Goal: Information Seeking & Learning: Learn about a topic

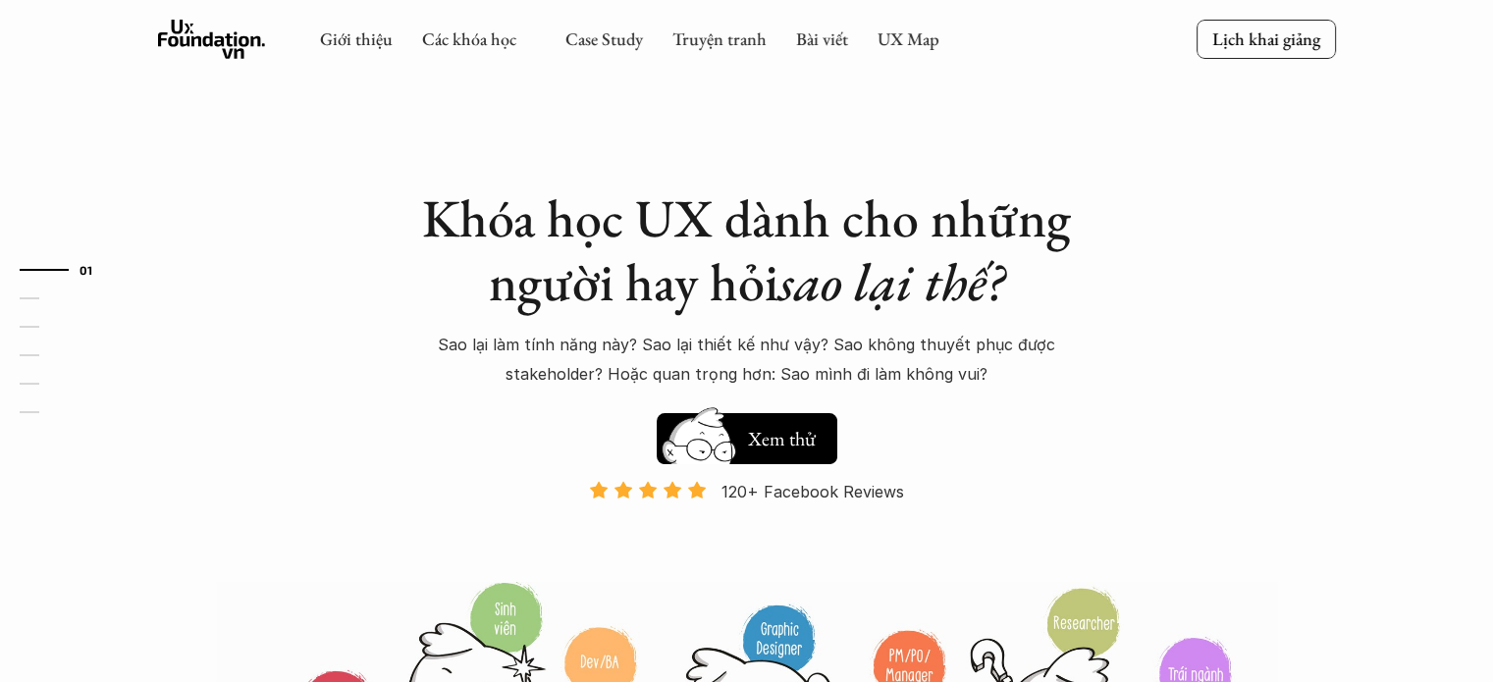
click at [487, 43] on link "Các khóa học" at bounding box center [469, 38] width 94 height 23
click at [888, 30] on link "UX Map" at bounding box center [909, 38] width 62 height 23
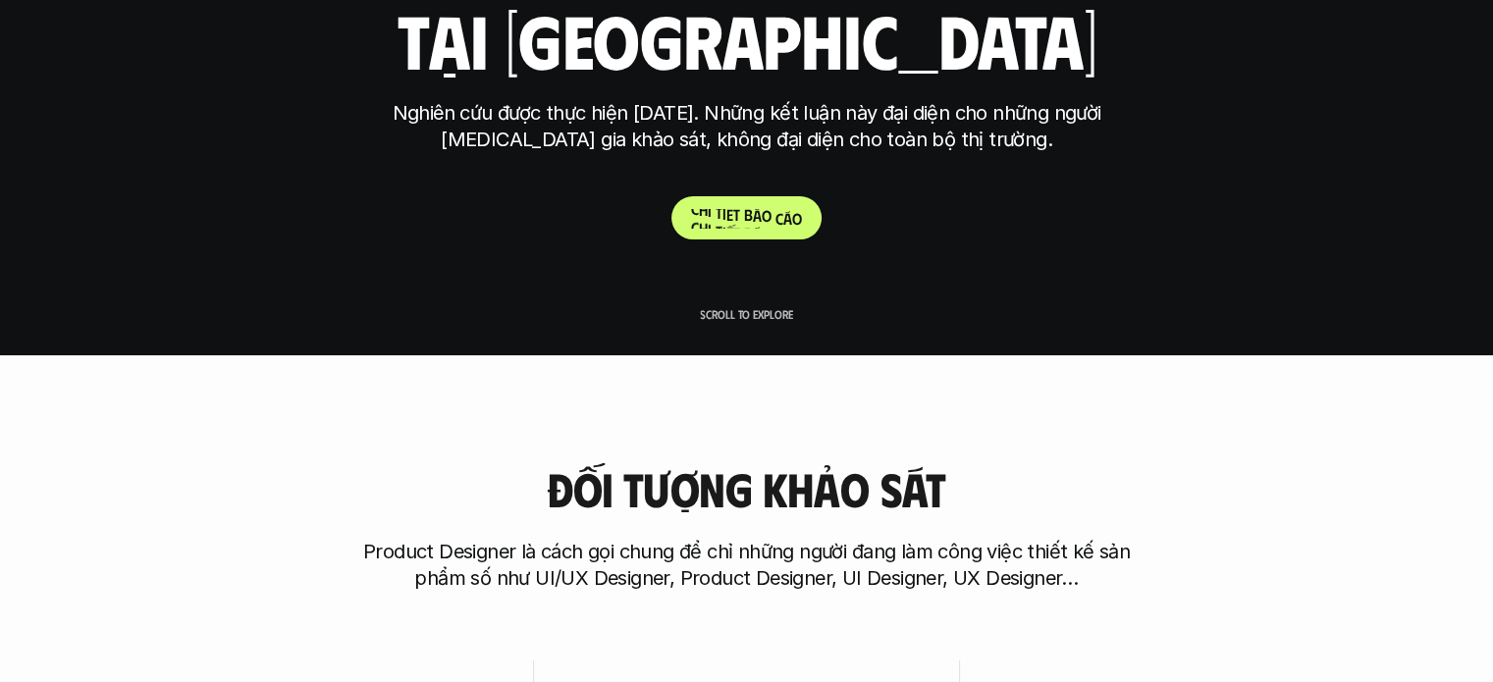
click at [781, 226] on p "C h i t i ế t b á o c á o" at bounding box center [746, 218] width 111 height 19
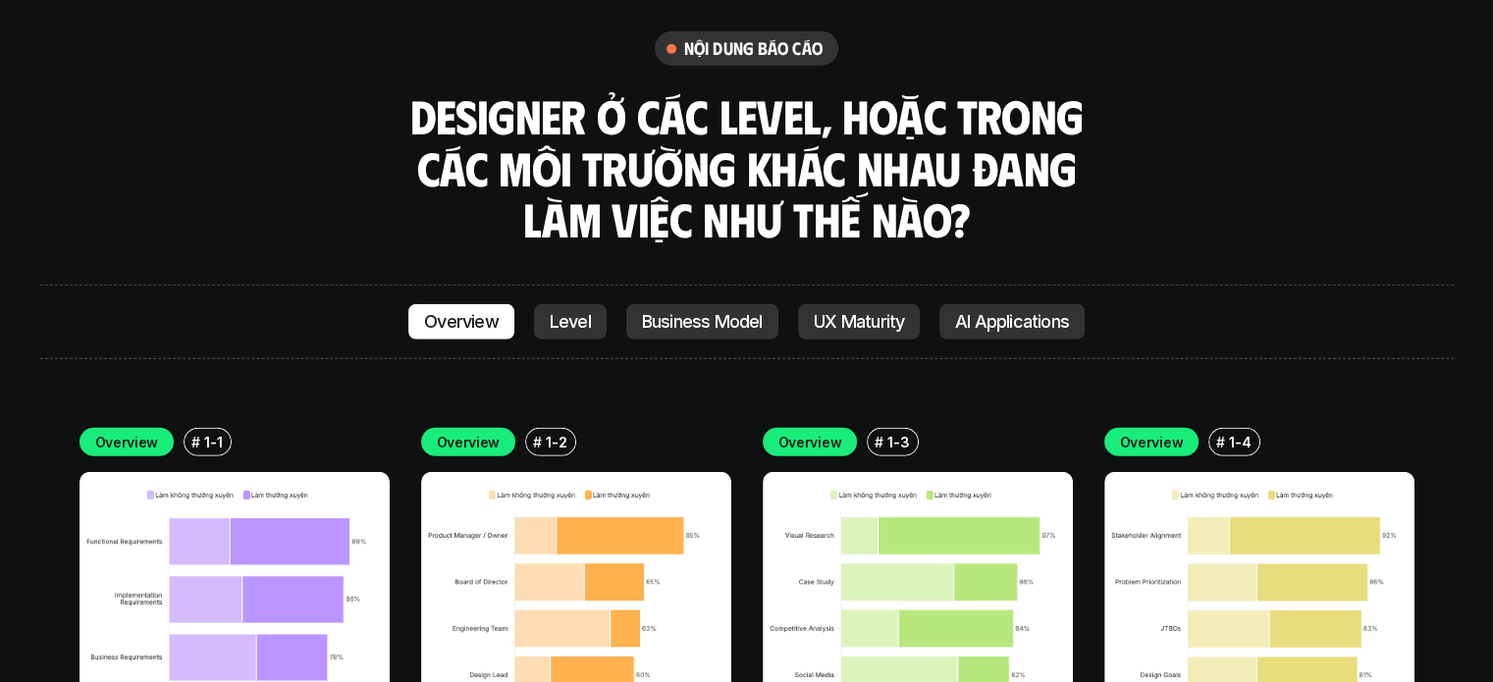
scroll to position [5632, 0]
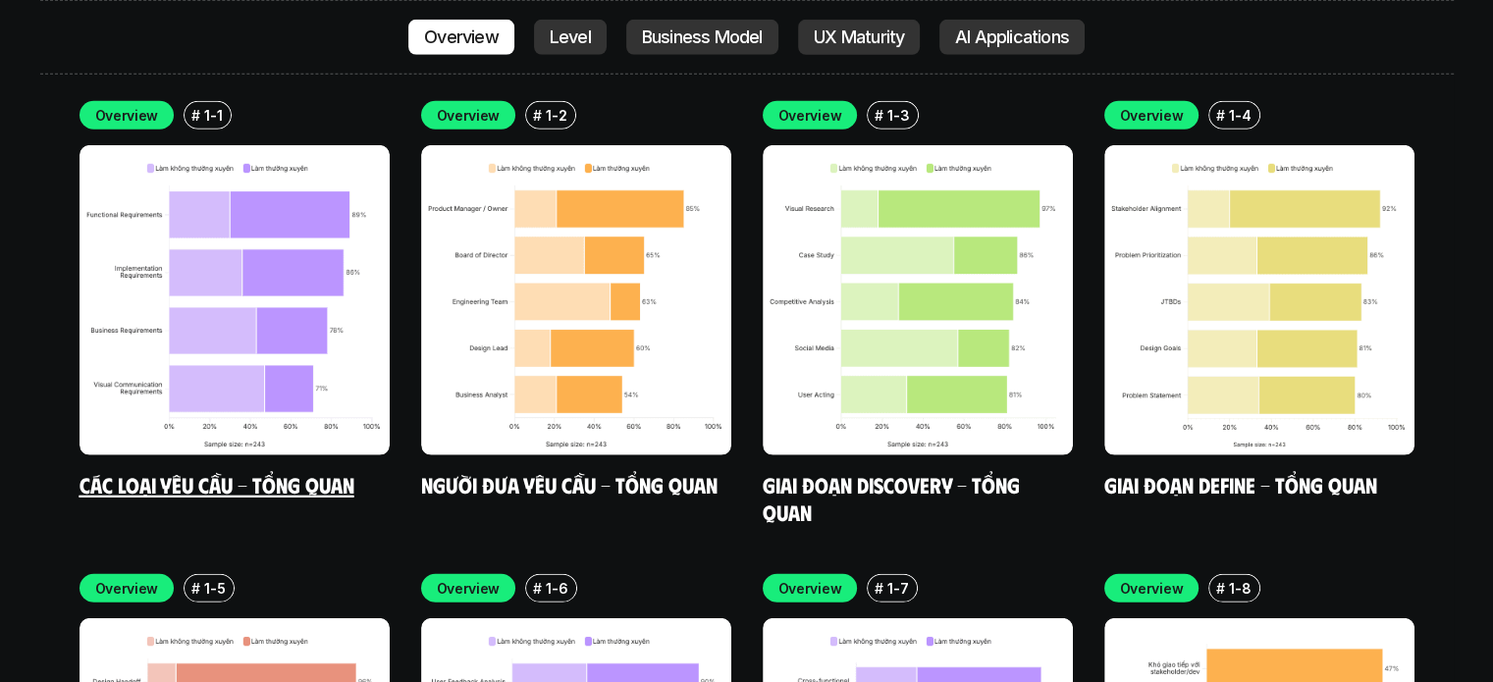
click at [225, 314] on img at bounding box center [235, 300] width 310 height 310
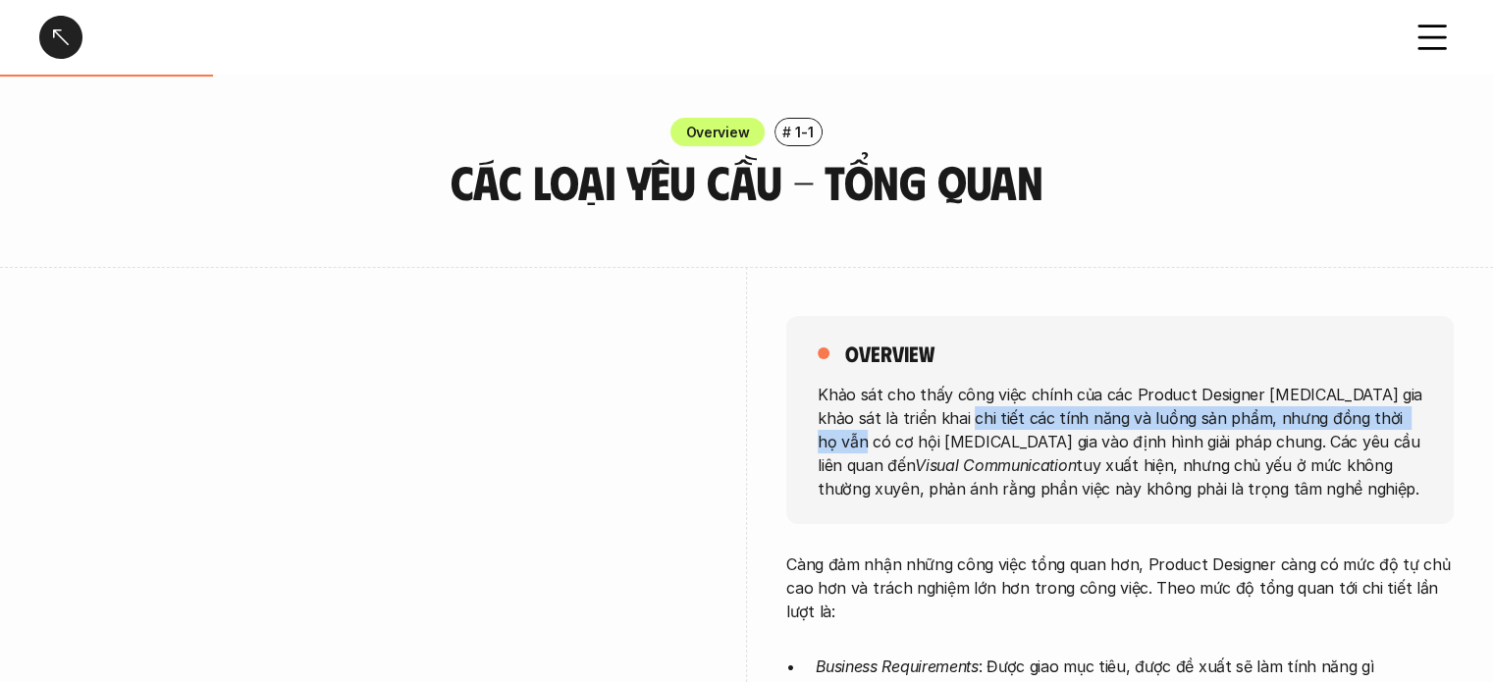
drag, startPoint x: 1009, startPoint y: 425, endPoint x: 1422, endPoint y: 406, distance: 412.7
click at [1422, 406] on p "Khảo sát cho thấy công việc chính của các Product Designer [MEDICAL_DATA] gia k…" at bounding box center [1120, 441] width 605 height 118
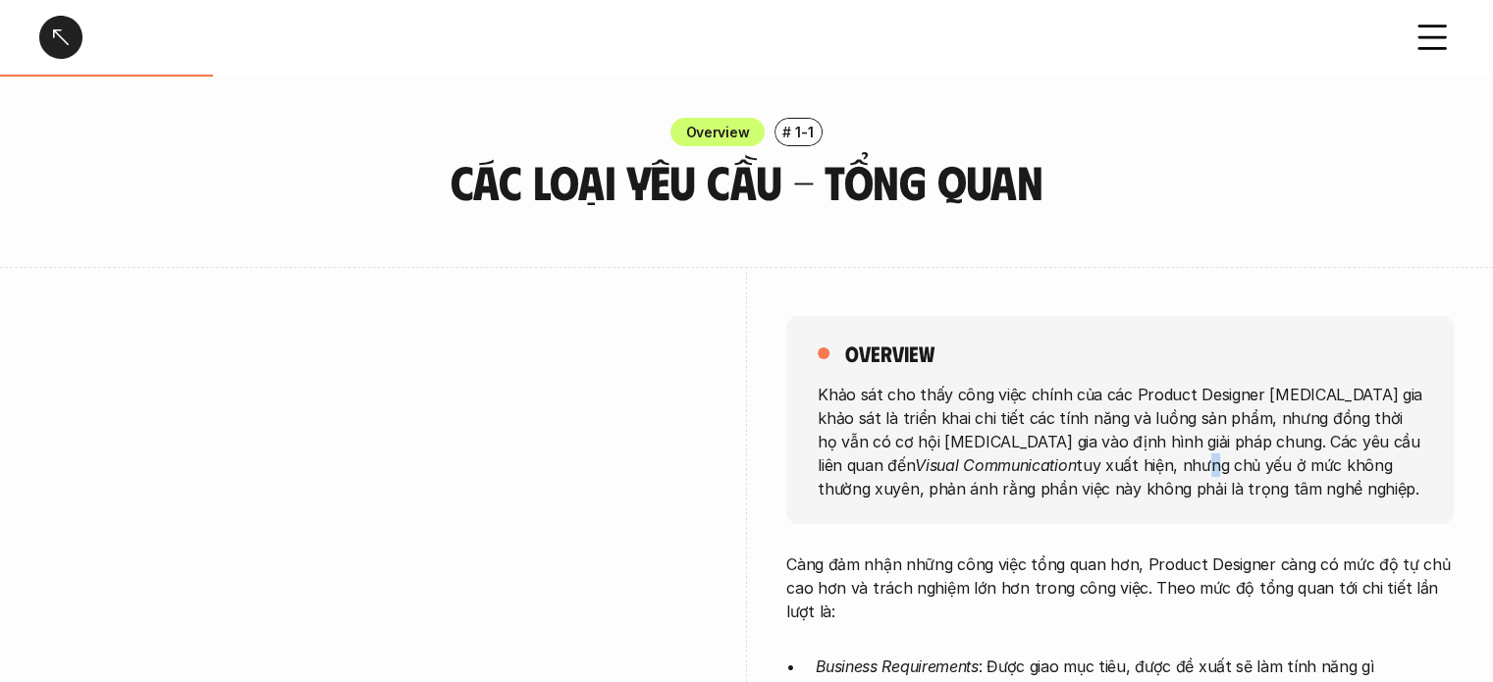
click at [1060, 457] on p "Khảo sát cho thấy công việc chính của các Product Designer [MEDICAL_DATA] gia k…" at bounding box center [1120, 441] width 605 height 118
click at [950, 446] on p "Khảo sát cho thấy công việc chính của các Product Designer [MEDICAL_DATA] gia k…" at bounding box center [1120, 441] width 605 height 118
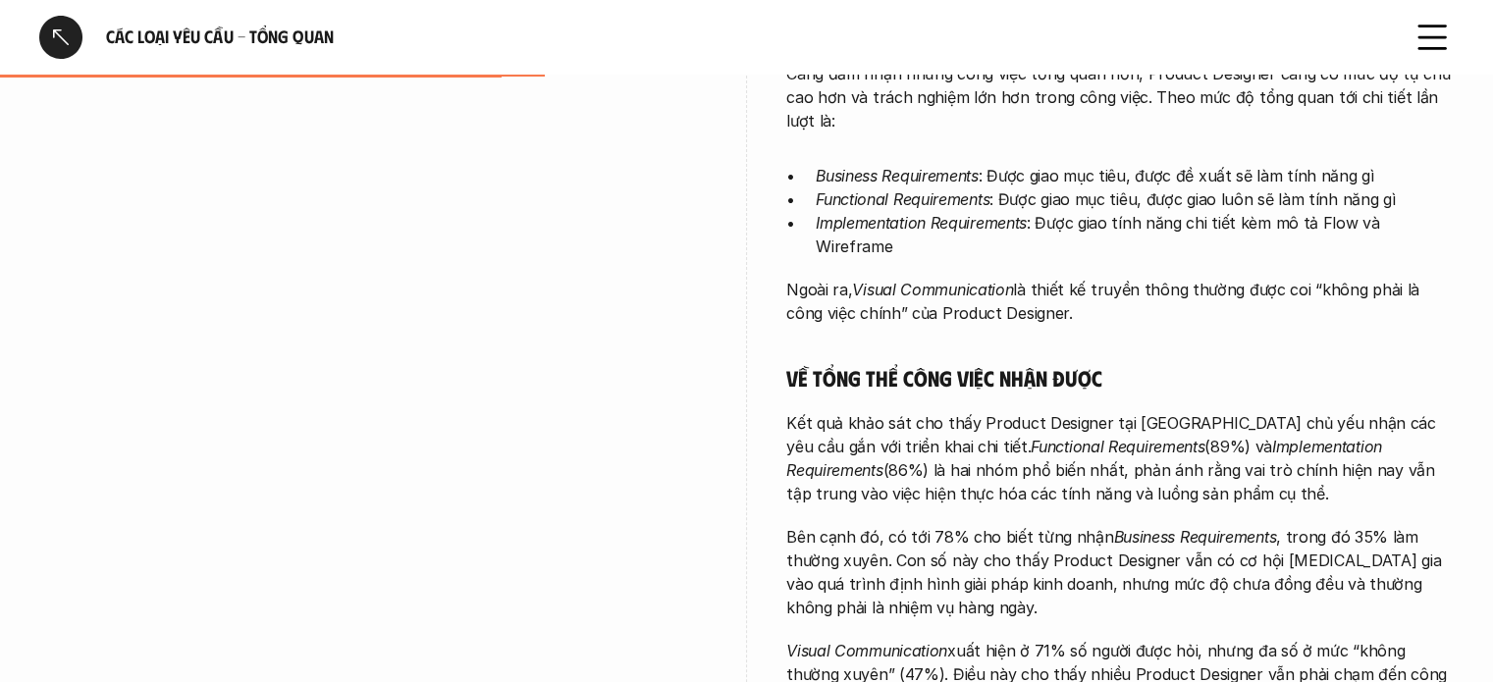
scroll to position [654, 0]
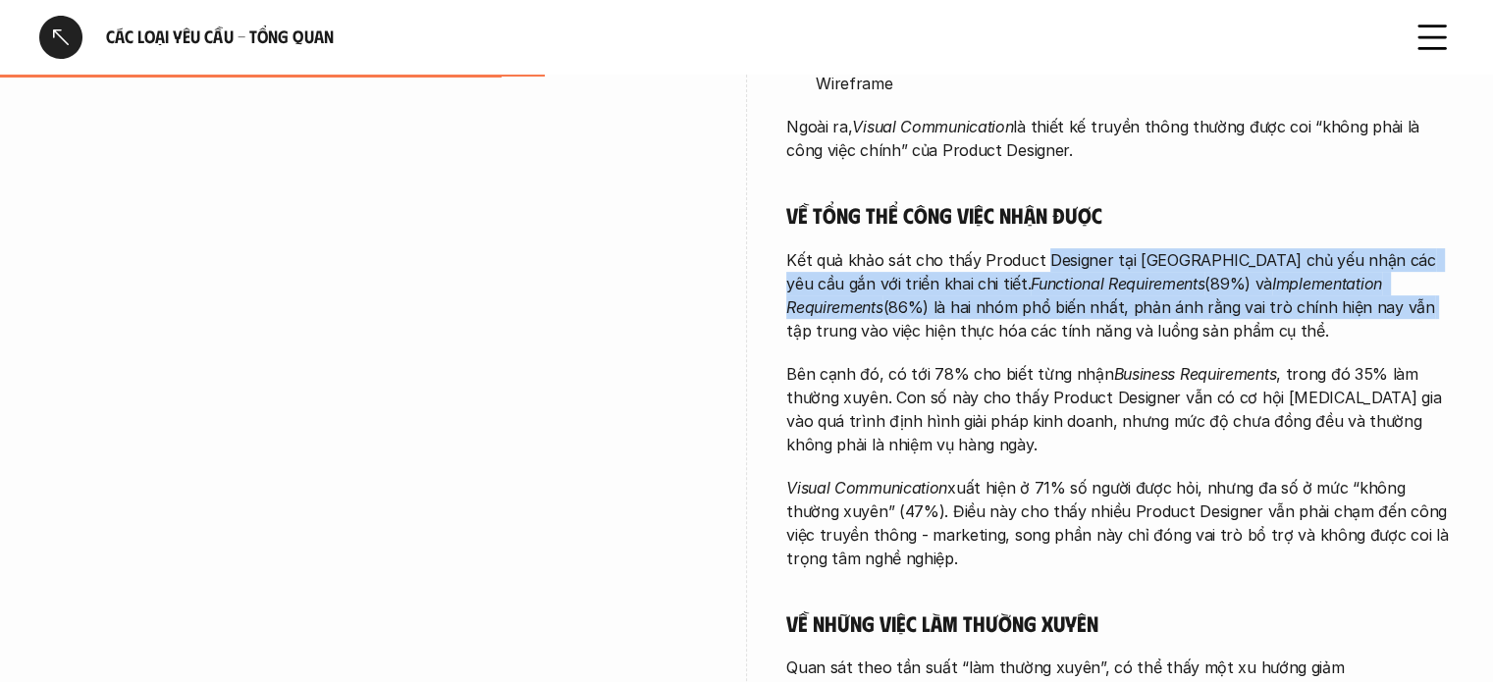
drag, startPoint x: 1067, startPoint y: 241, endPoint x: 1251, endPoint y: 274, distance: 186.6
click at [1251, 274] on p "Kết quả khảo sát cho thấy Product Designer tại [GEOGRAPHIC_DATA] chủ yếu nhận c…" at bounding box center [1120, 295] width 668 height 94
click at [1118, 259] on p "Kết quả khảo sát cho thấy Product Designer tại [GEOGRAPHIC_DATA] chủ yếu nhận c…" at bounding box center [1120, 295] width 668 height 94
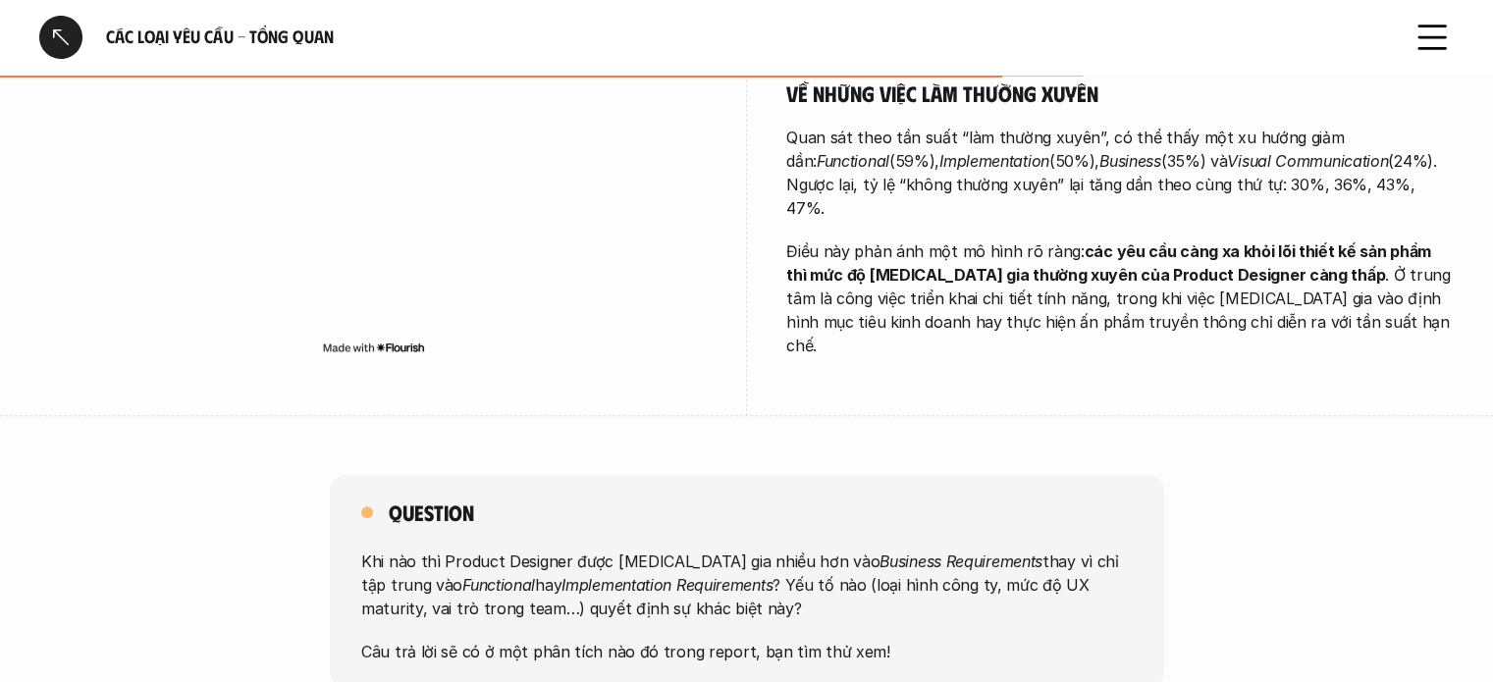
scroll to position [366, 0]
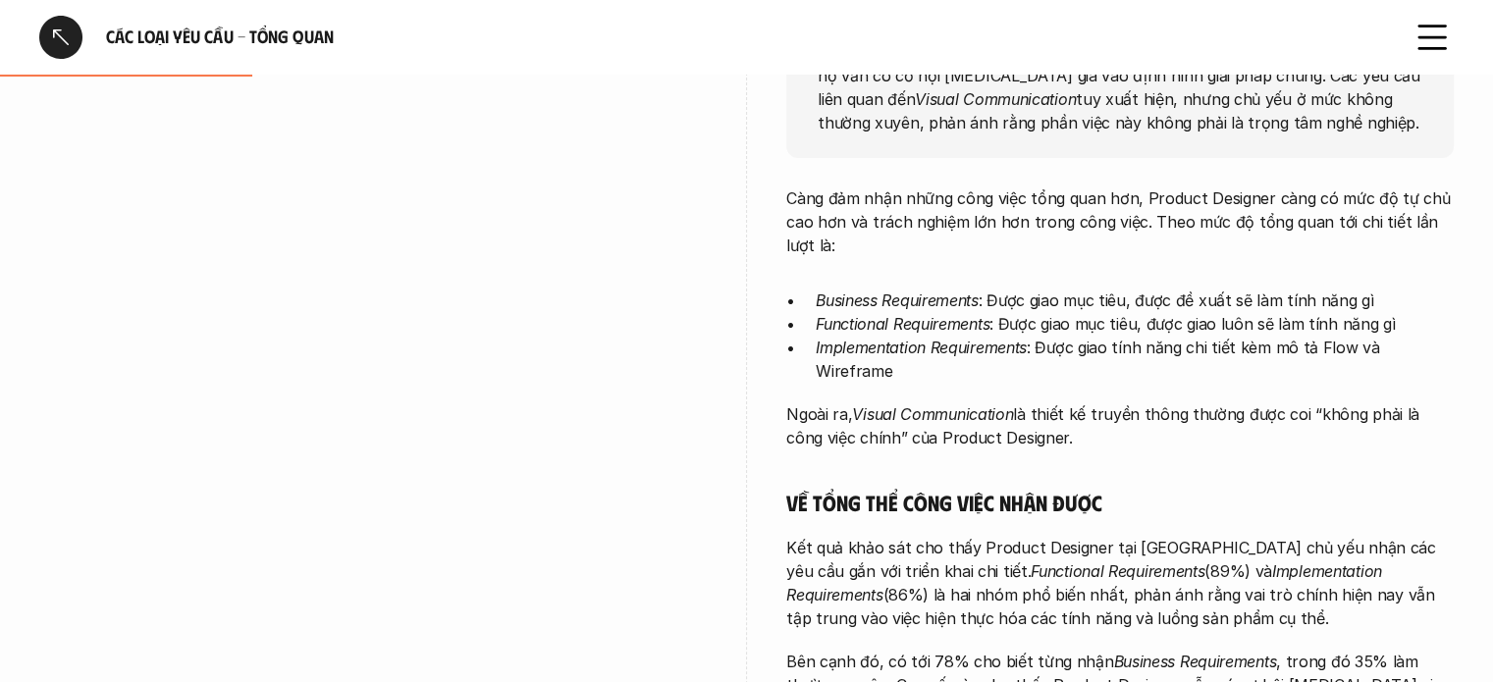
click at [68, 30] on div at bounding box center [60, 37] width 43 height 43
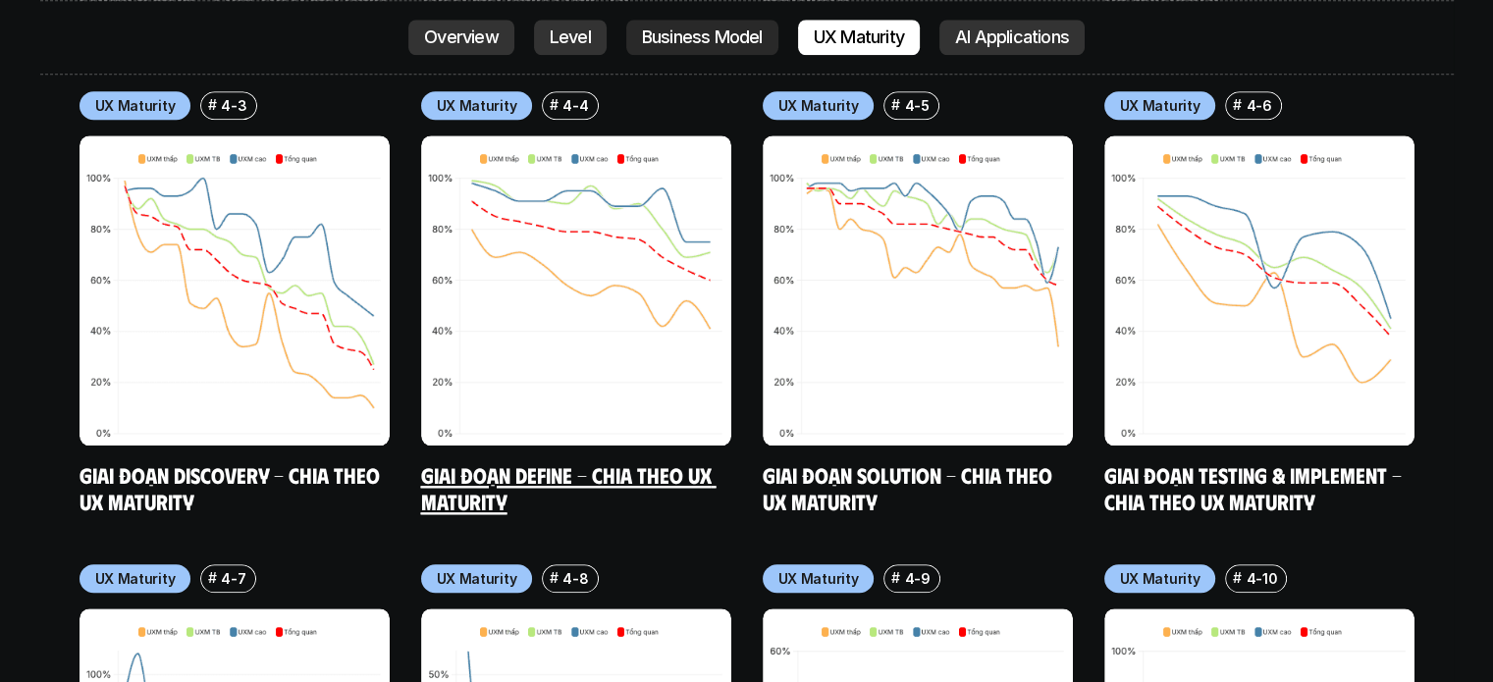
scroll to position [10273, 0]
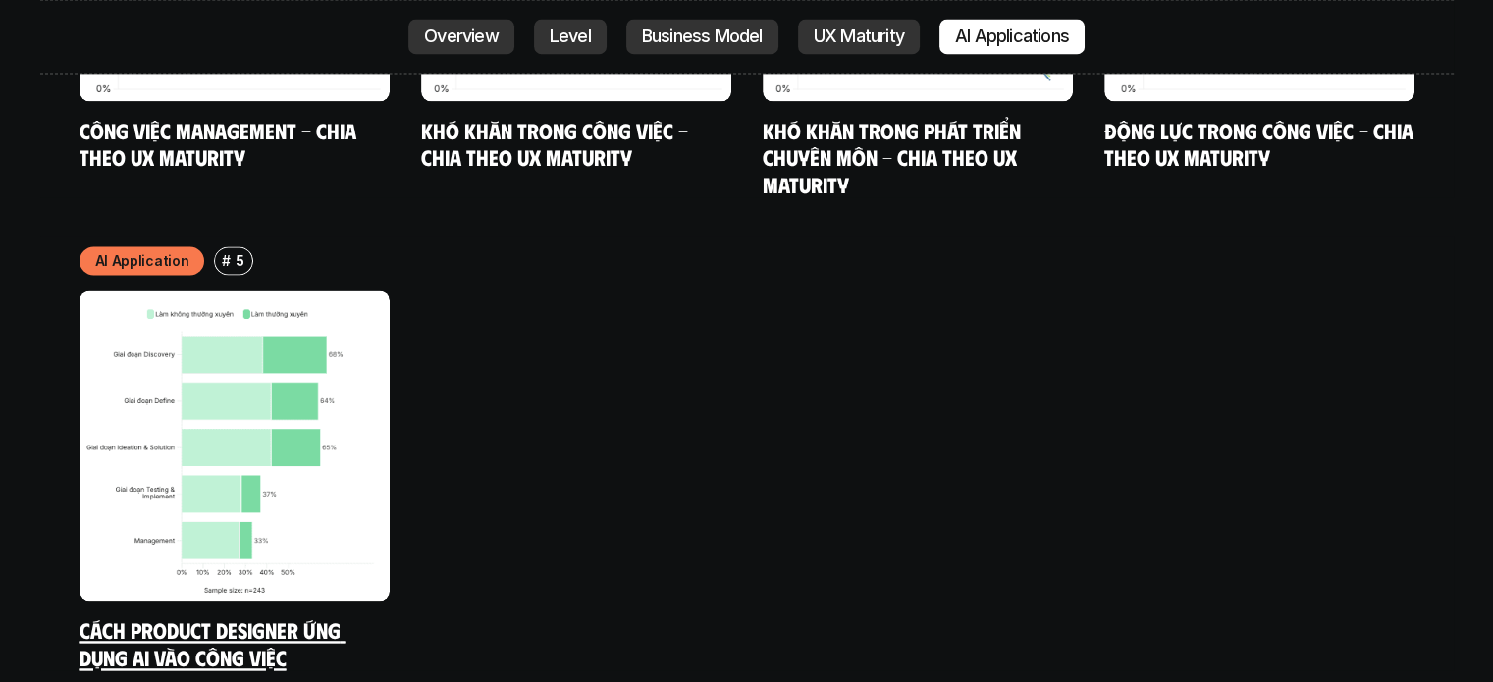
click at [347, 336] on img at bounding box center [235, 446] width 310 height 310
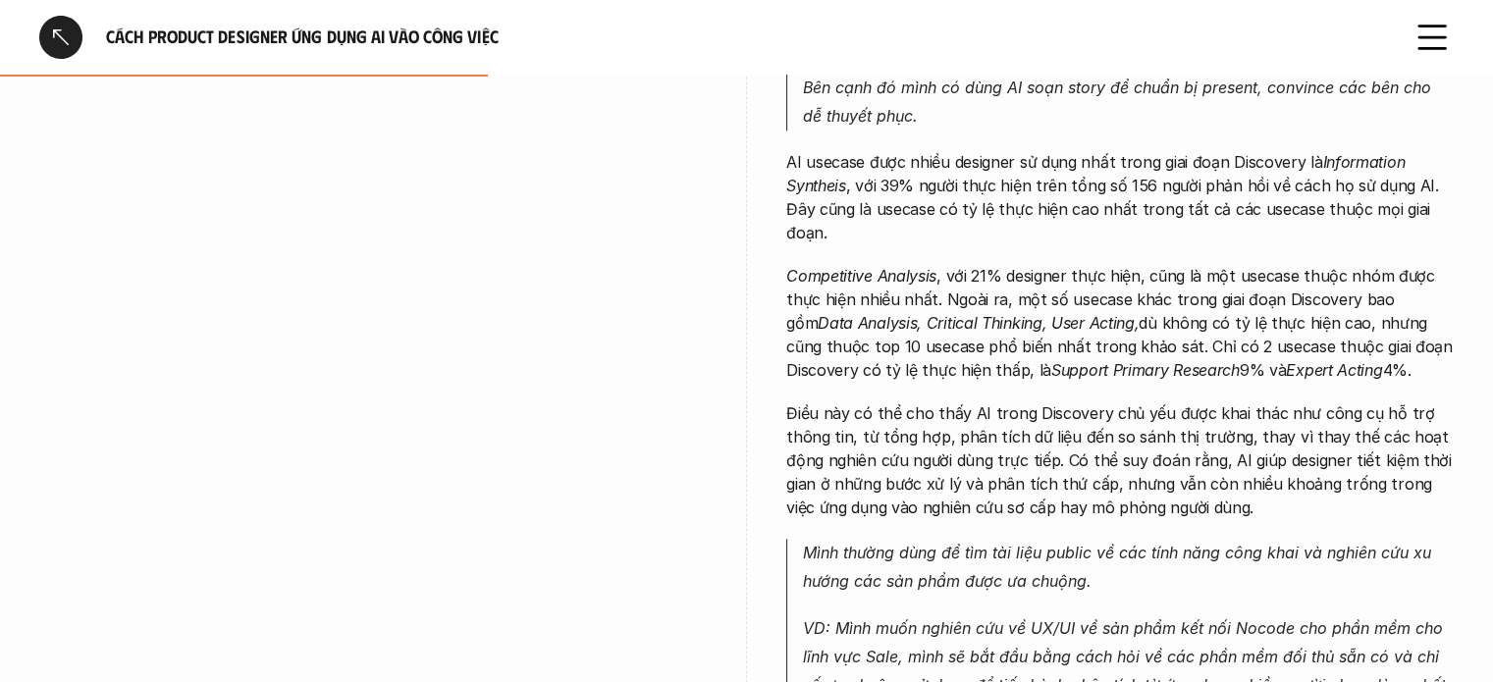
scroll to position [1637, 0]
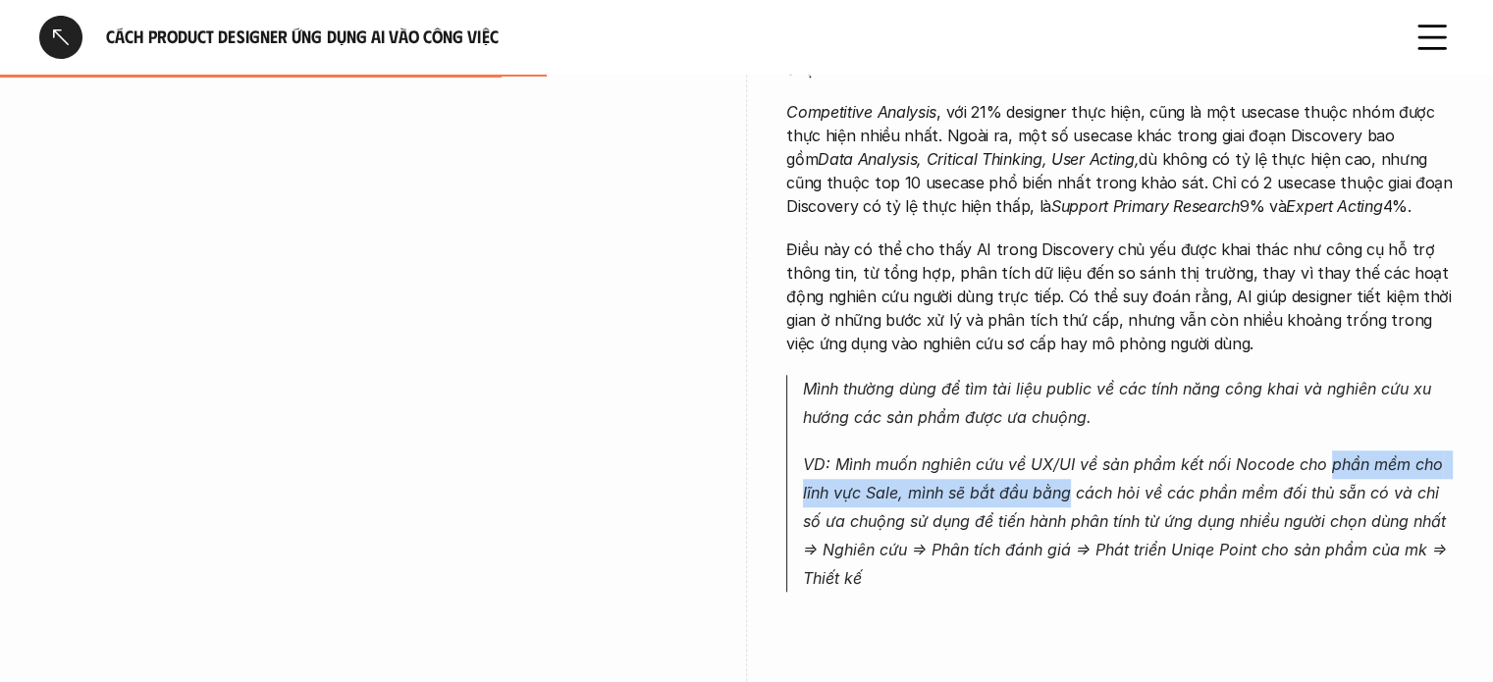
drag, startPoint x: 1117, startPoint y: 488, endPoint x: 1330, endPoint y: 469, distance: 213.9
click at [1330, 469] on em "VD: Mình muốn nghiên cứu về UX/UI về sản phẩm kết nối Nocode cho phần mềm cho l…" at bounding box center [1127, 521] width 649 height 133
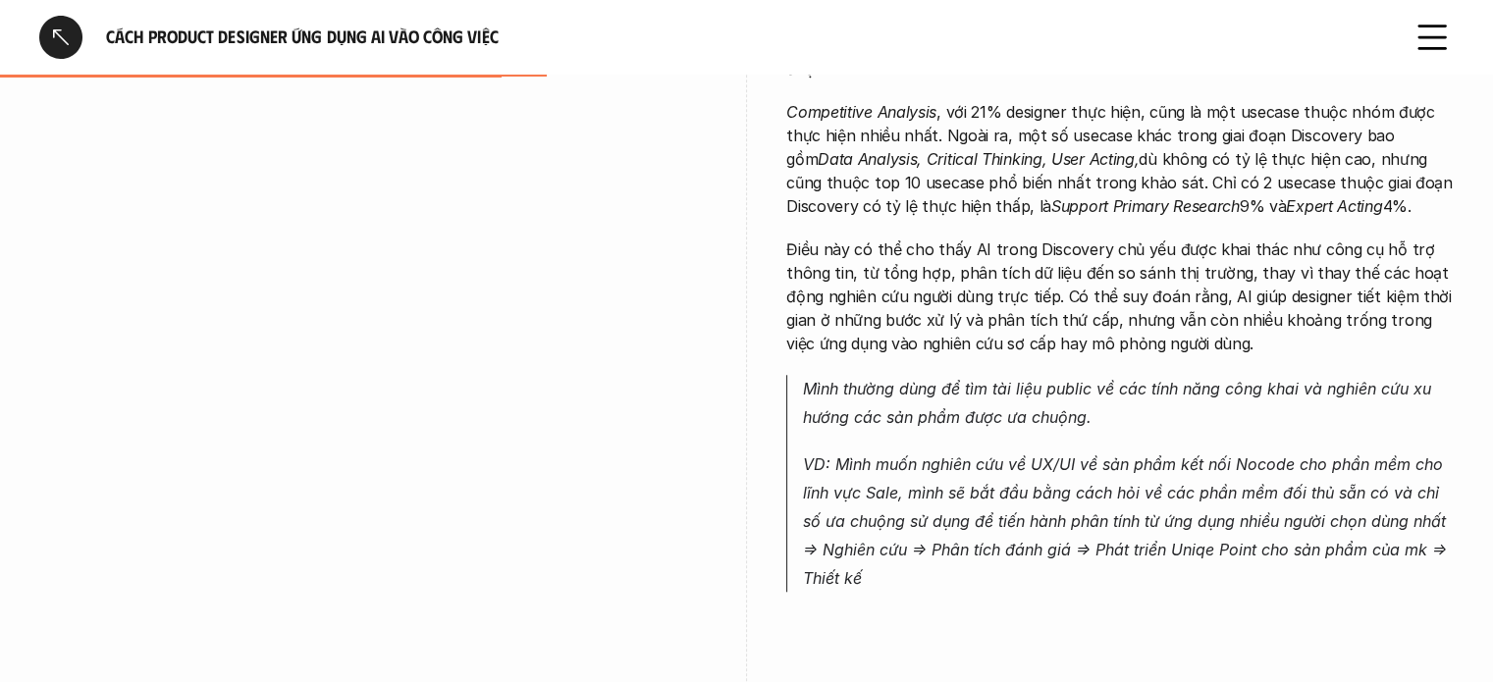
click at [1315, 510] on p "VD: Mình muốn nghiên cứu về UX/UI về sản phẩm kết nối Nocode cho phần mềm cho l…" at bounding box center [1128, 521] width 651 height 141
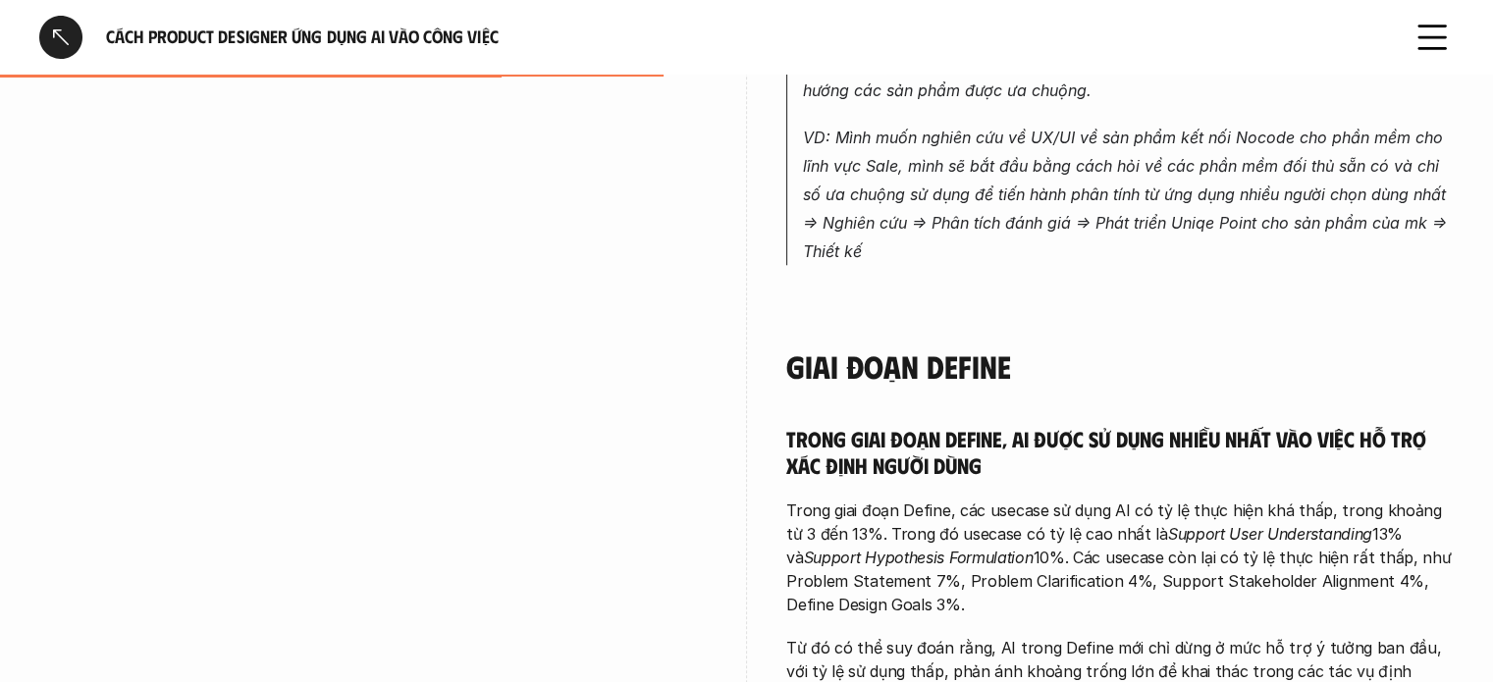
scroll to position [2127, 0]
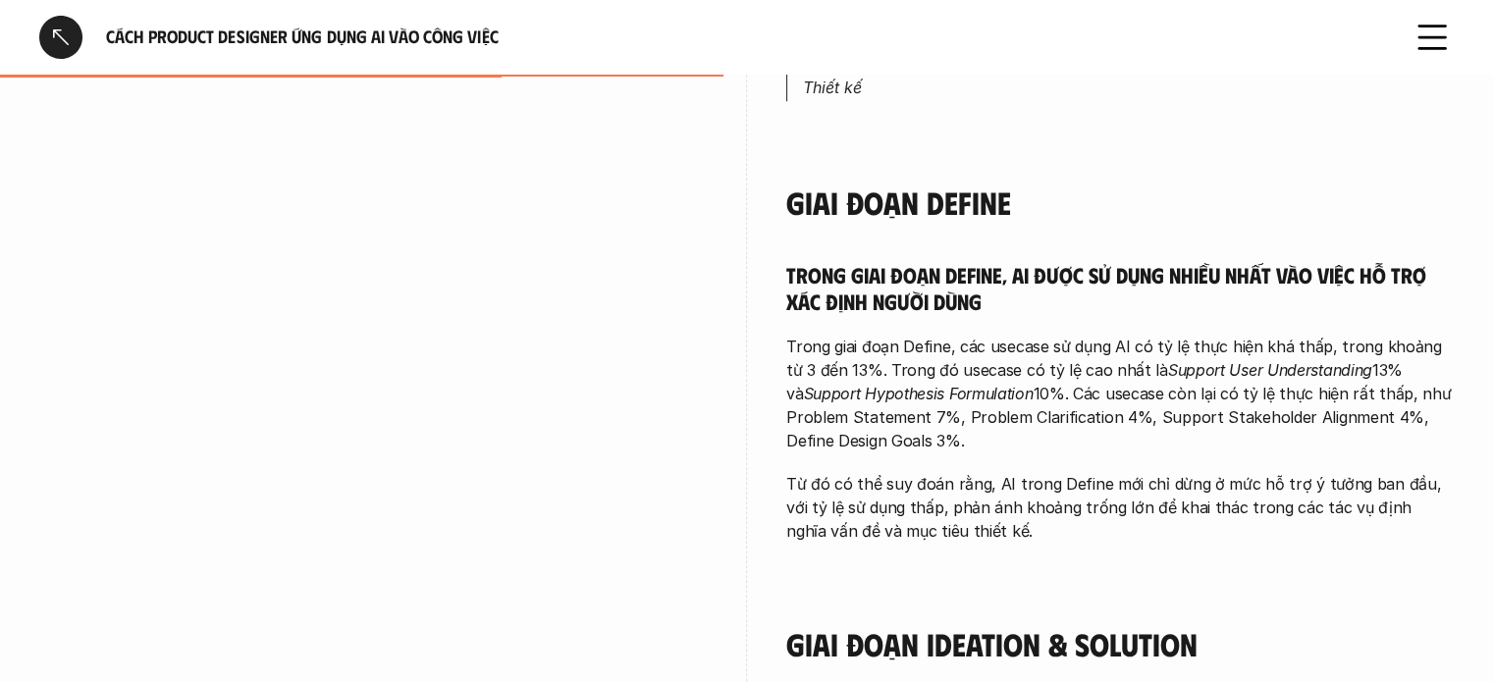
click at [1034, 352] on p "Trong giai đoạn Define, các usecase sử dụng AI có tỷ lệ thực hiện khá thấp, tro…" at bounding box center [1120, 394] width 668 height 118
drag, startPoint x: 1090, startPoint y: 341, endPoint x: 1186, endPoint y: 345, distance: 96.3
click at [1186, 345] on p "Trong giai đoạn Define, các usecase sử dụng AI có tỷ lệ thực hiện khá thấp, tro…" at bounding box center [1120, 394] width 668 height 118
click at [1312, 349] on p "Trong giai đoạn Define, các usecase sử dụng AI có tỷ lệ thực hiện khá thấp, tro…" at bounding box center [1120, 394] width 668 height 118
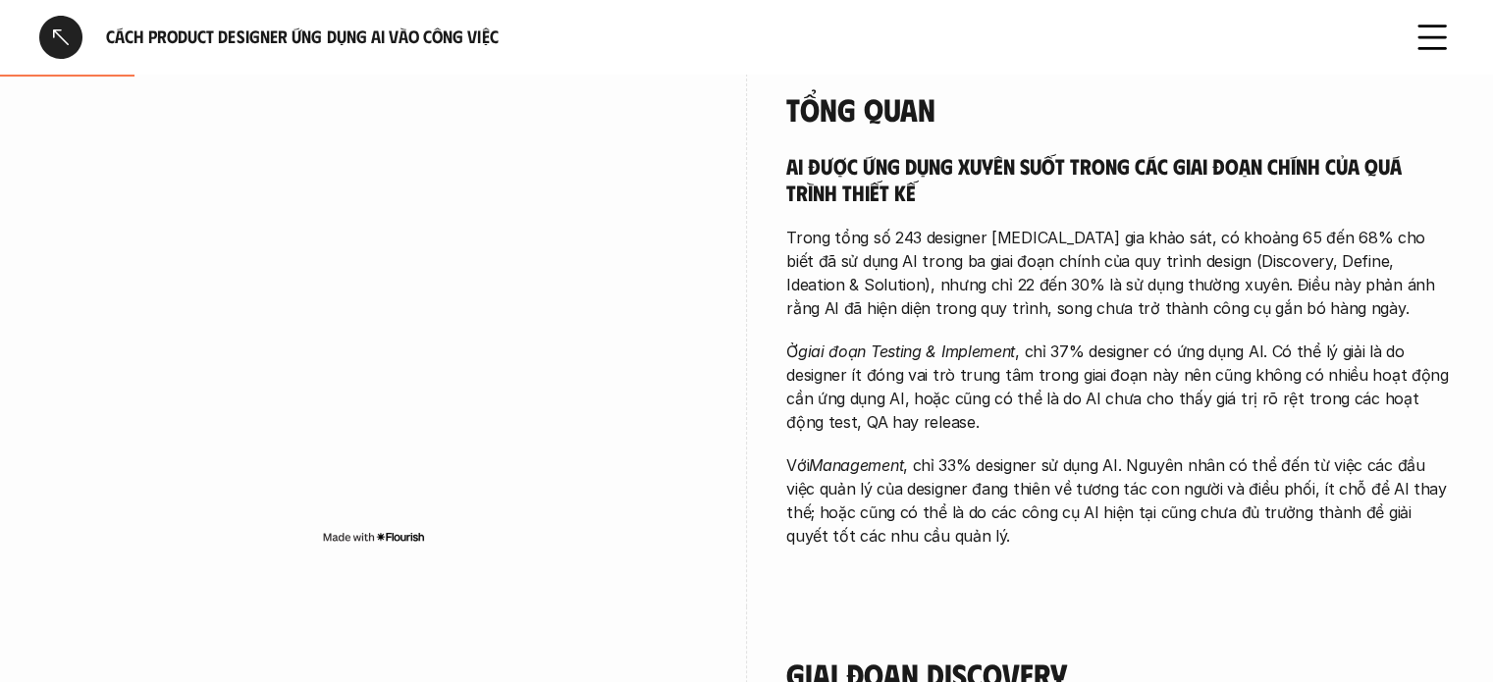
scroll to position [327, 0]
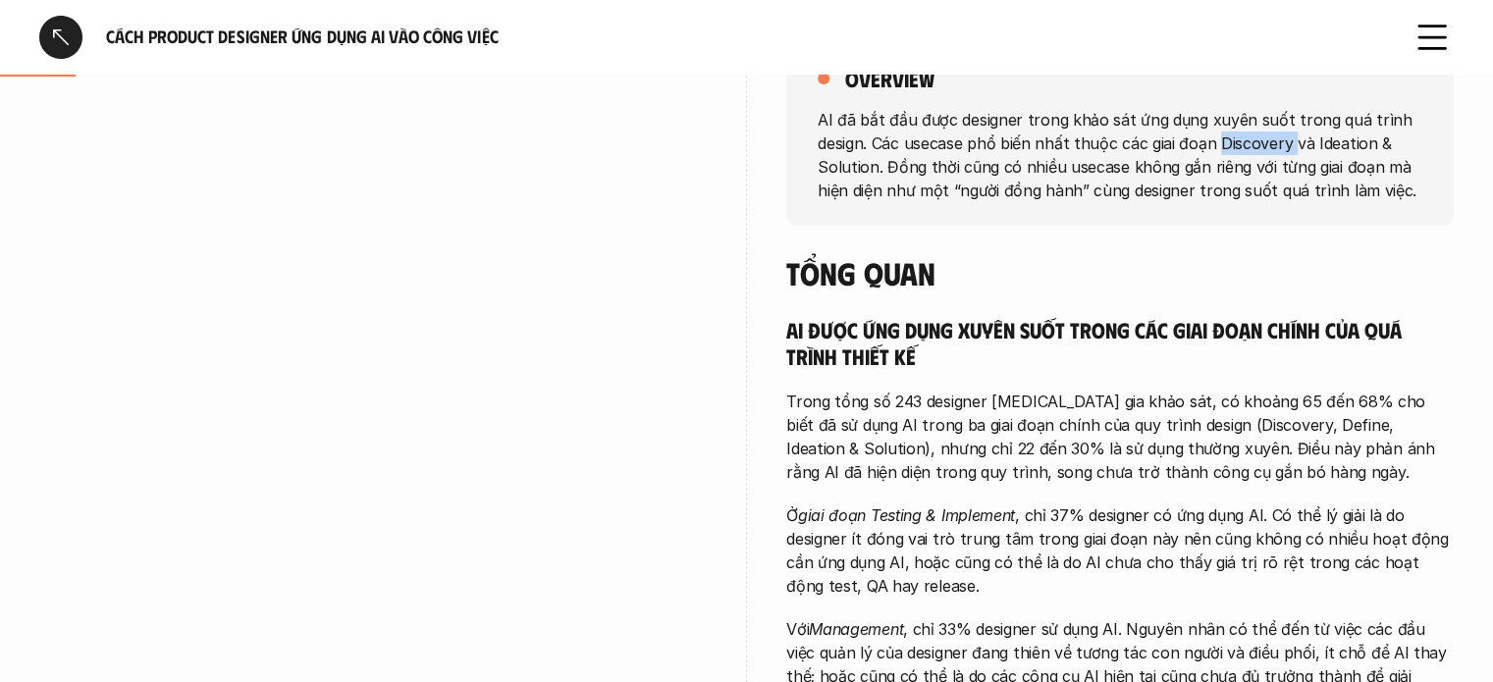
drag, startPoint x: 1294, startPoint y: 137, endPoint x: 1216, endPoint y: 135, distance: 77.6
click at [1216, 135] on p "AI đã bắt đầu được designer trong khảo sát ứng dụng xuyên suốt trong quá trình …" at bounding box center [1120, 154] width 605 height 94
copy p "Discovery"
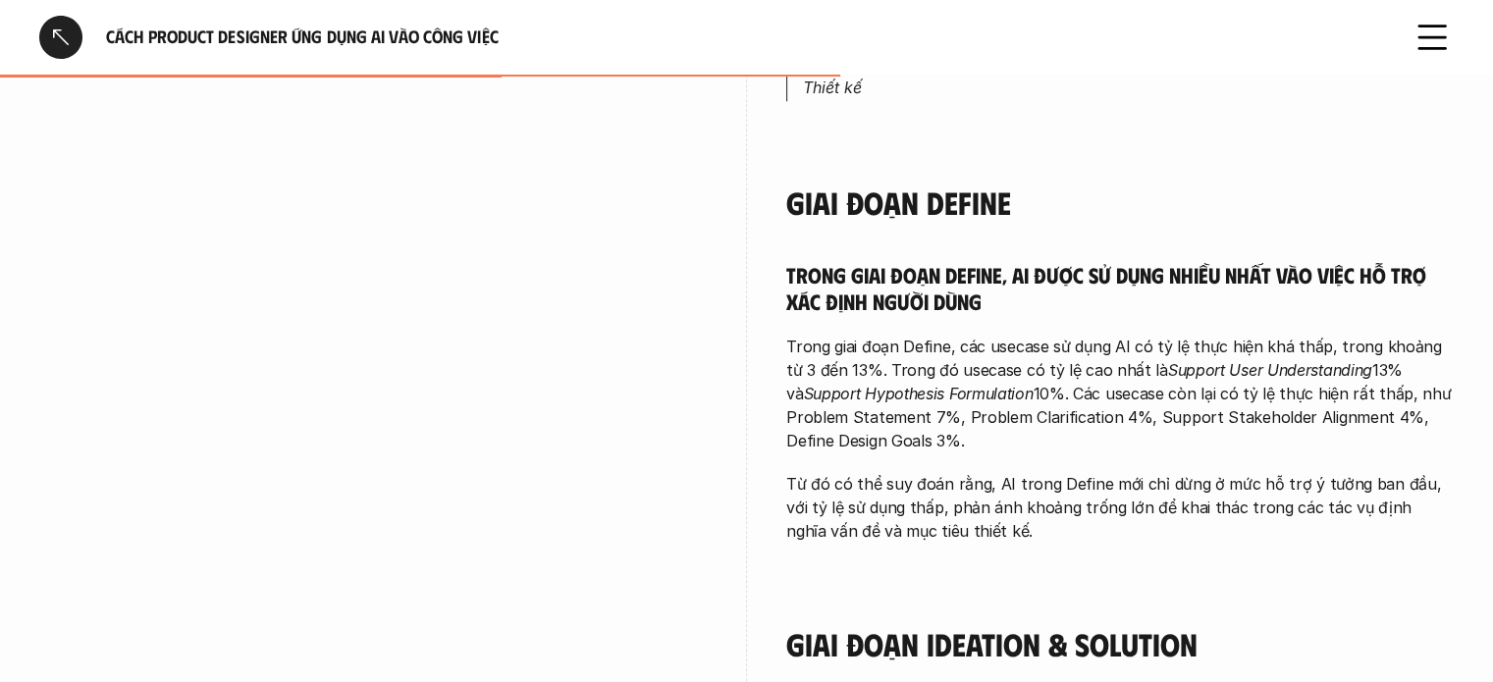
scroll to position [2454, 0]
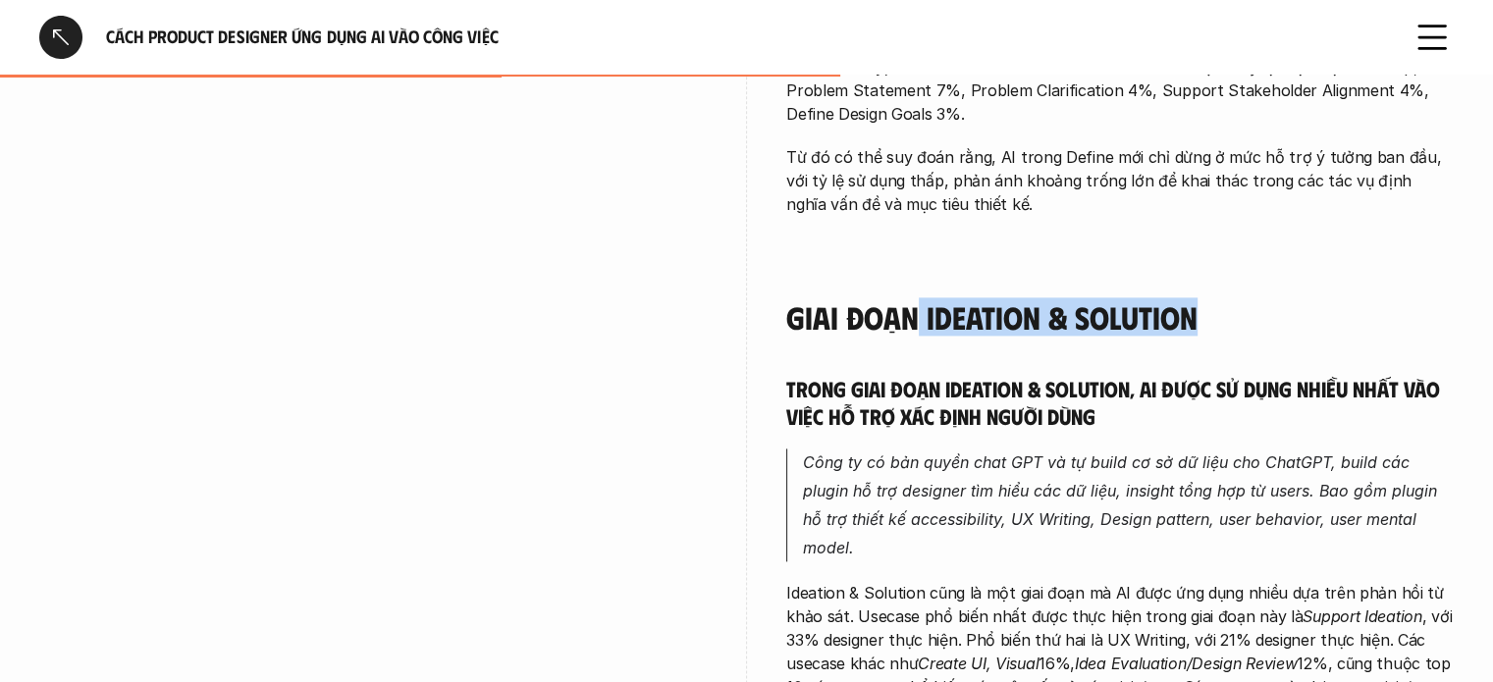
drag, startPoint x: 921, startPoint y: 329, endPoint x: 1264, endPoint y: 313, distance: 344.0
click at [1264, 313] on h4 "Giai đoạn Ideation & Solution" at bounding box center [1120, 316] width 668 height 37
copy h4 "Ideation & Solution"
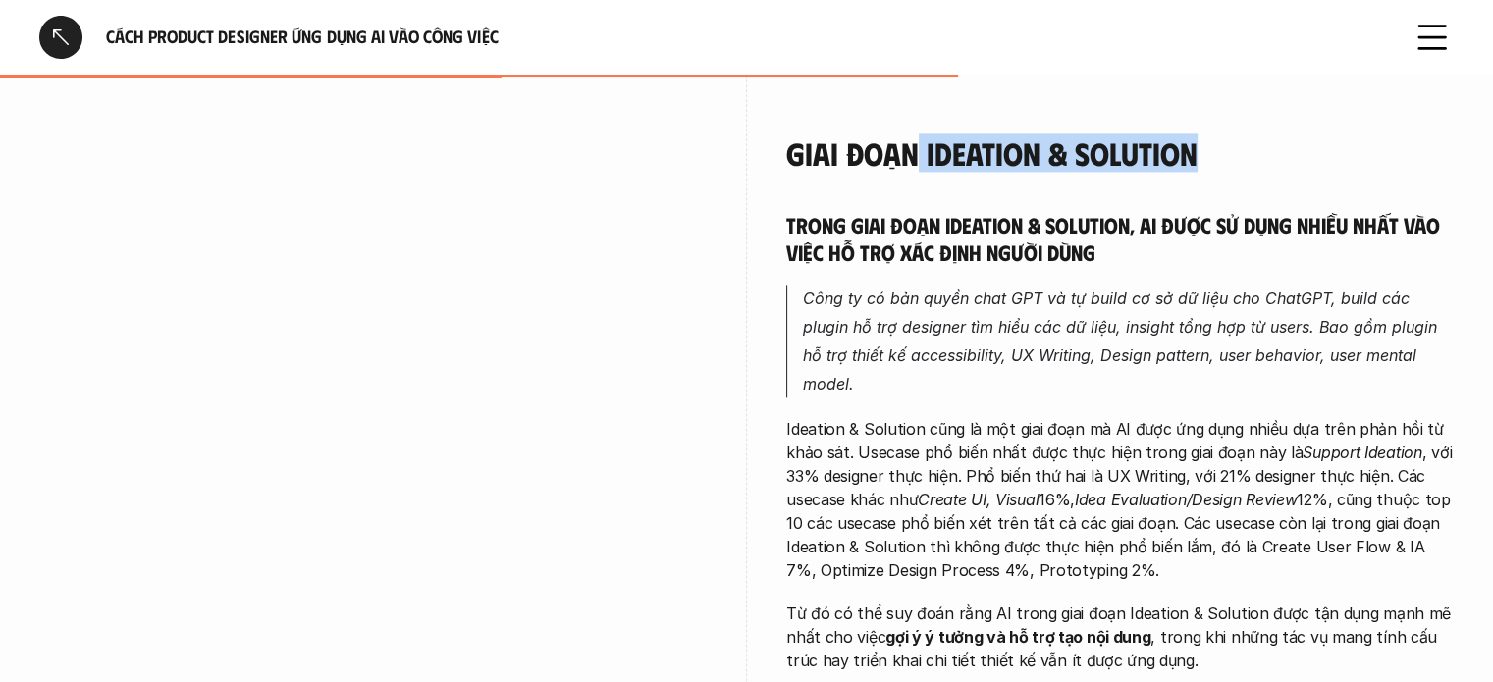
scroll to position [2781, 0]
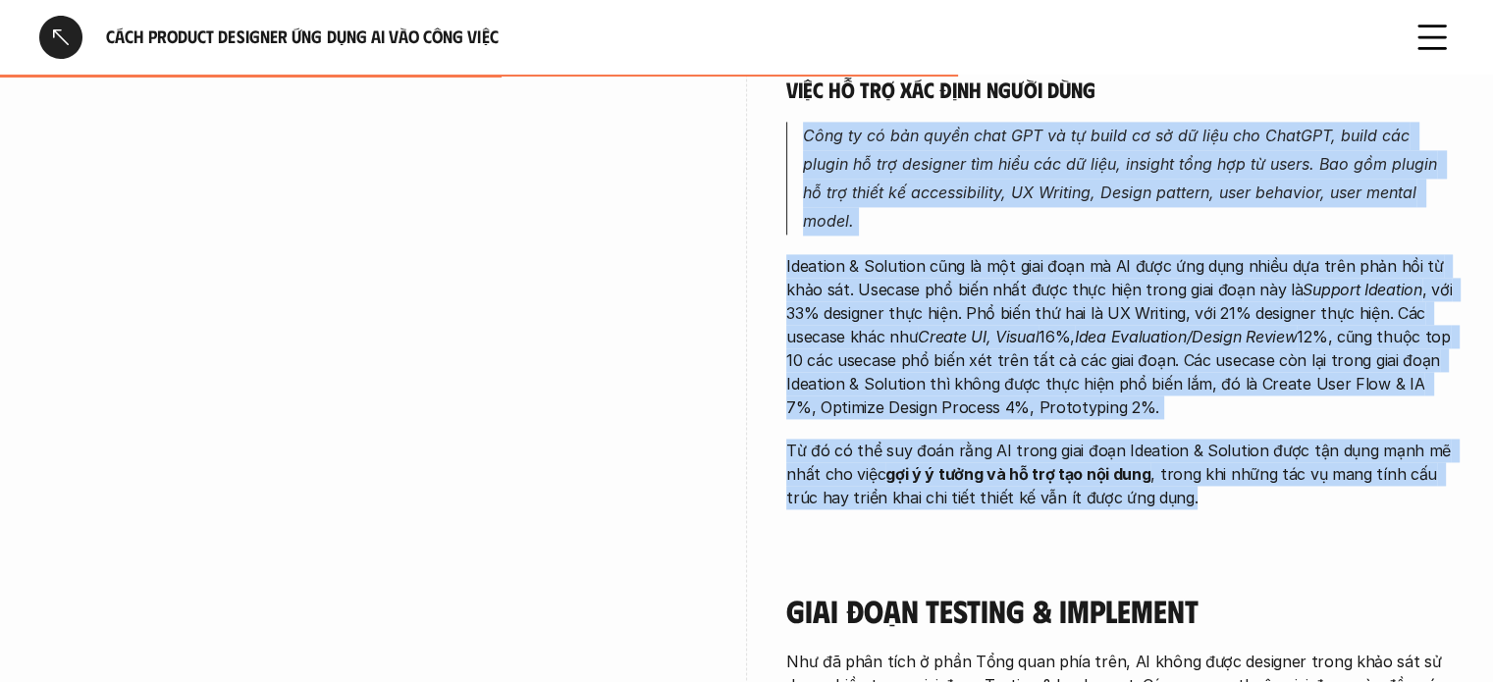
drag, startPoint x: 805, startPoint y: 291, endPoint x: 1263, endPoint y: 468, distance: 490.8
copy div "Lore ip do sit ametc adip ELI se do eiusm te in ut labo etd MagnAAL, enima min …"
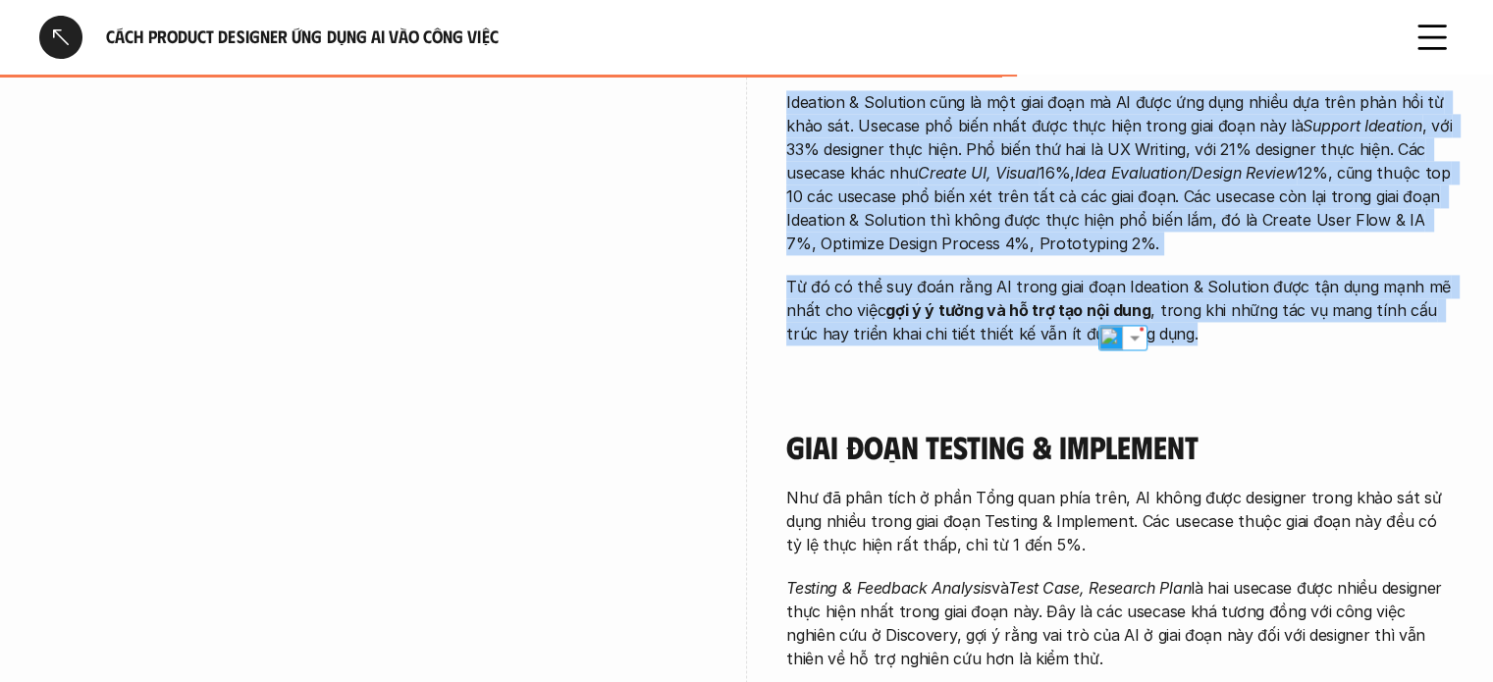
scroll to position [3109, 0]
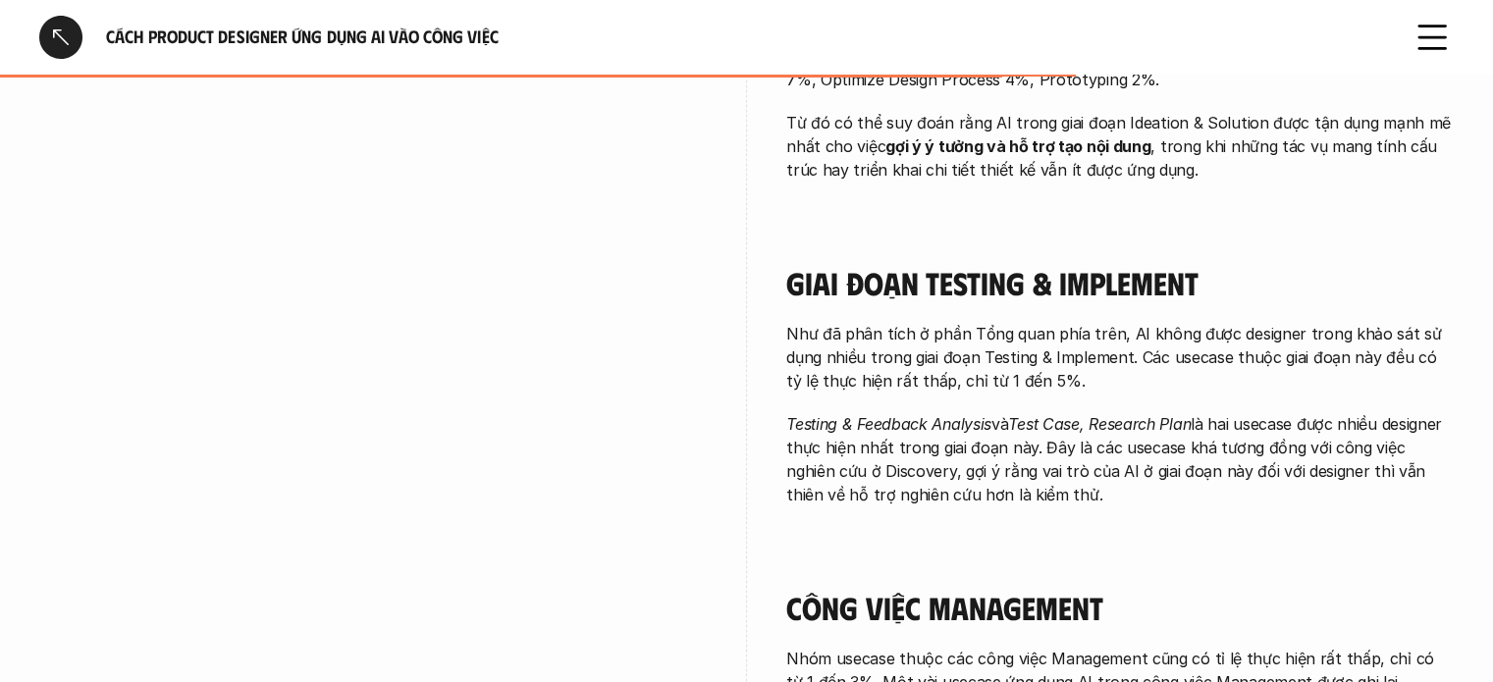
click at [940, 264] on h4 "Giai đoạn Testing & Implement" at bounding box center [1120, 282] width 668 height 37
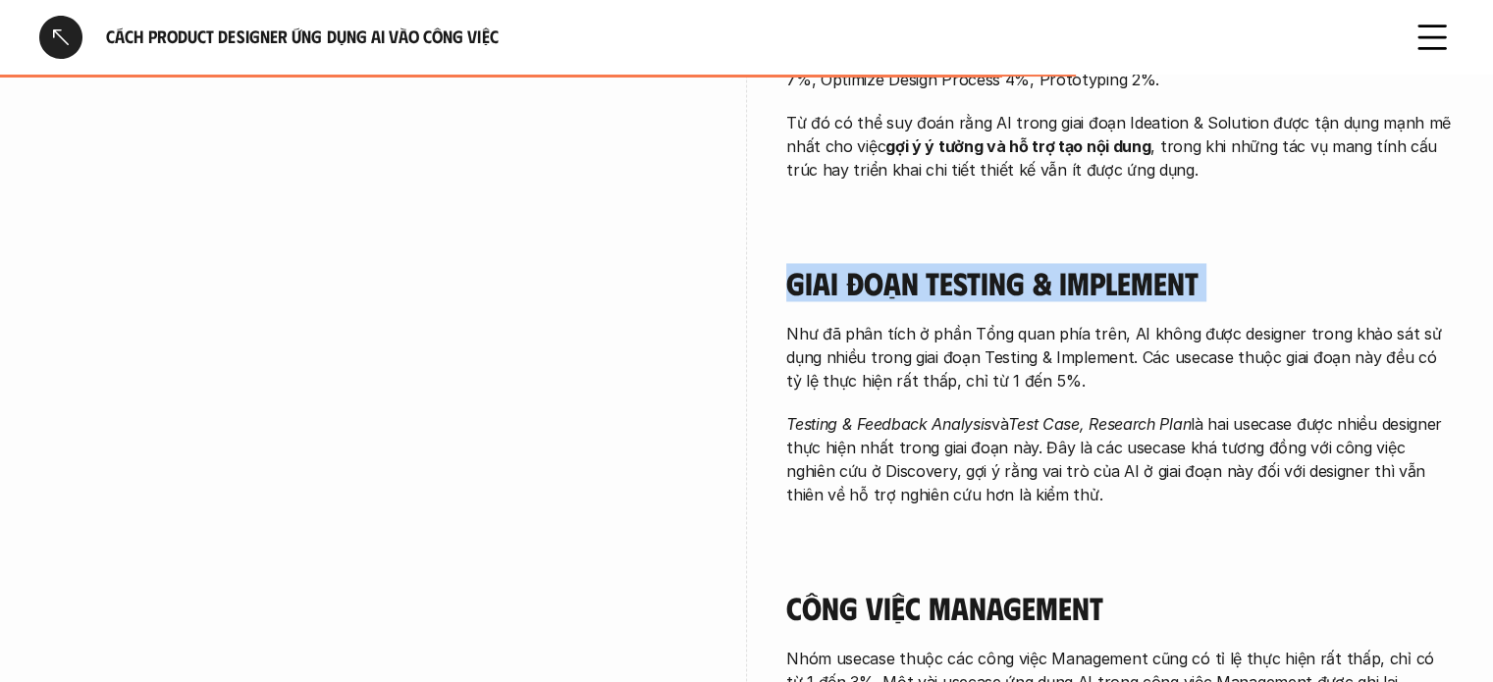
click at [940, 264] on h4 "Giai đoạn Testing & Implement" at bounding box center [1120, 282] width 668 height 37
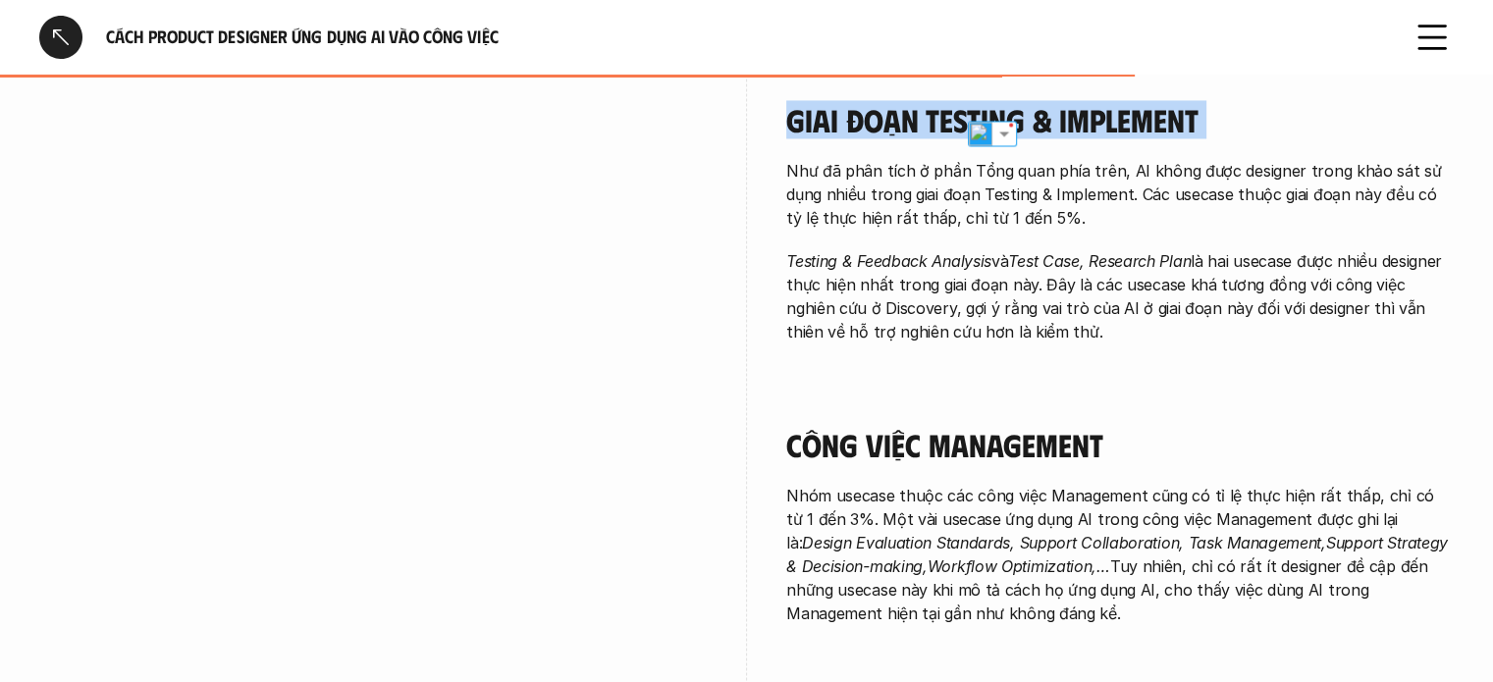
scroll to position [4091, 0]
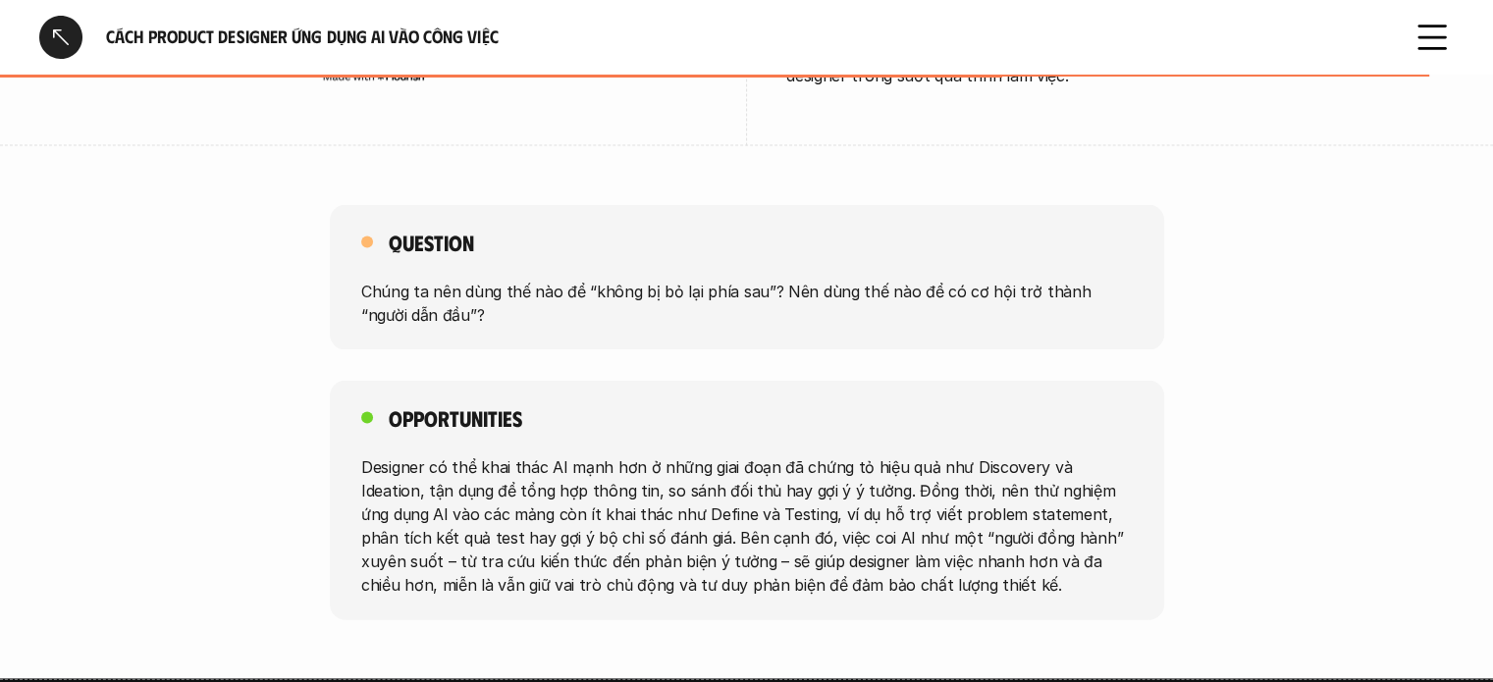
click at [834, 536] on p "Designer có thể khai thác AI mạnh hơn ở những giai đoạn đã chứng tỏ hiệu quả nh…" at bounding box center [747, 526] width 772 height 141
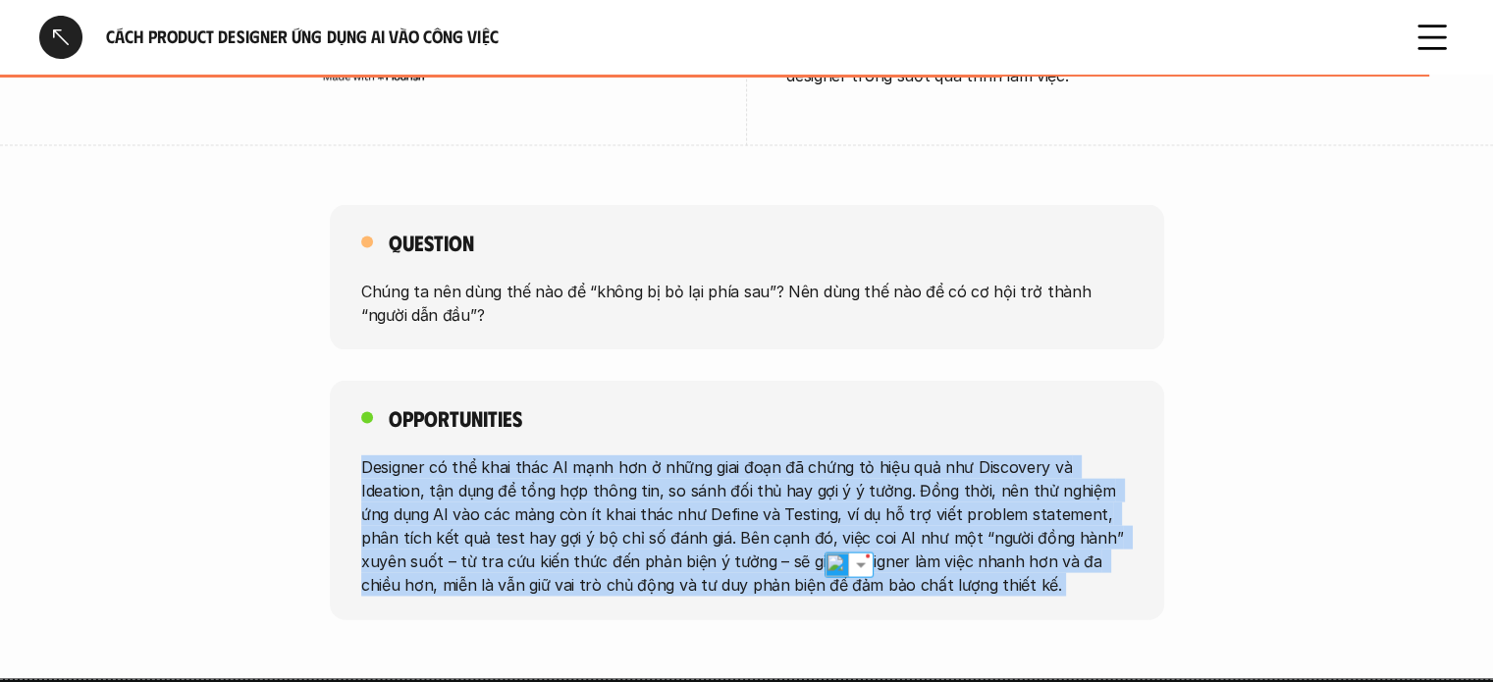
click at [834, 536] on p "Designer có thể khai thác AI mạnh hơn ở những giai đoạn đã chứng tỏ hiệu quả nh…" at bounding box center [747, 526] width 772 height 141
click at [491, 424] on div "Opportunities Designer có thể khai thác AI mạnh hơn ở những giai đoạn đã chứng …" at bounding box center [747, 501] width 834 height 240
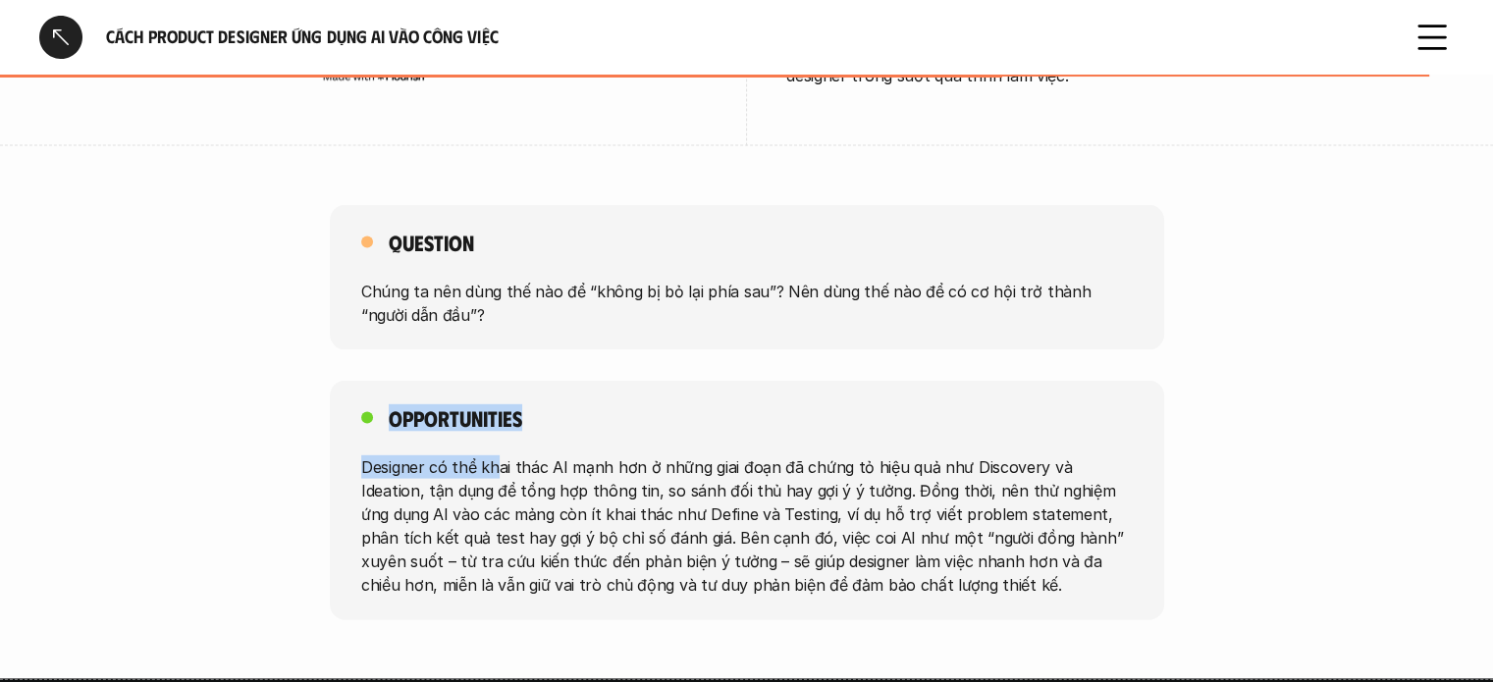
click at [491, 424] on div "Opportunities Designer có thể khai thác AI mạnh hơn ở những giai đoạn đã chứng …" at bounding box center [747, 501] width 834 height 240
click at [478, 402] on div at bounding box center [478, 402] width 0 height 0
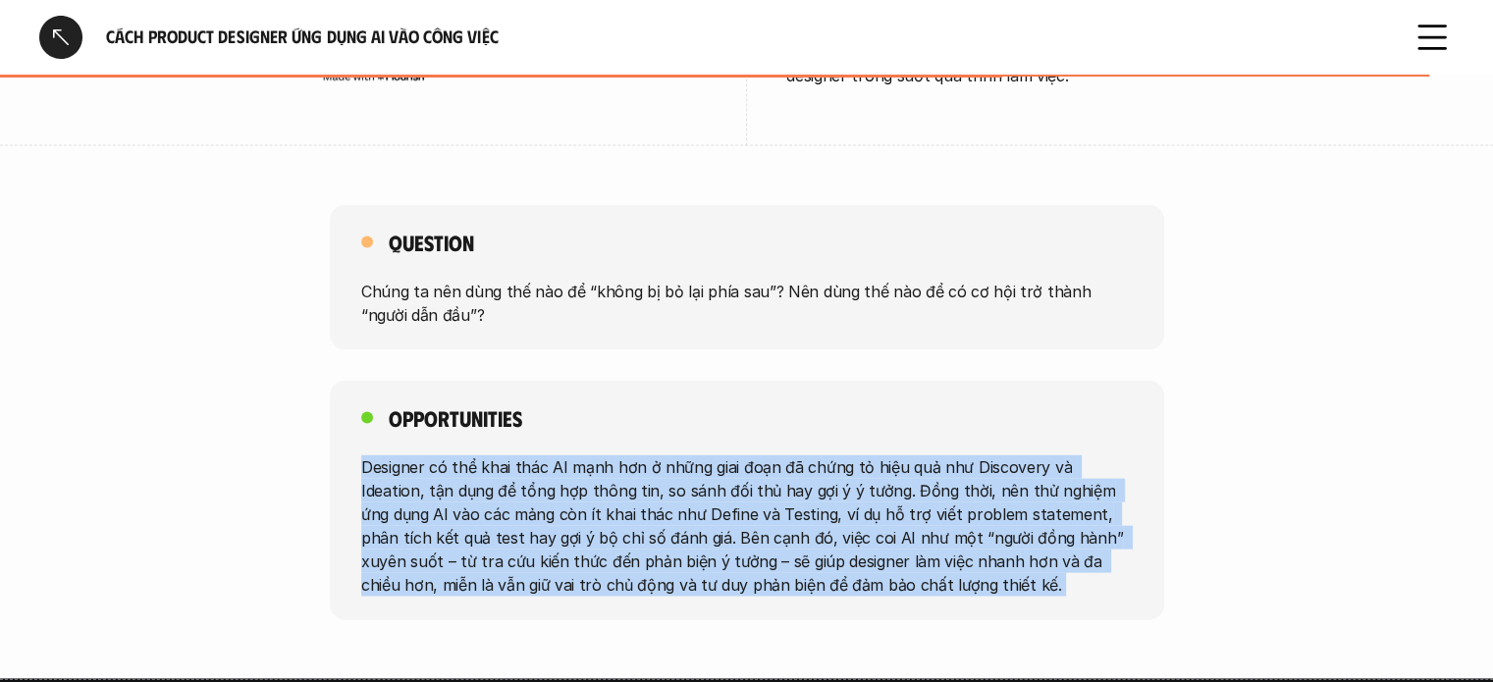
click at [491, 424] on div "Opportunities Designer có thể khai thác AI mạnh hơn ở những giai đoạn đã chứng …" at bounding box center [747, 501] width 834 height 240
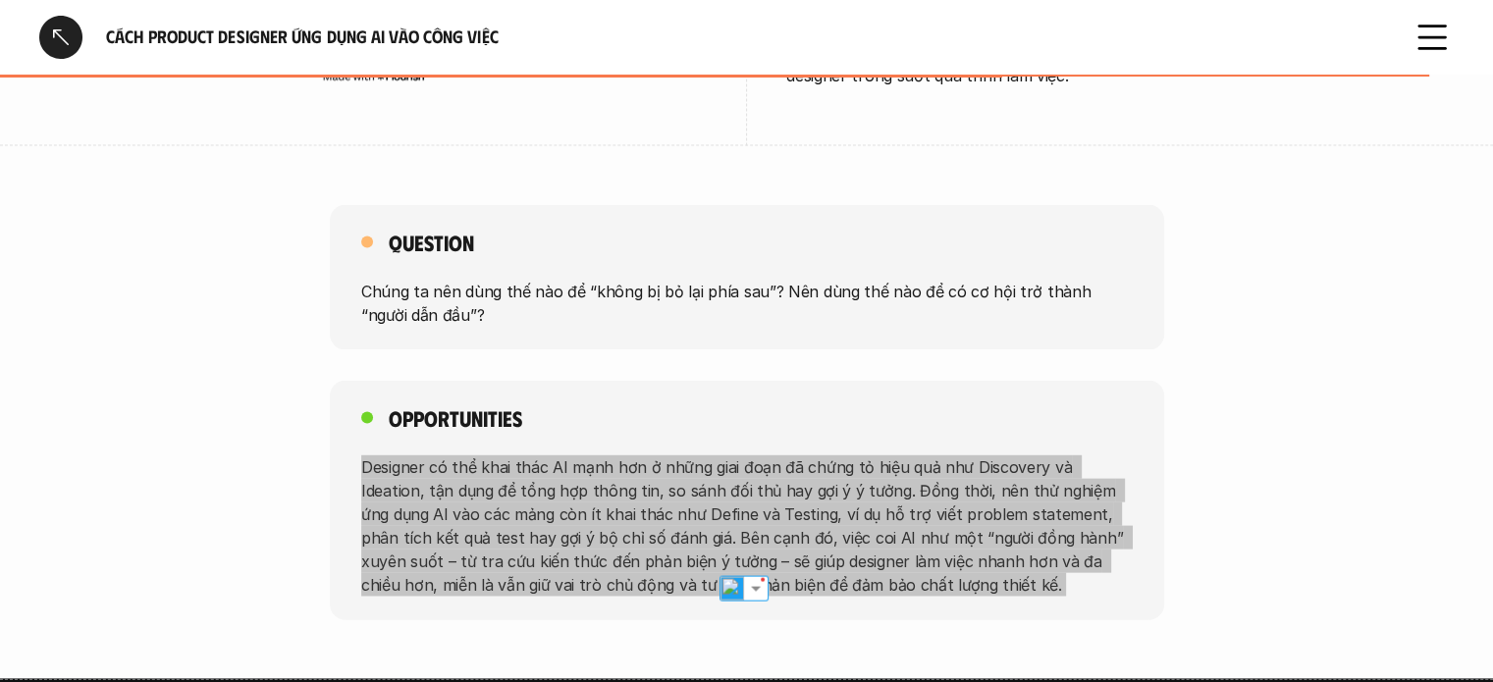
scroll to position [4106, 0]
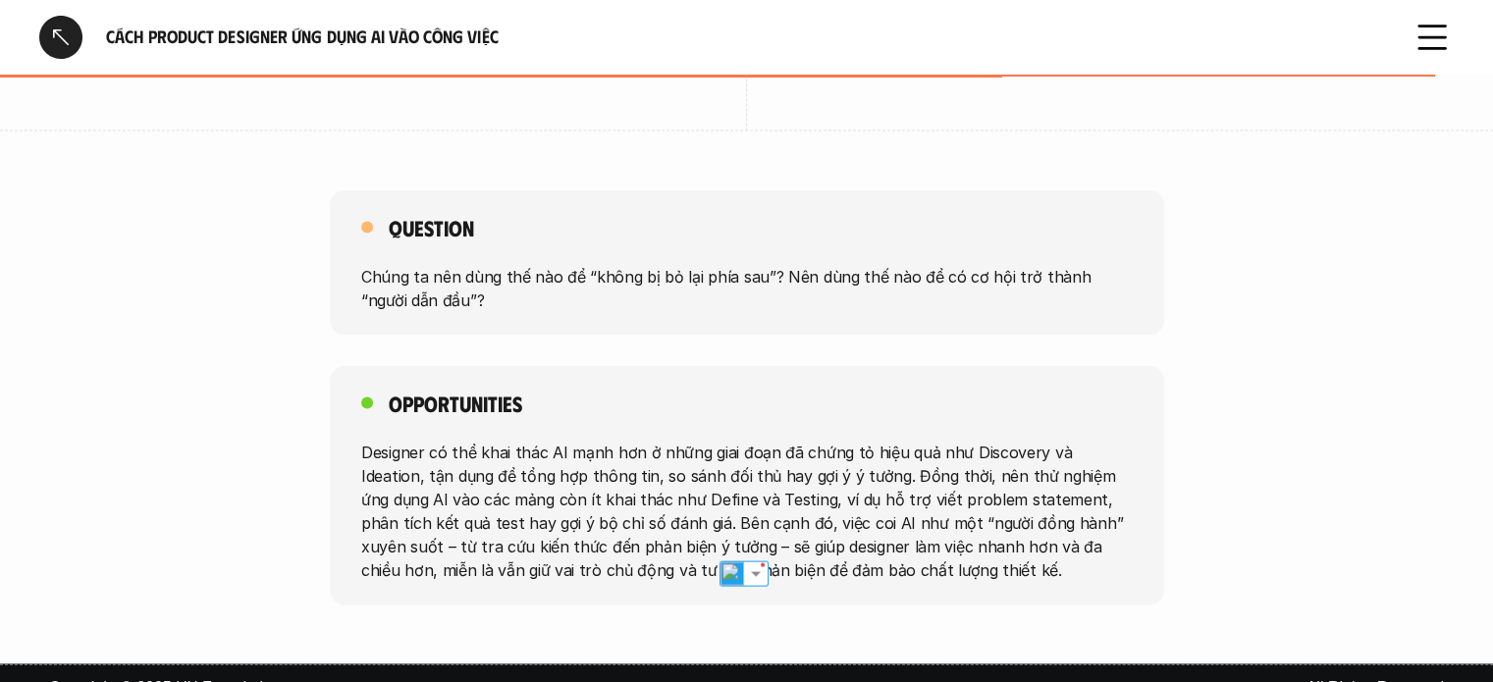
click at [781, 190] on div "Question Chúng ta nên dùng thế nào để “không bị bỏ lại phía sau”? Nên dùng thế …" at bounding box center [747, 262] width 834 height 145
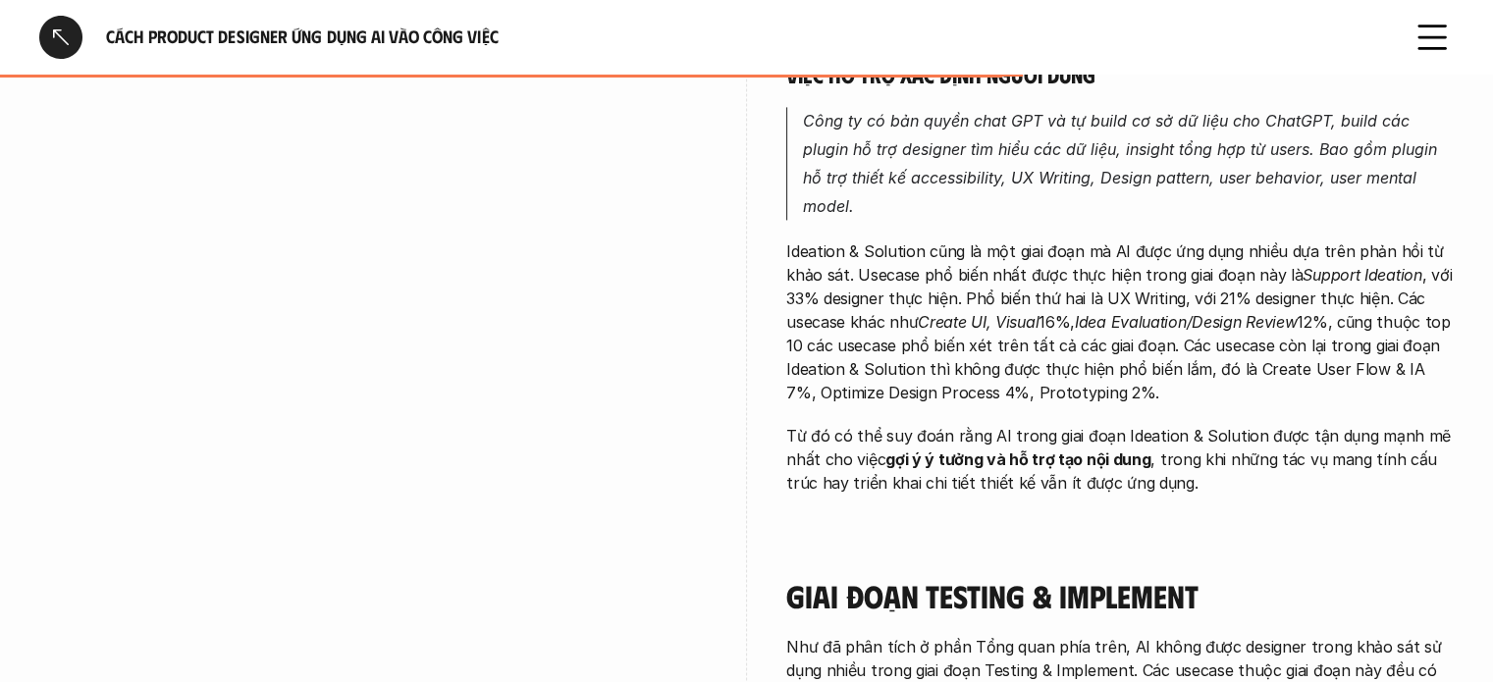
scroll to position [2961, 0]
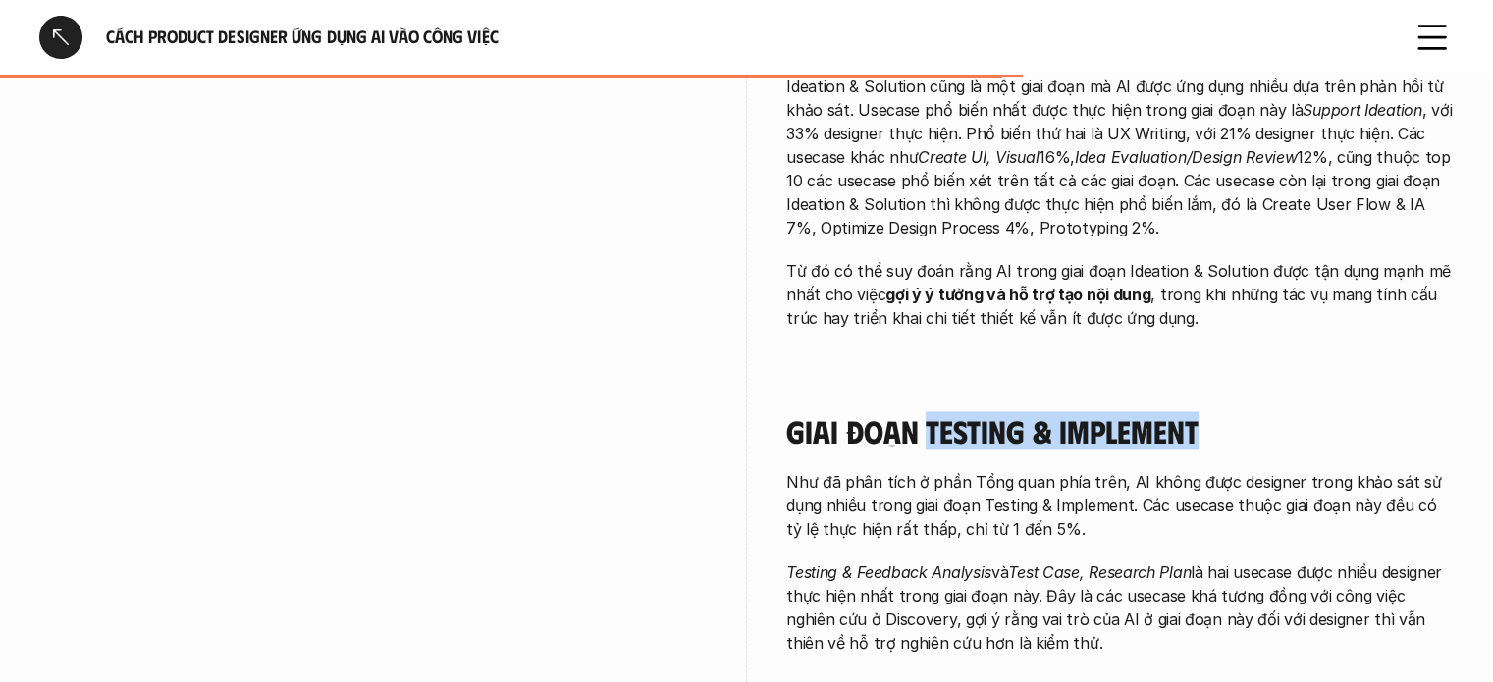
drag, startPoint x: 929, startPoint y: 395, endPoint x: 1207, endPoint y: 407, distance: 278.1
click at [1207, 412] on h4 "Giai đoạn Testing & Implement" at bounding box center [1120, 430] width 668 height 37
copy h4 "Testing & Implement"
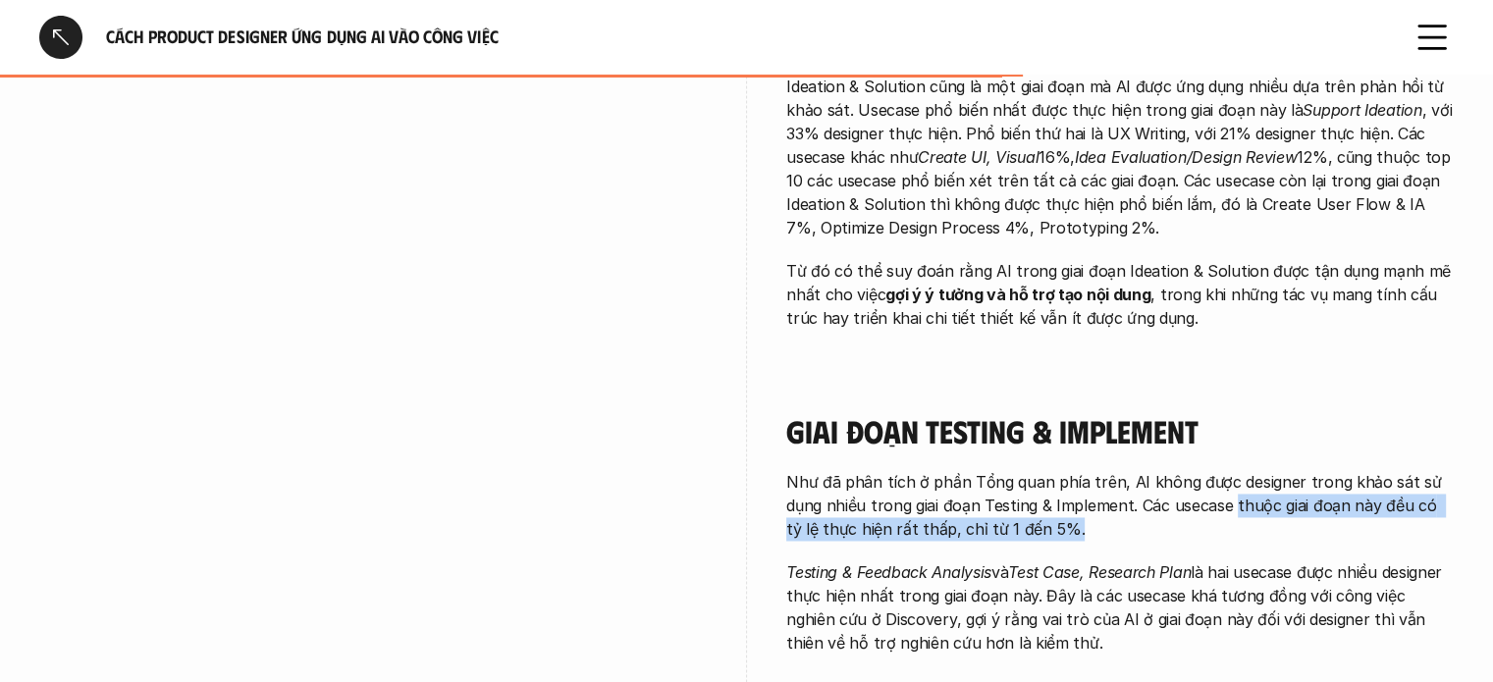
drag, startPoint x: 1231, startPoint y: 481, endPoint x: 1392, endPoint y: 499, distance: 162.0
click at [1392, 499] on p "Như đã phân tích ở phần Tổng quan phía trên, AI không được designer trong khảo …" at bounding box center [1120, 505] width 668 height 71
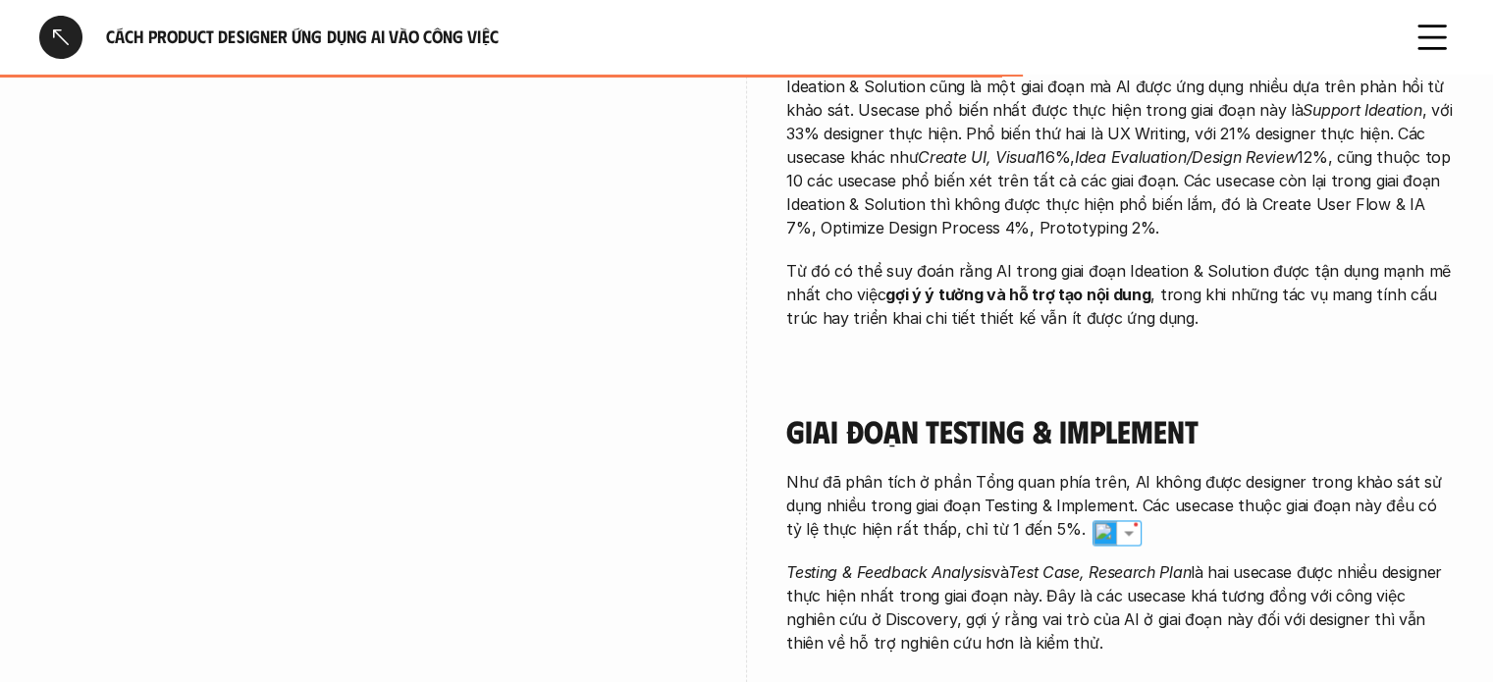
click at [1242, 561] on p "Testing & Feedback Analysis và Test Case, Research Plan là hai usecase được nhi…" at bounding box center [1120, 608] width 668 height 94
drag, startPoint x: 843, startPoint y: 540, endPoint x: 1167, endPoint y: 619, distance: 333.6
copy p "Testing & Feedback Analysis và Test Case, Research Plan là hai usecase được nhi…"
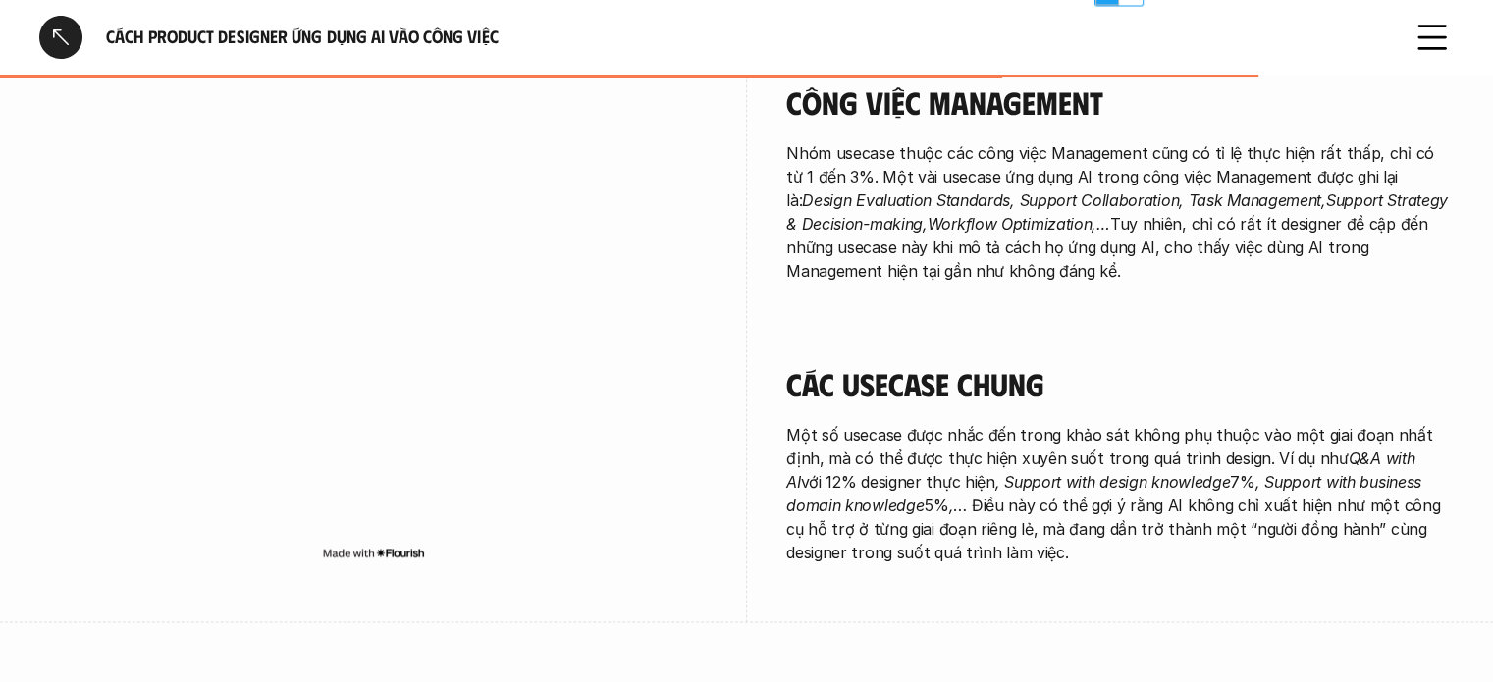
scroll to position [3452, 0]
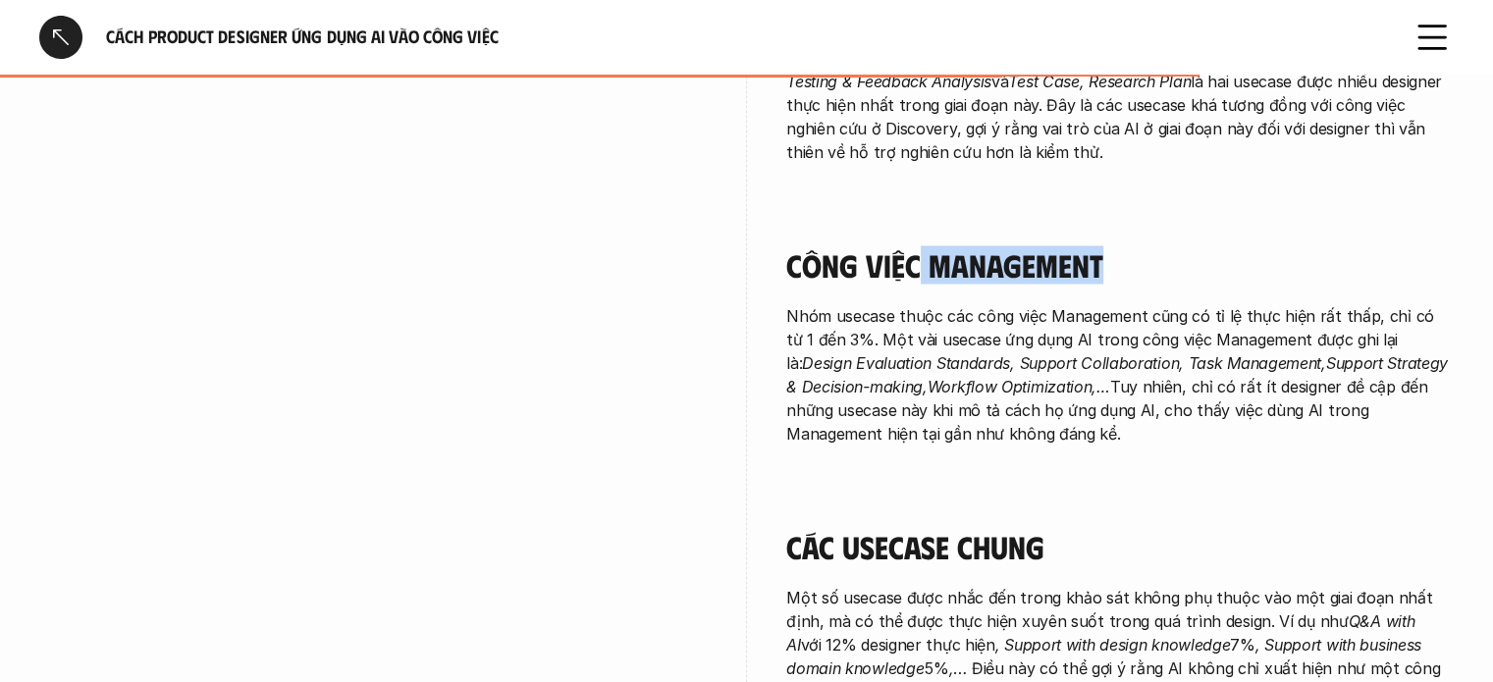
drag, startPoint x: 922, startPoint y: 234, endPoint x: 1162, endPoint y: 233, distance: 240.5
click at [1162, 246] on h4 "Công việc Management" at bounding box center [1120, 264] width 668 height 37
copy h4 "Management"
click at [834, 303] on p "Nhóm usecase thuộc các công việc Management cũng có tỉ lệ thực hiện rất thấp, c…" at bounding box center [1120, 373] width 668 height 141
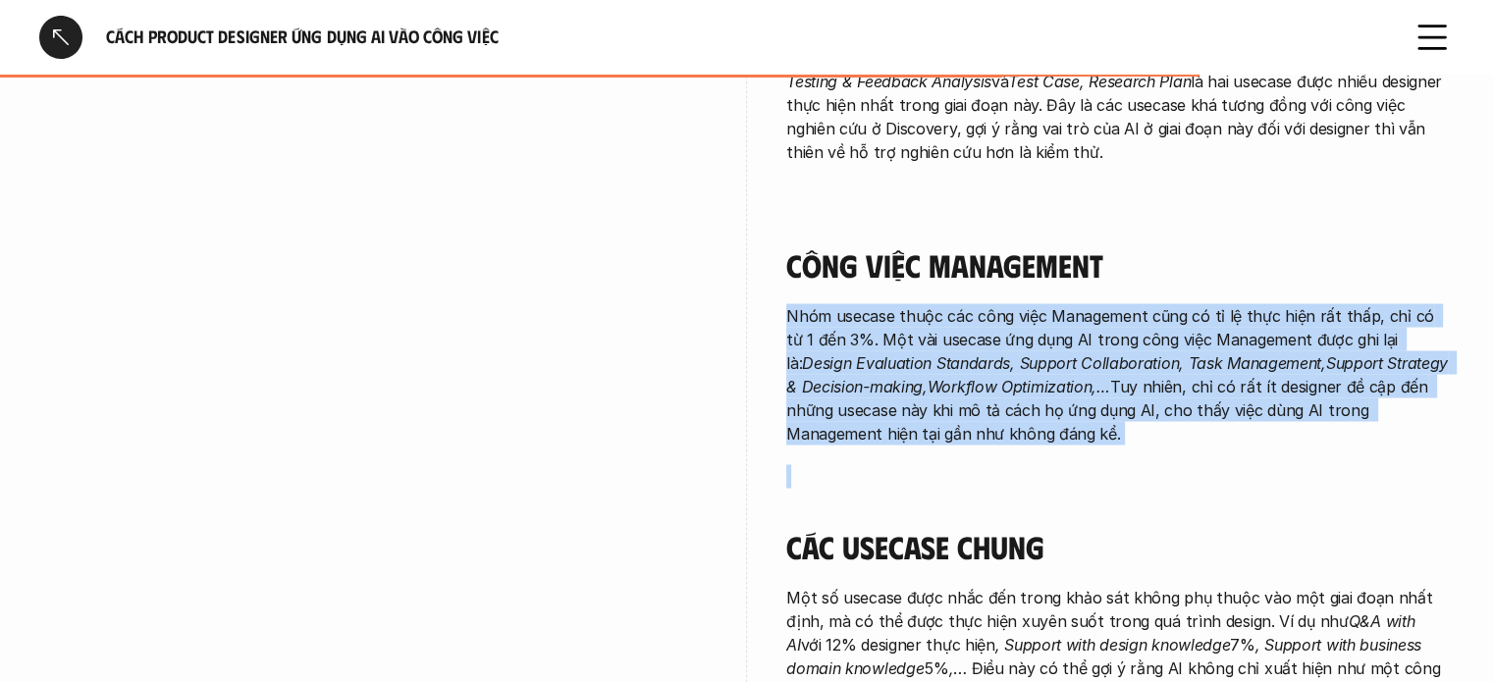
click at [834, 303] on p "Nhóm usecase thuộc các công việc Management cũng có tỉ lệ thực hiện rất thấp, c…" at bounding box center [1120, 373] width 668 height 141
copy p "Nhóm usecase thuộc các công việc Management cũng có tỉ lệ thực hiện rất thấp, c…"
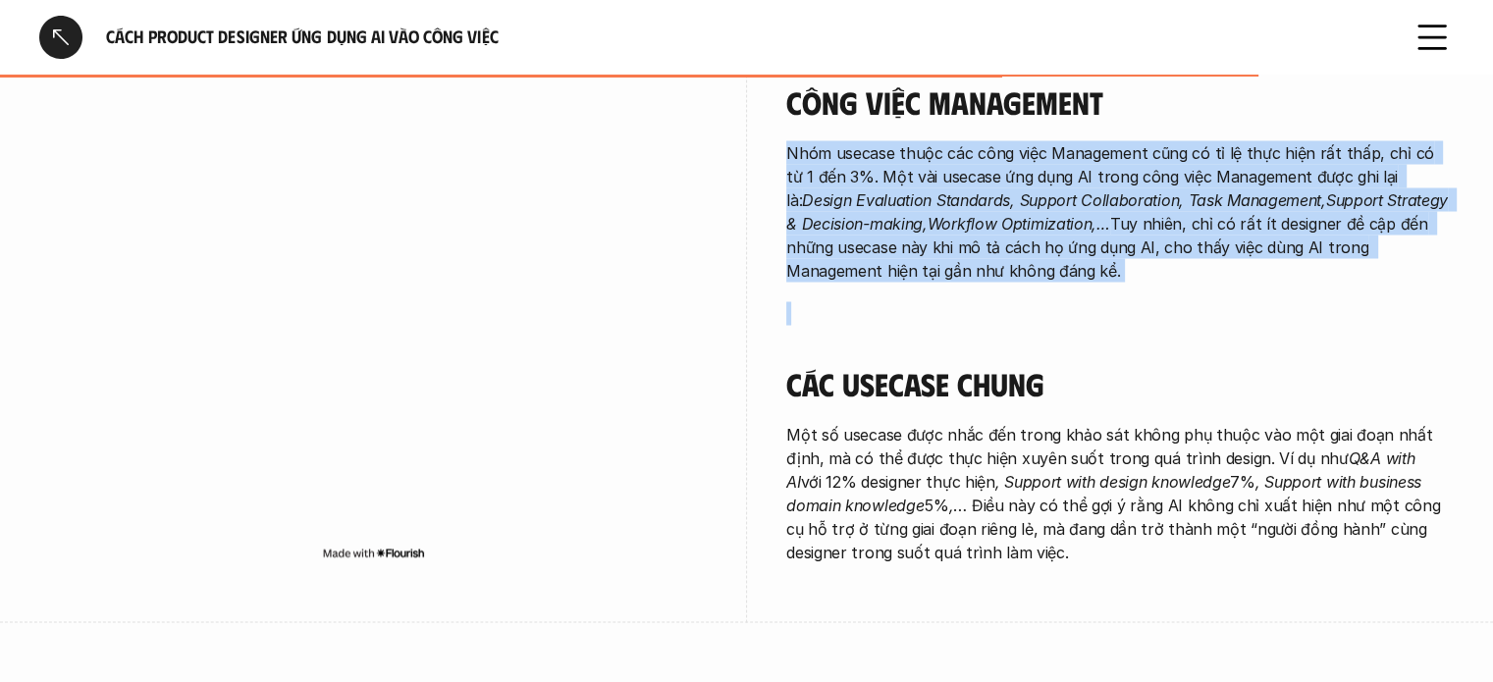
scroll to position [3124, 0]
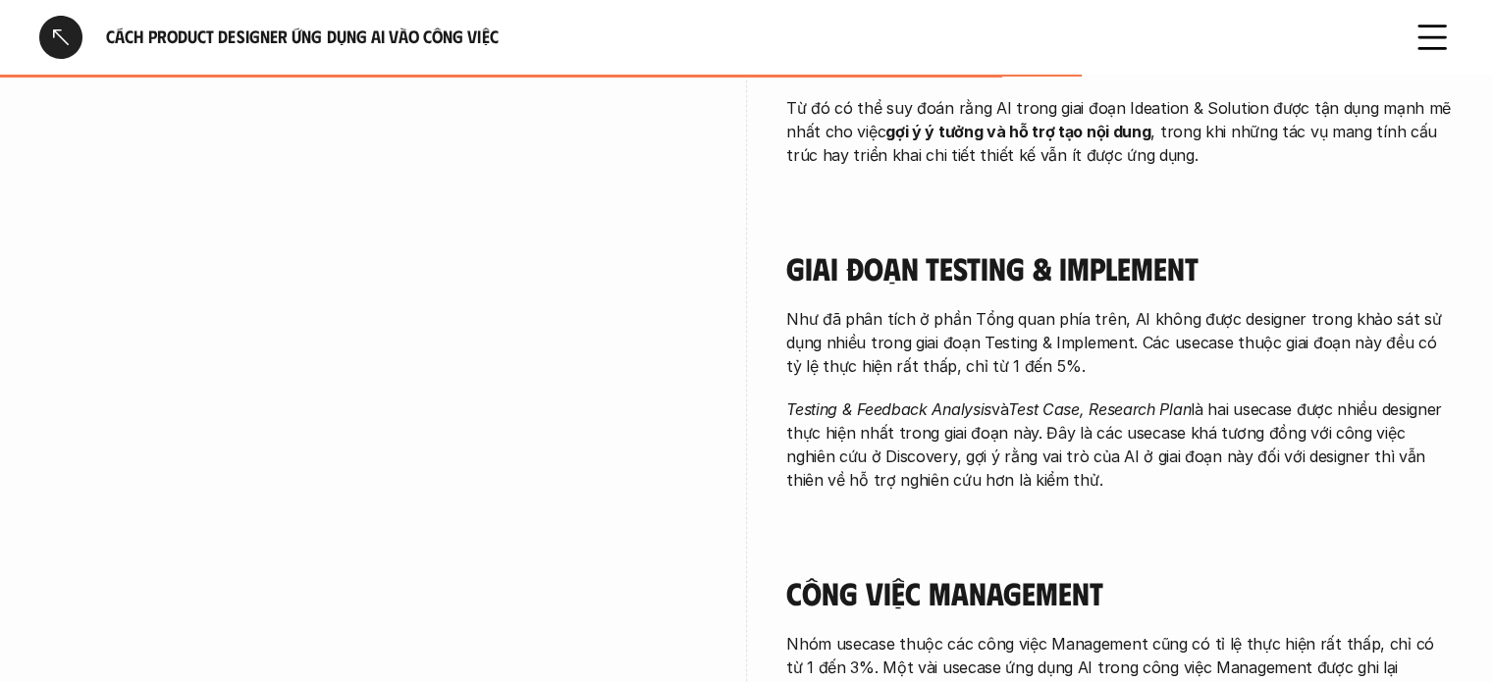
click at [153, 16] on div "Cách Product Designer ứng dụng AI vào công việc" at bounding box center [713, 37] width 1348 height 43
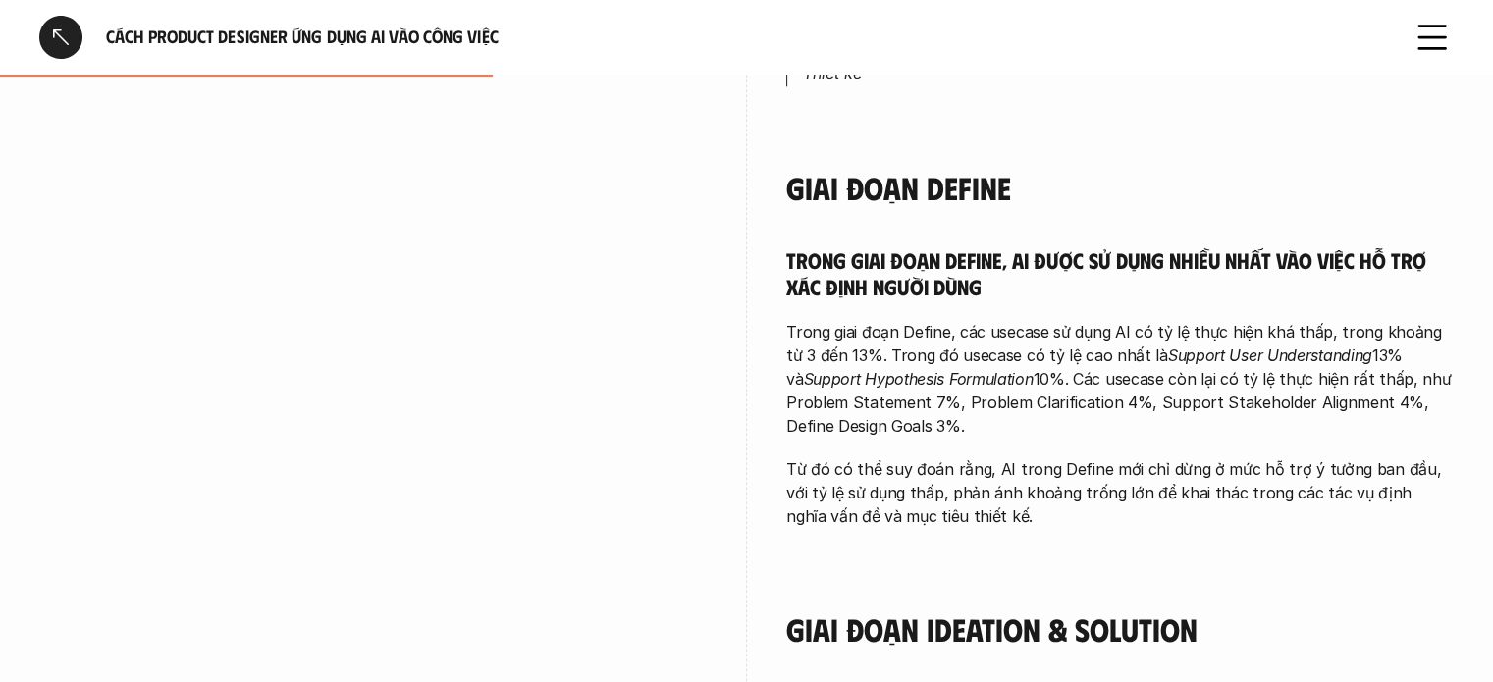
scroll to position [1323, 0]
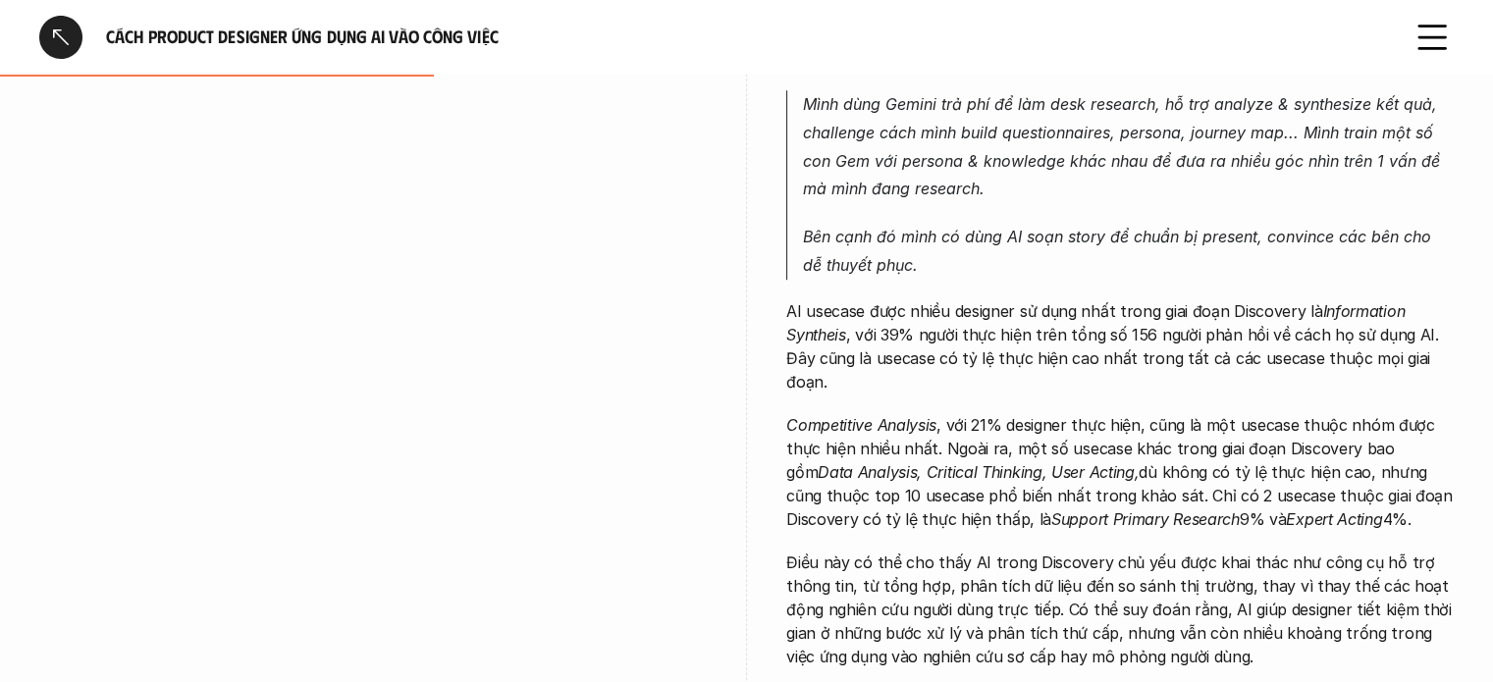
click at [144, 44] on h6 "Cách Product Designer ứng dụng AI vào công việc" at bounding box center [746, 37] width 1281 height 23
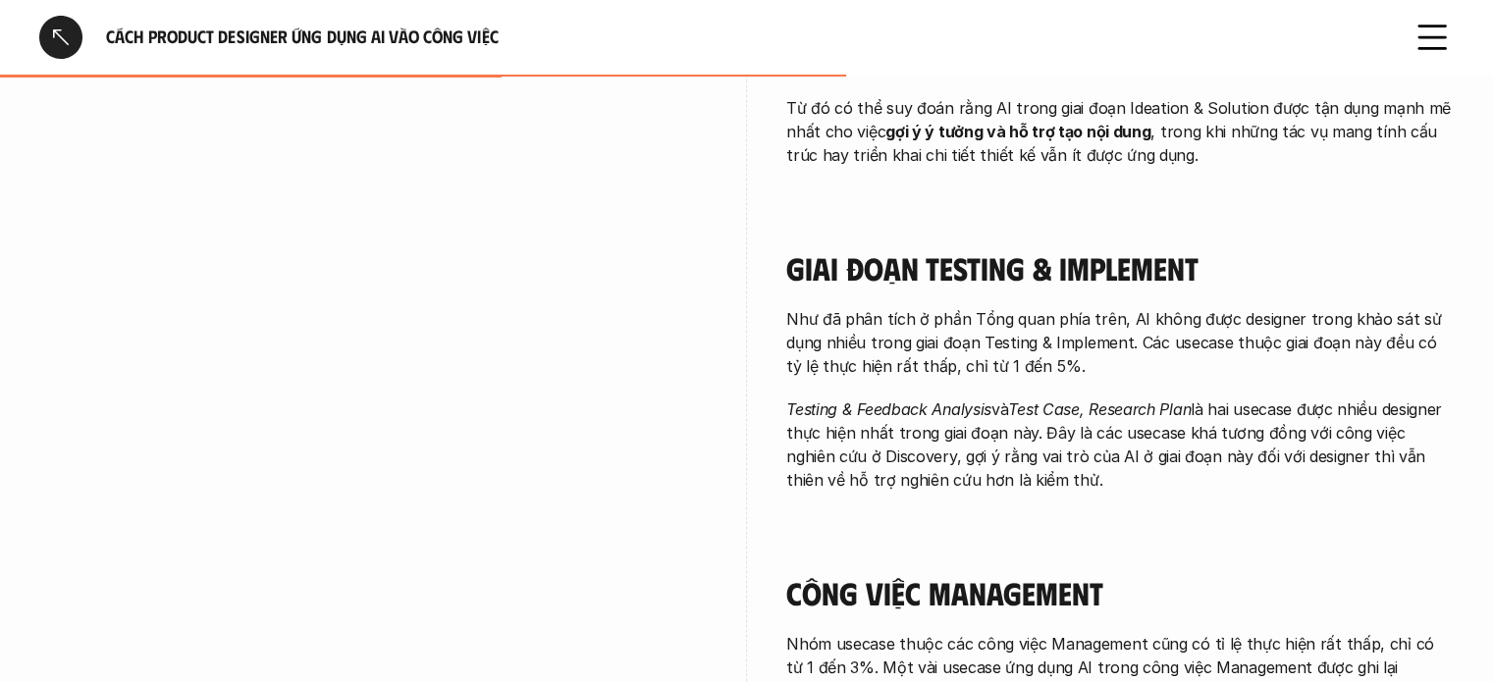
scroll to position [2470, 0]
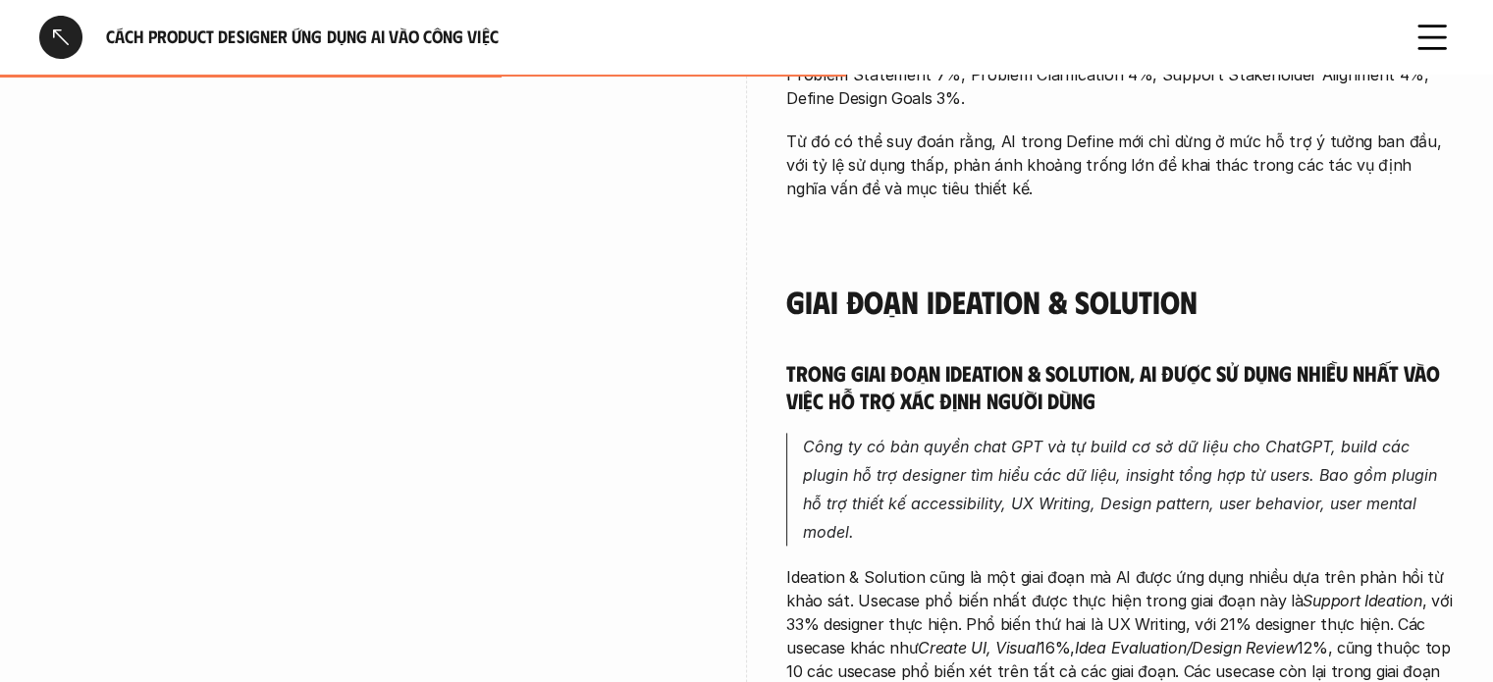
click at [63, 30] on div at bounding box center [60, 37] width 43 height 43
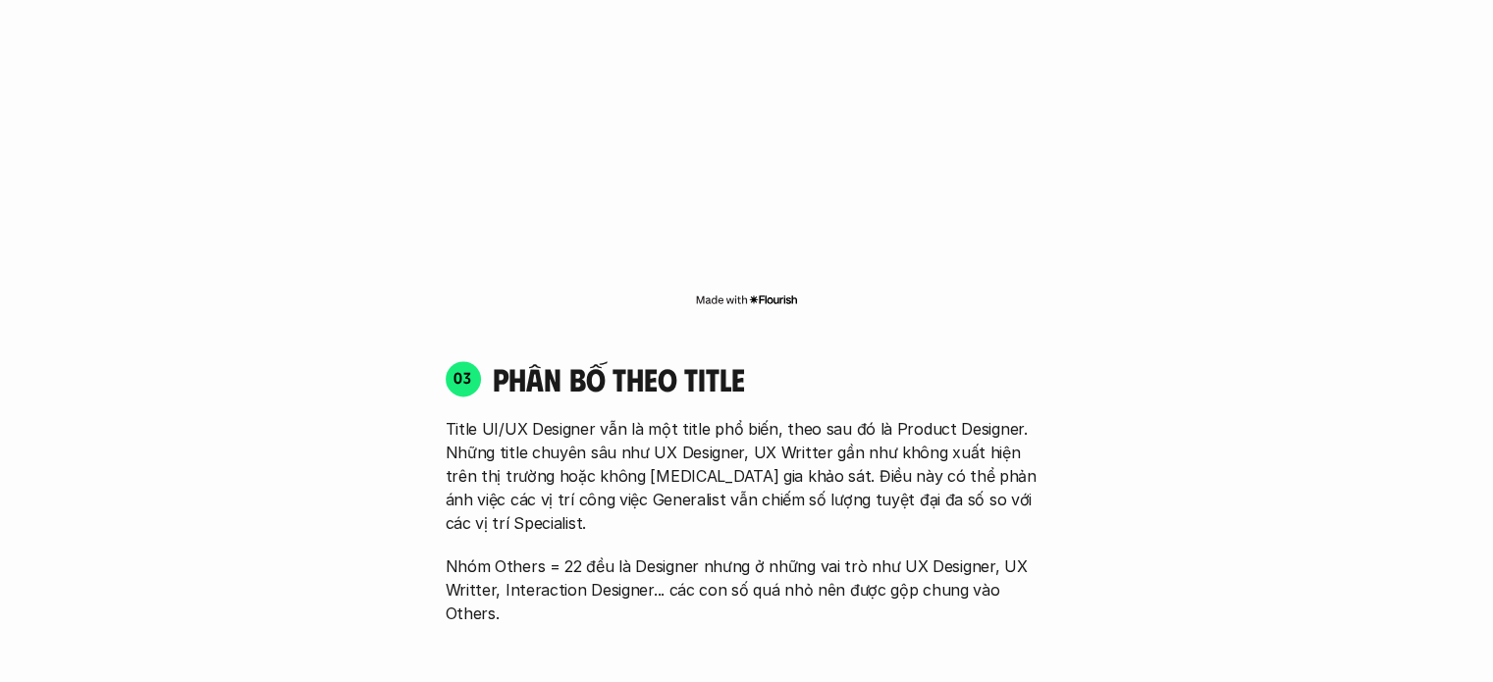
scroll to position [5528, 0]
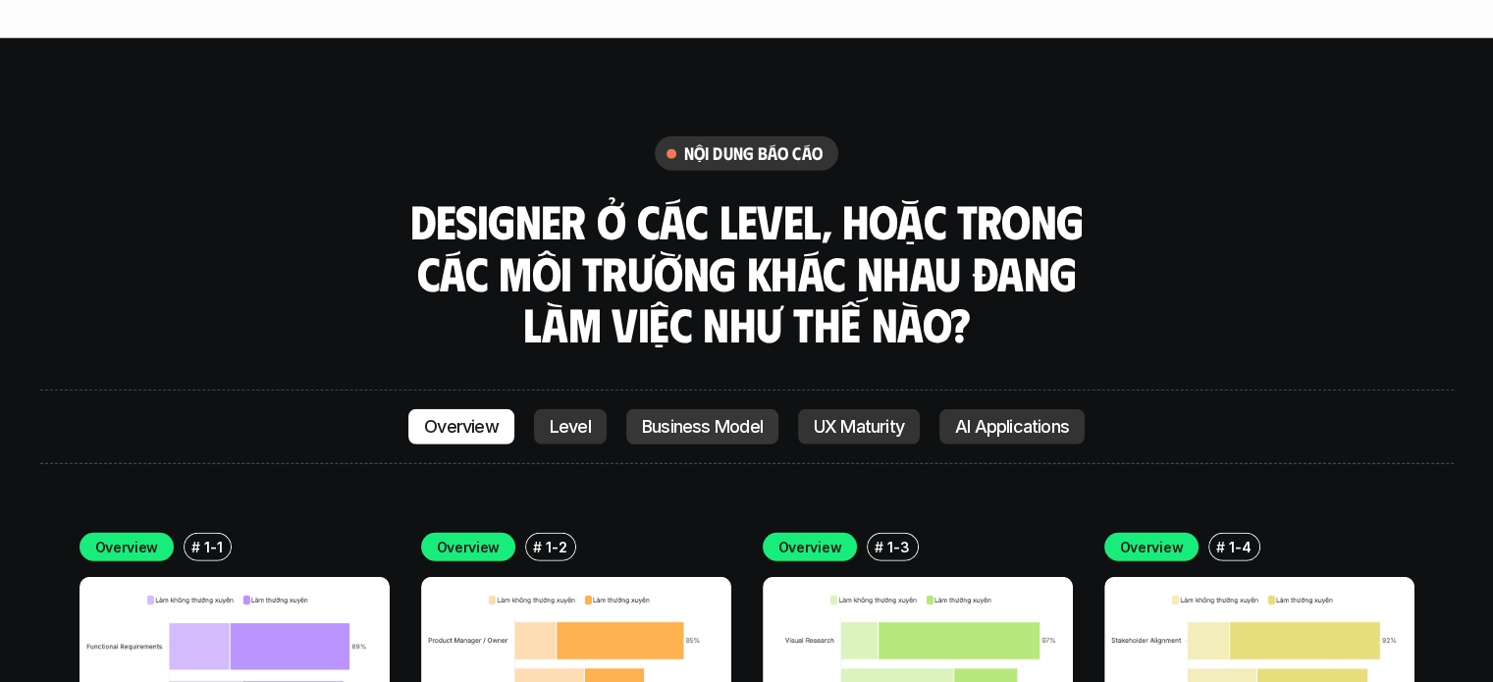
click at [693, 417] on p "Business Model" at bounding box center [702, 427] width 121 height 20
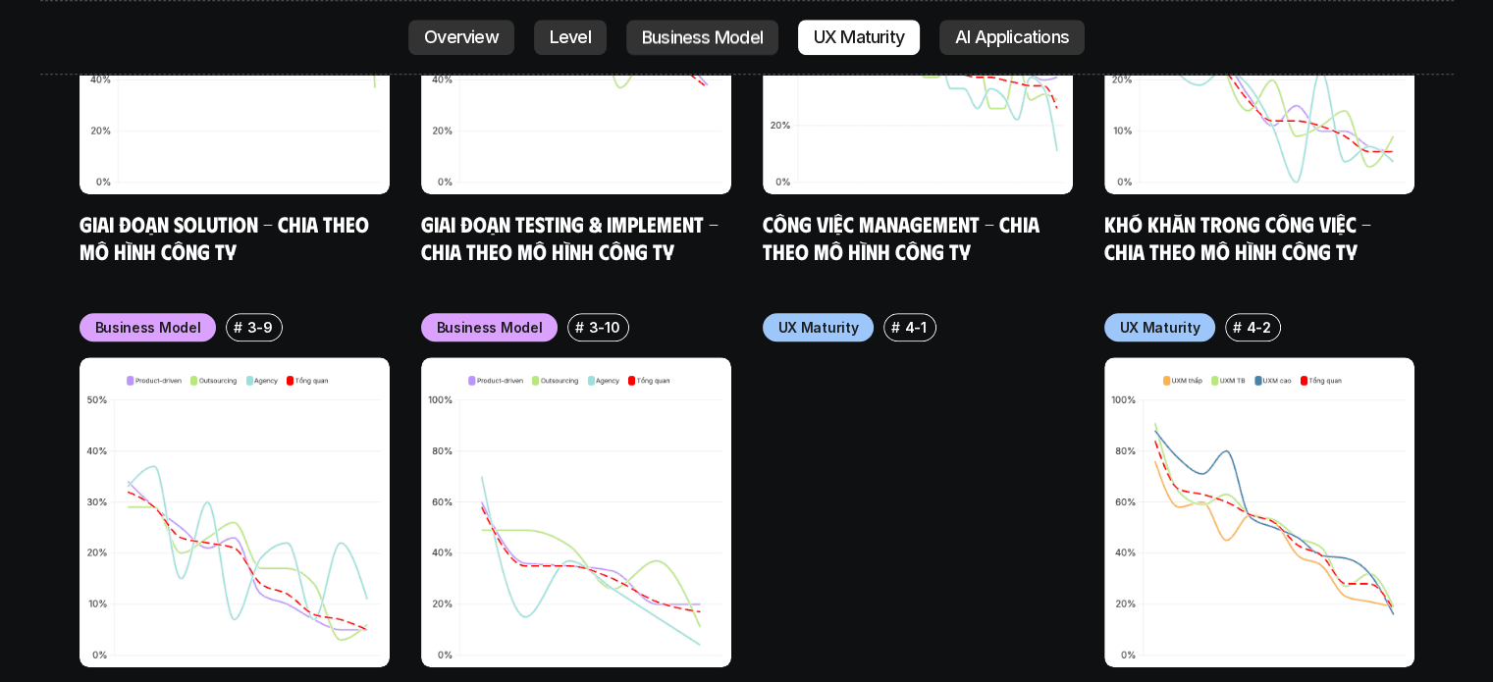
scroll to position [8078, 0]
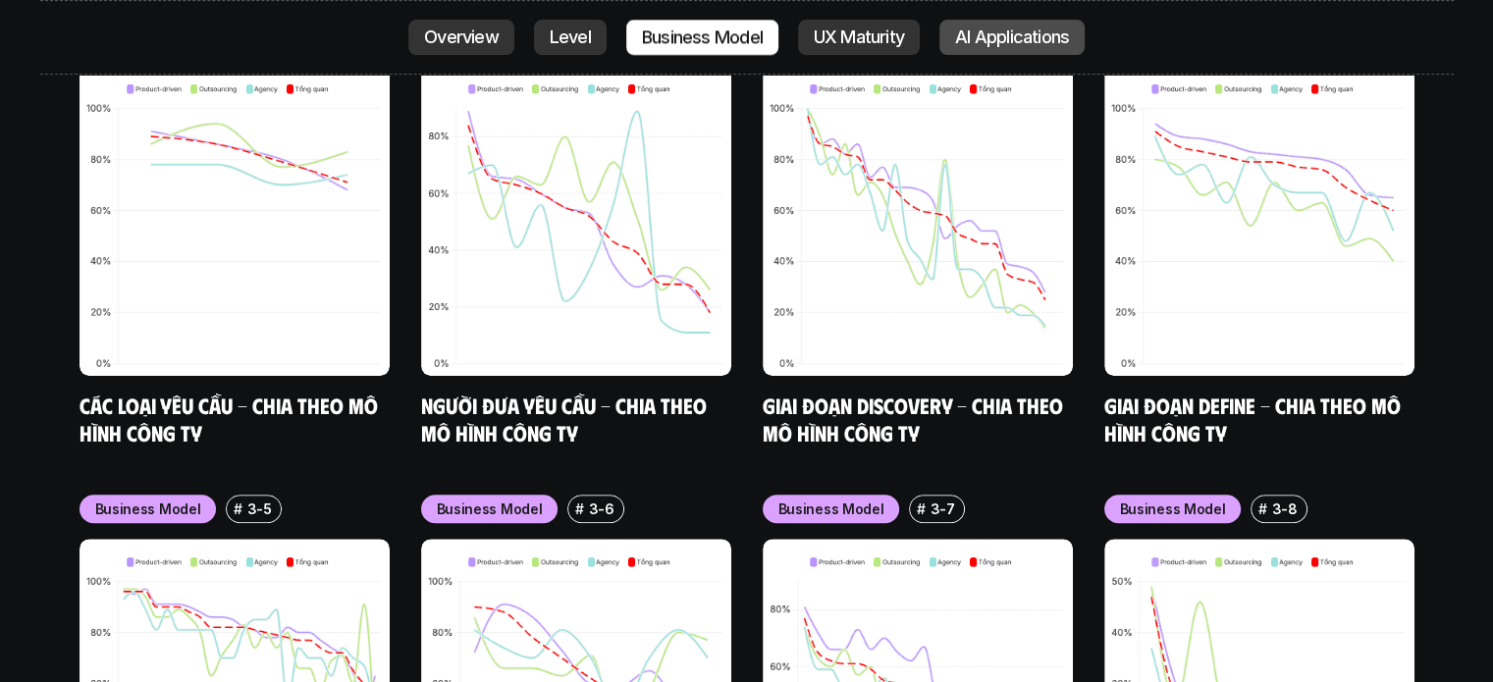
click at [1034, 9] on div "Overview Level Business Model UX Maturity AI Applications" at bounding box center [747, 37] width 1414 height 75
click at [1037, 25] on link "AI Applications" at bounding box center [1012, 37] width 145 height 35
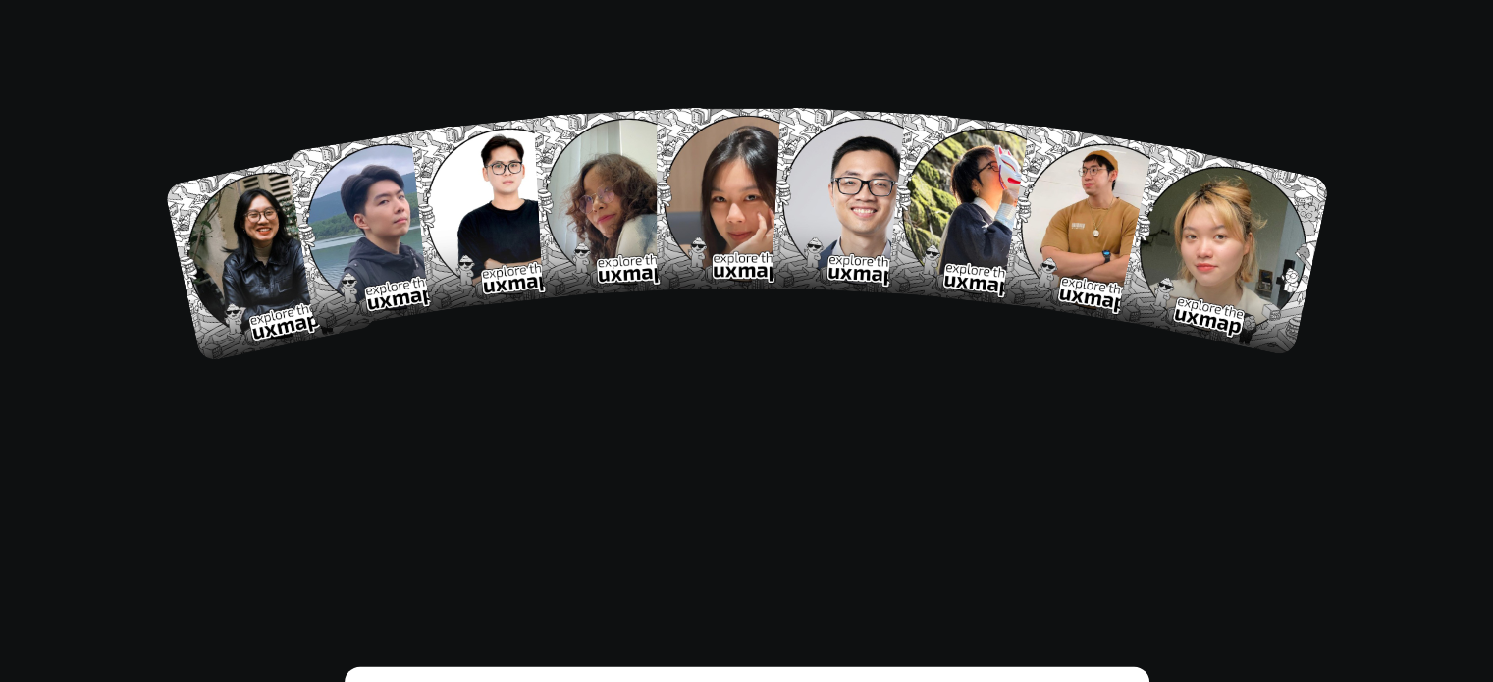
scroll to position [11315, 0]
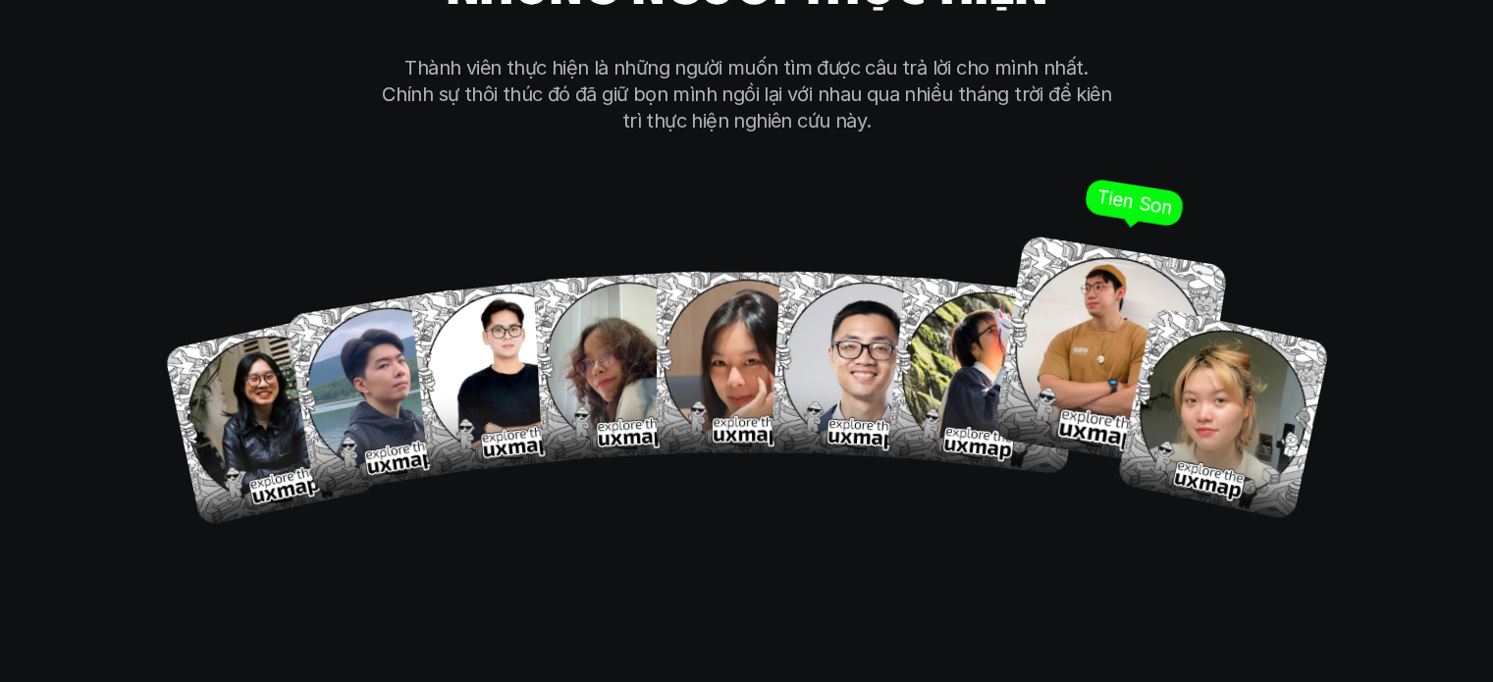
click at [1051, 311] on img at bounding box center [1111, 354] width 236 height 236
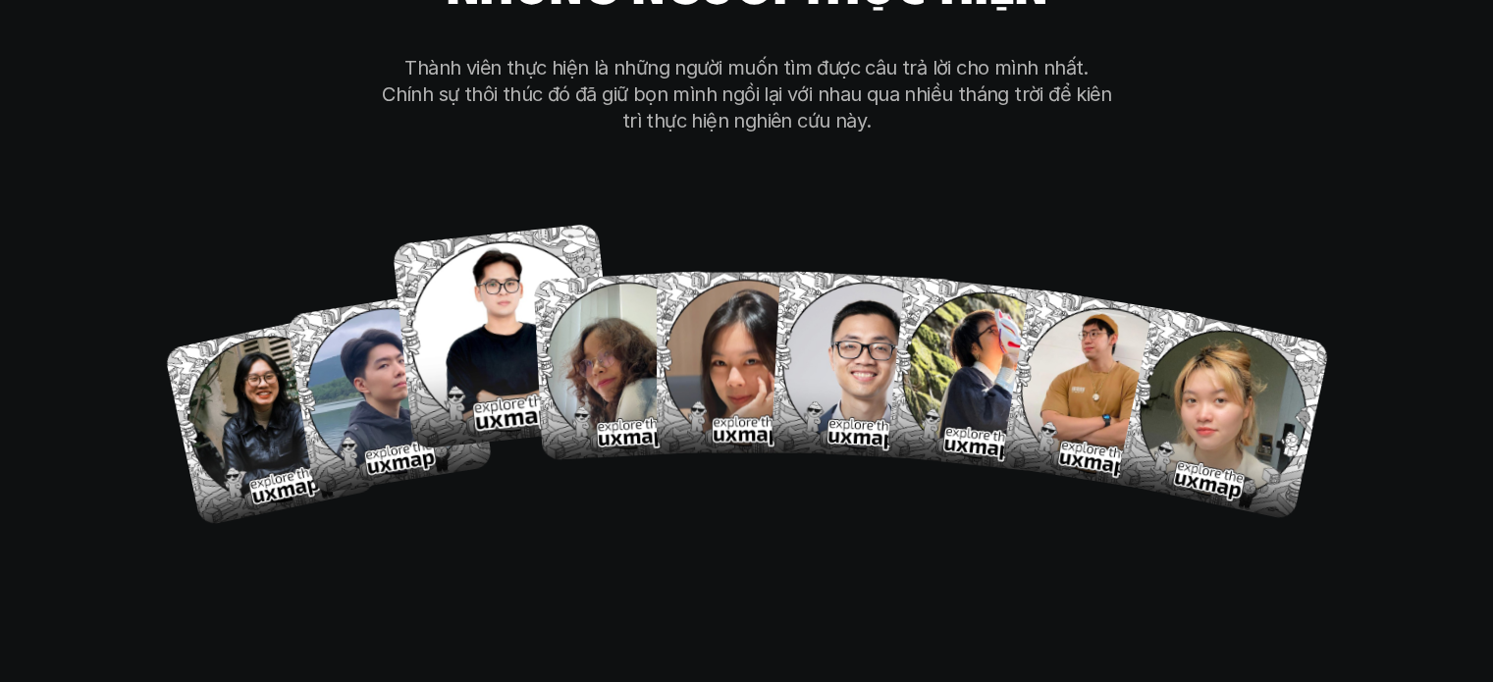
click at [472, 254] on img at bounding box center [505, 337] width 227 height 227
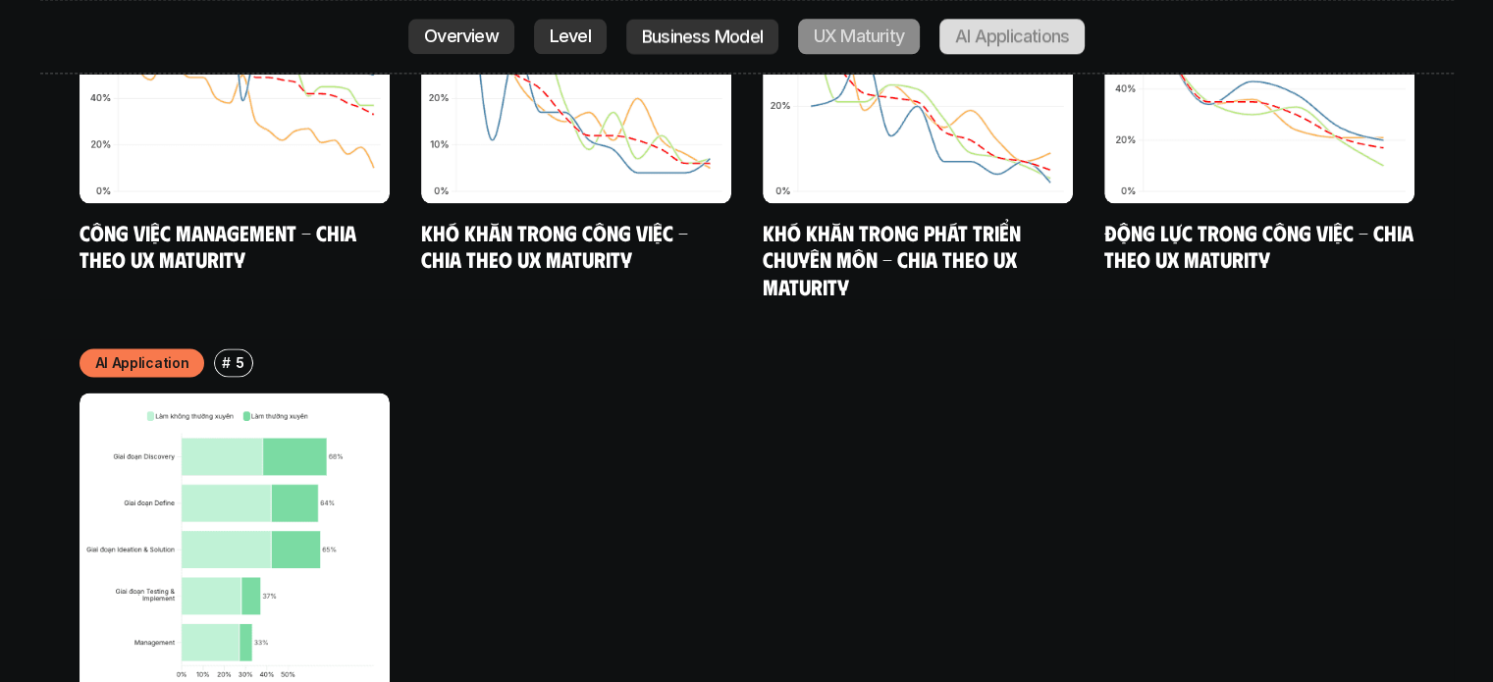
scroll to position [9189, 0]
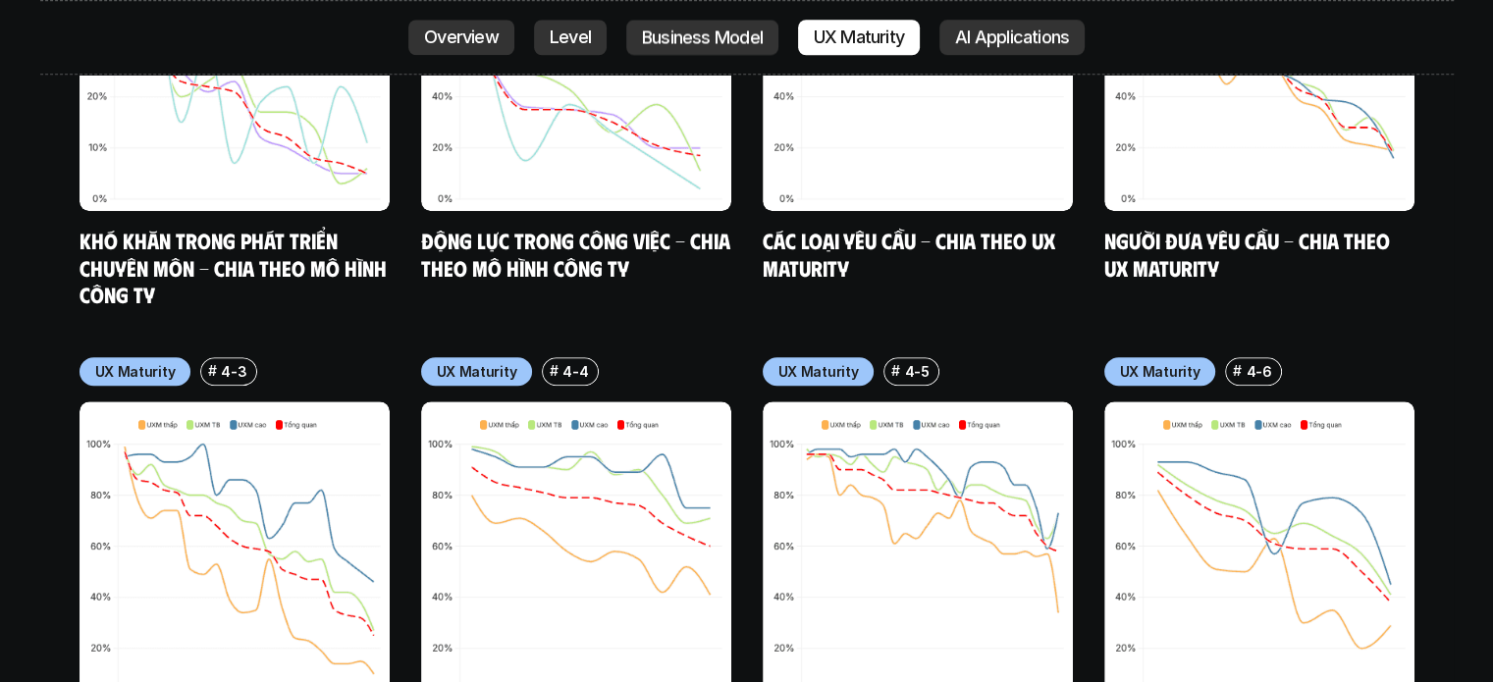
click at [473, 361] on p "UX Maturity" at bounding box center [477, 371] width 81 height 21
click at [895, 363] on h6 "#" at bounding box center [895, 370] width 9 height 15
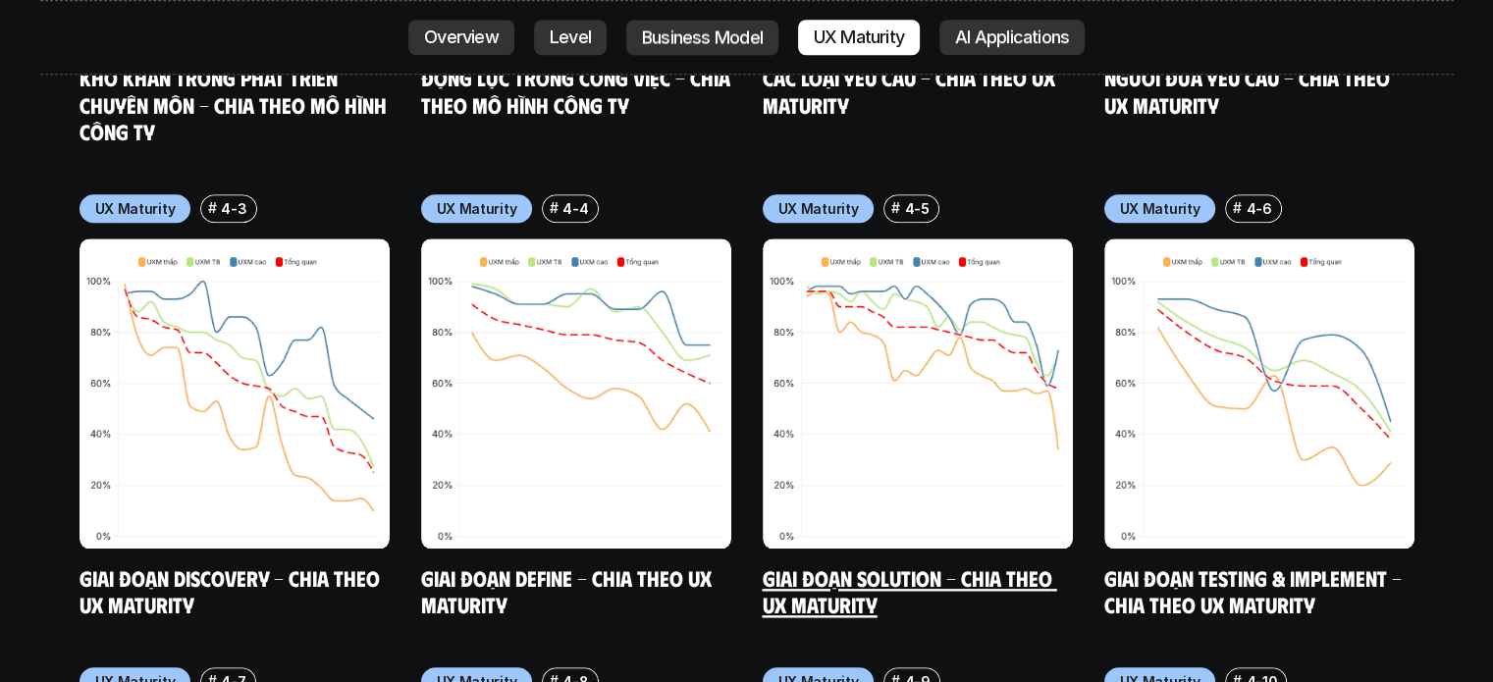
click at [840, 564] on link "Giai đoạn Solution - Chia theo UX Maturity" at bounding box center [910, 591] width 295 height 54
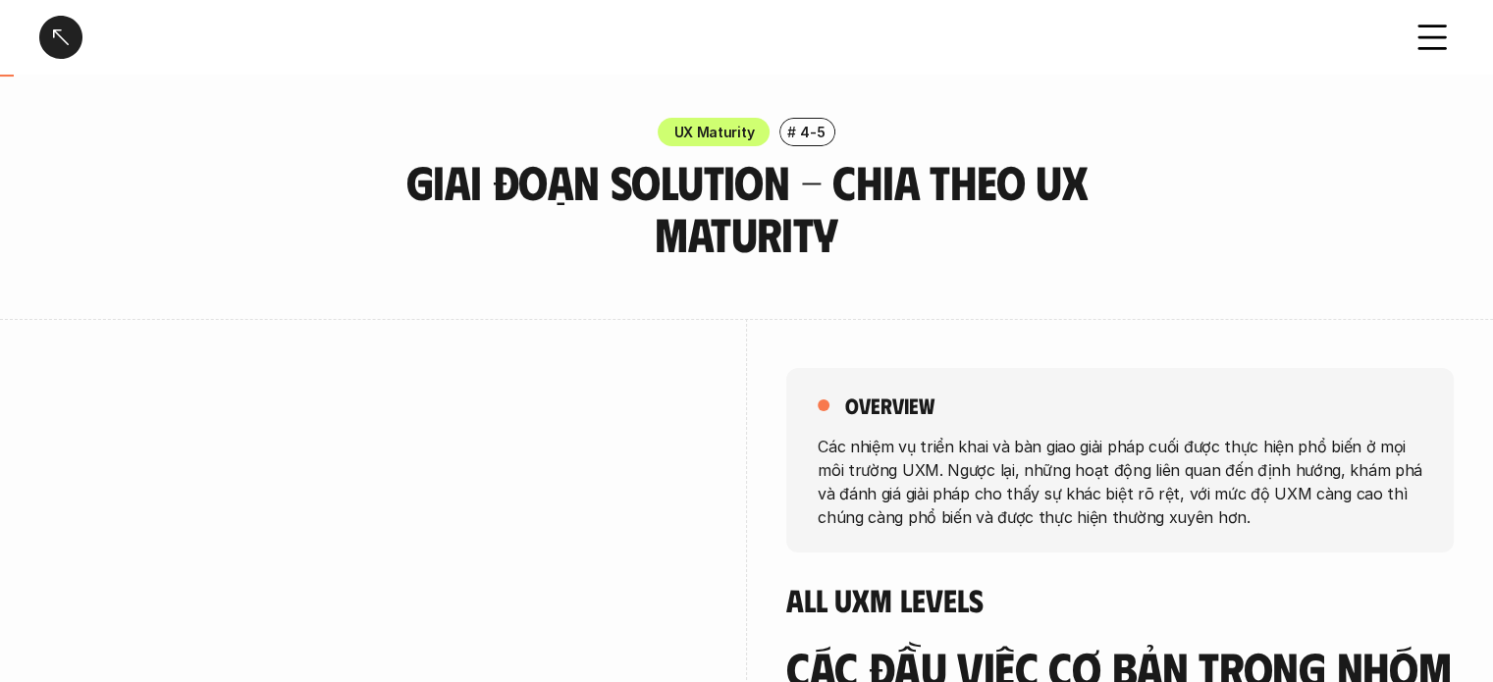
click at [63, 35] on div at bounding box center [60, 37] width 43 height 43
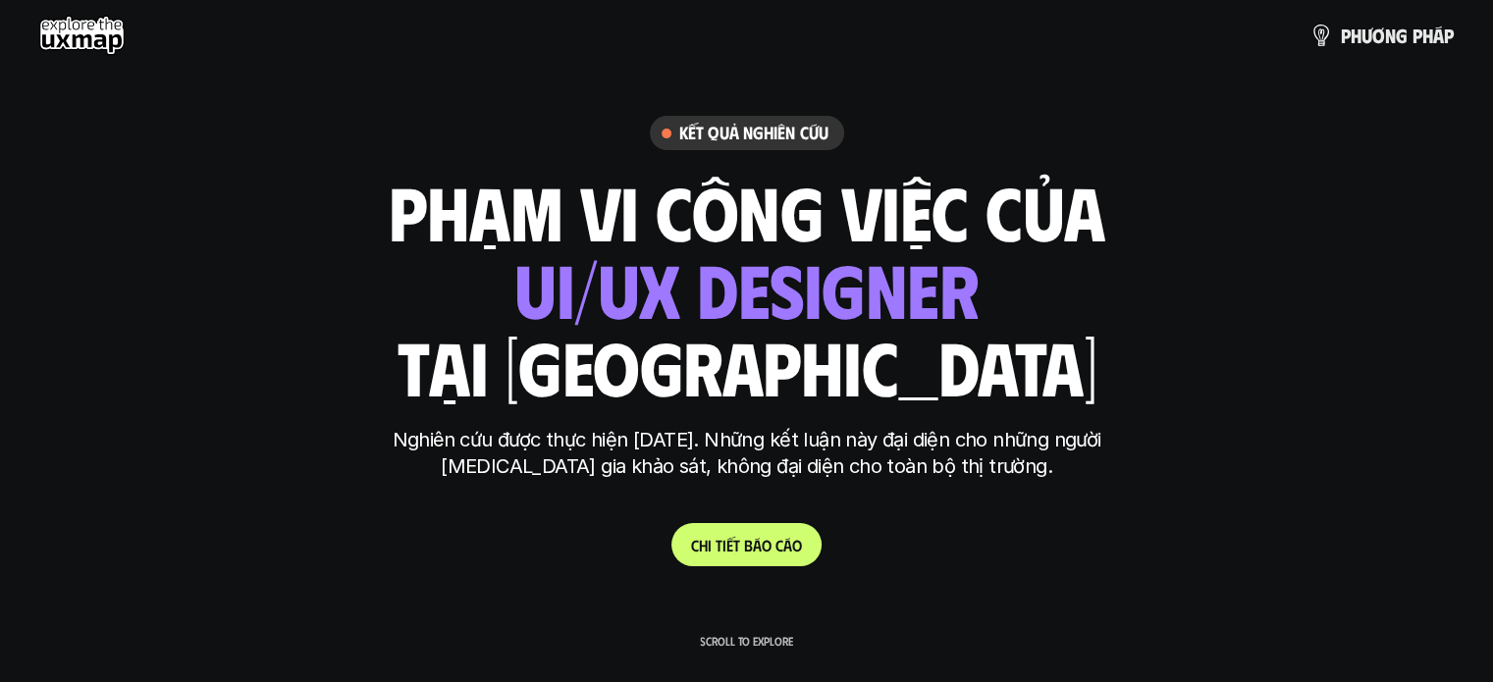
click at [97, 28] on use at bounding box center [81, 35] width 85 height 39
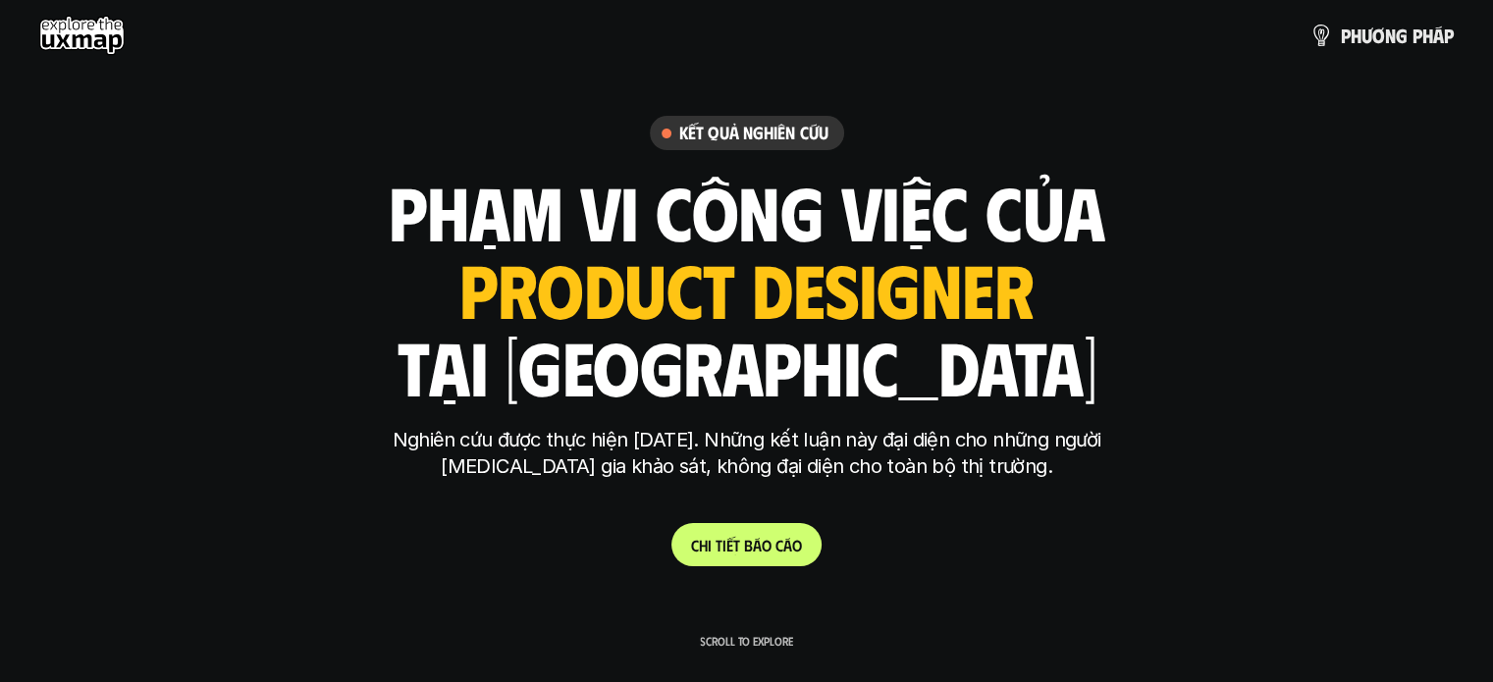
click at [97, 28] on use at bounding box center [81, 35] width 85 height 39
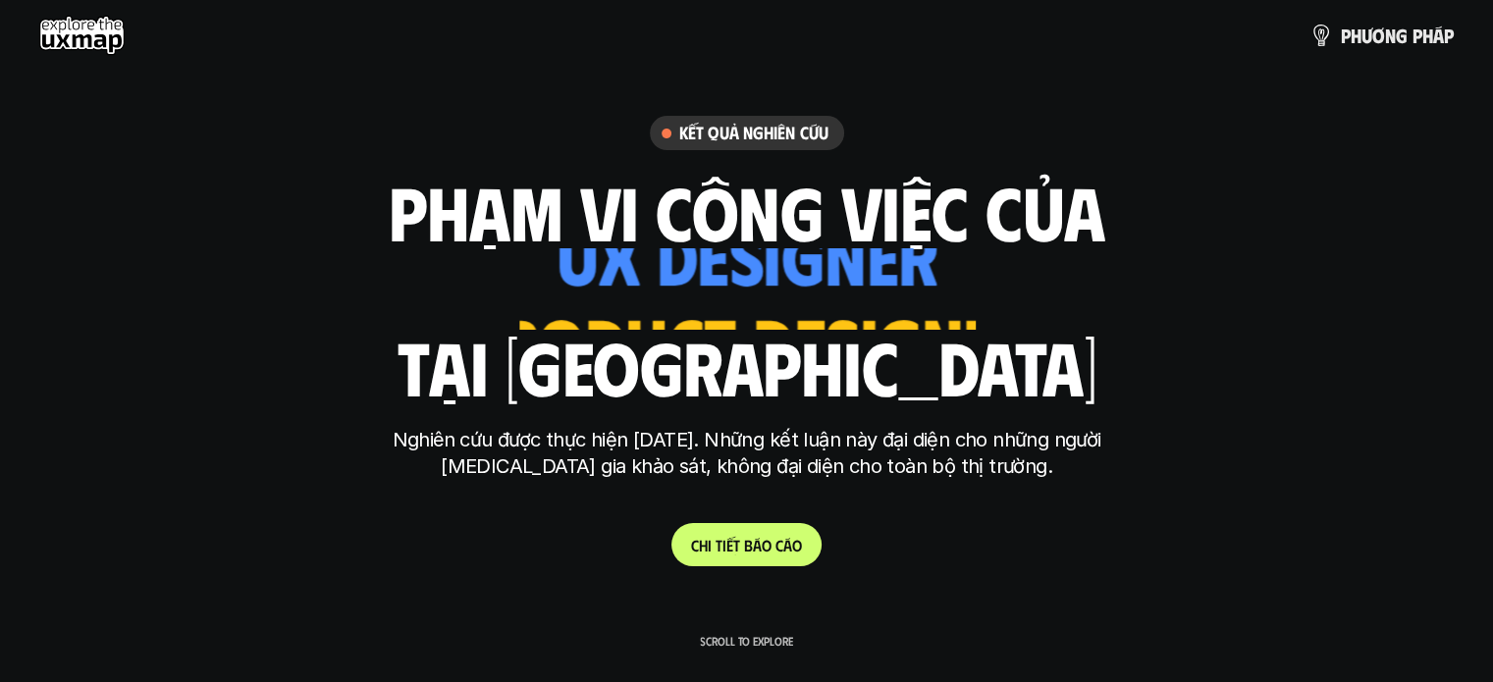
click at [97, 28] on use at bounding box center [81, 35] width 85 height 39
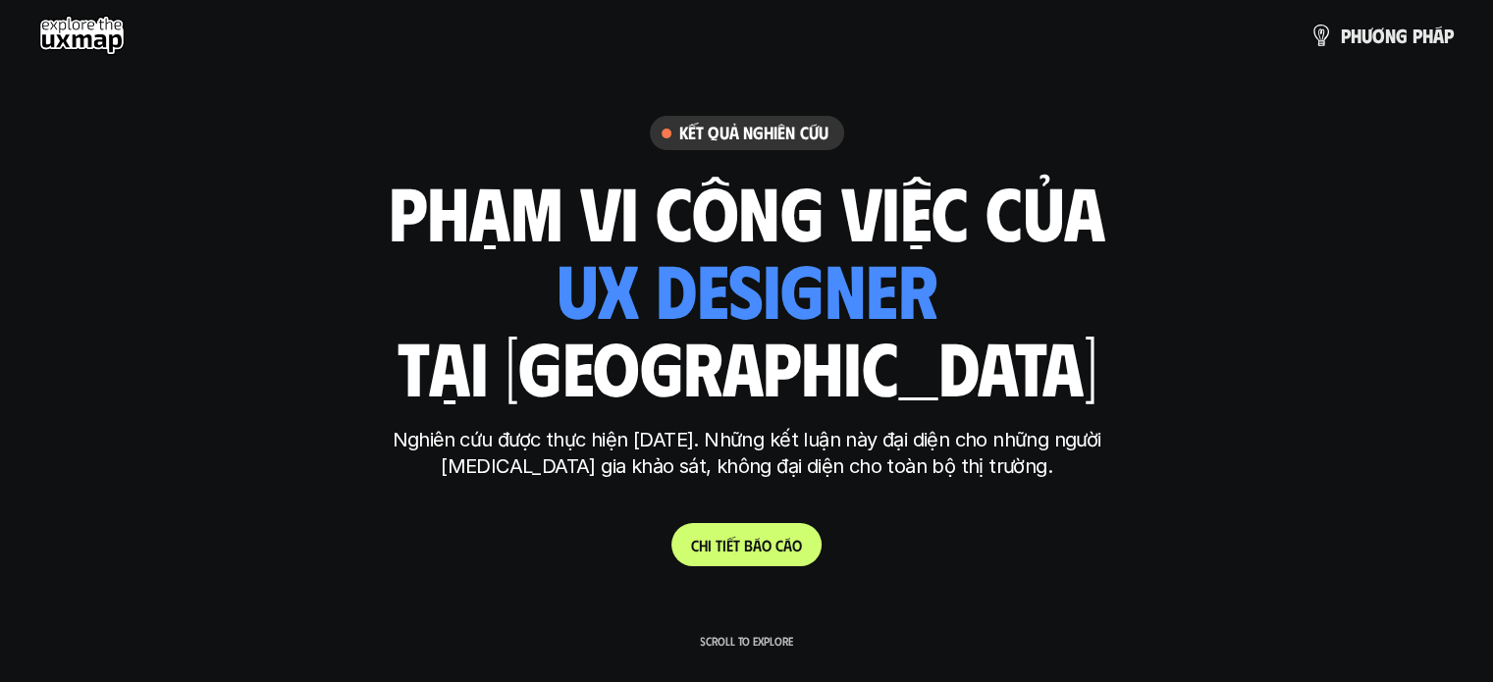
click at [97, 28] on use at bounding box center [81, 35] width 85 height 39
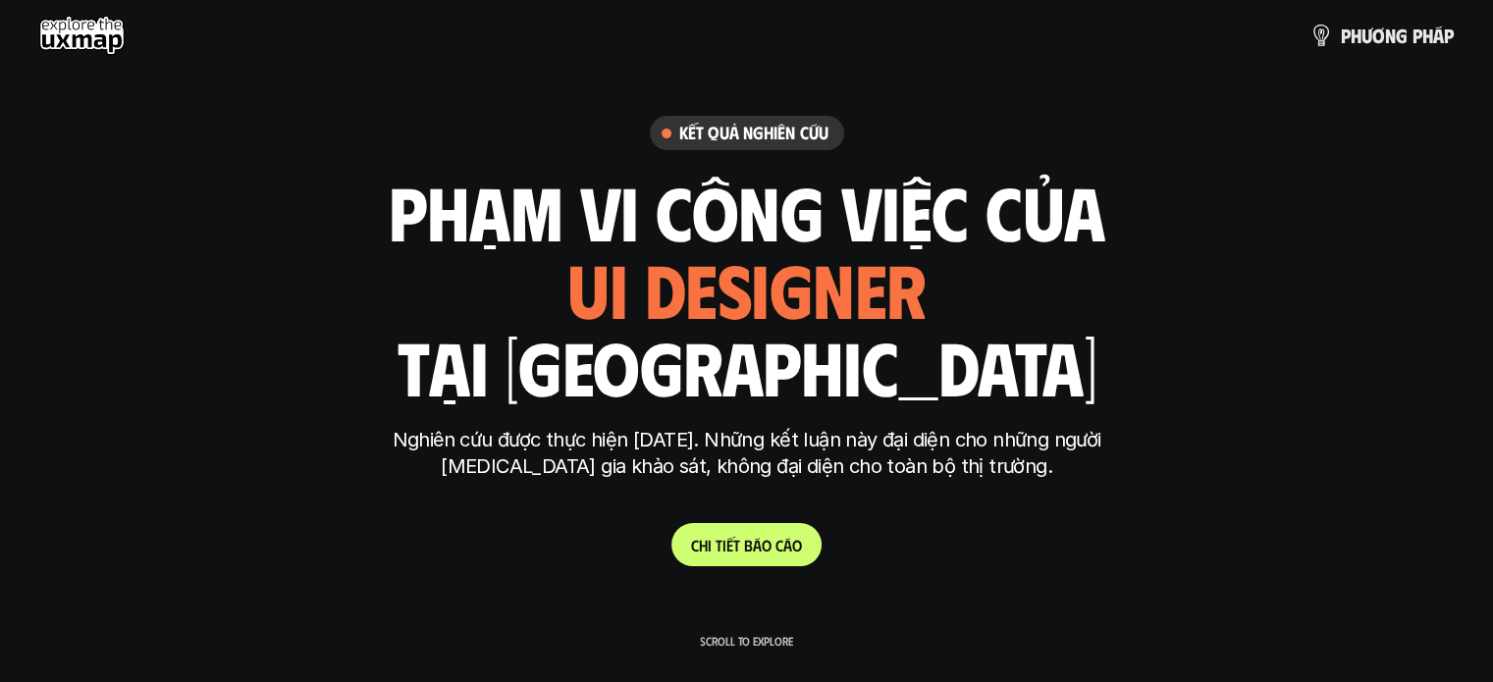
click at [735, 532] on link "C h i t i ế t b á o c á o" at bounding box center [747, 544] width 150 height 43
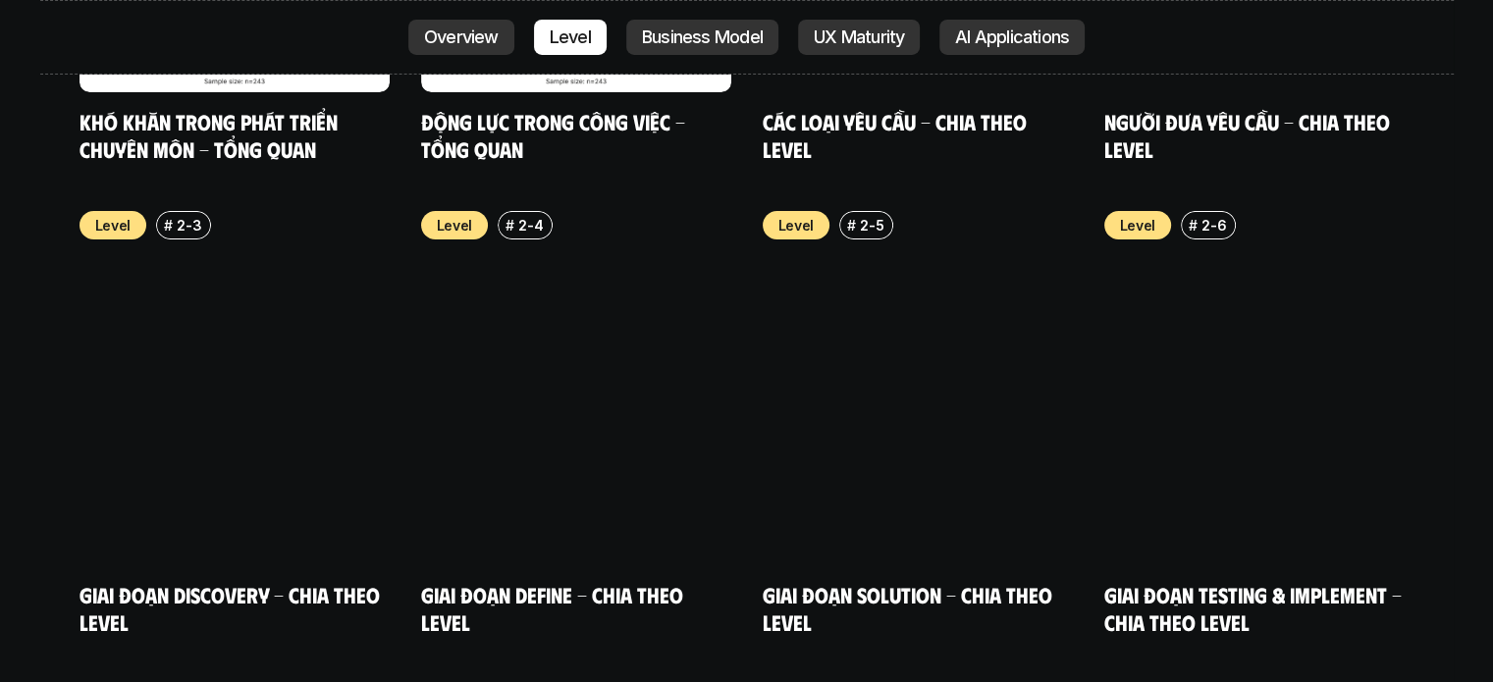
scroll to position [6451, 0]
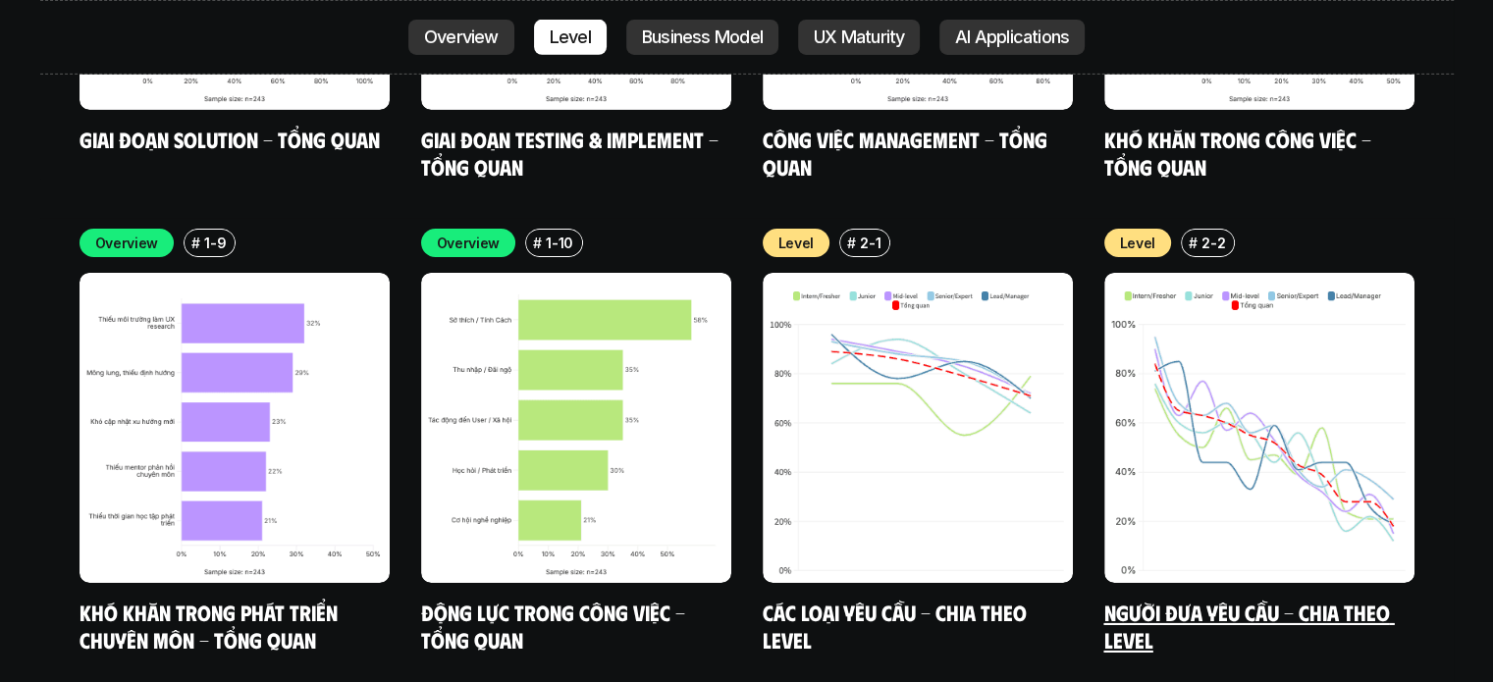
click at [1230, 380] on img at bounding box center [1259, 428] width 310 height 310
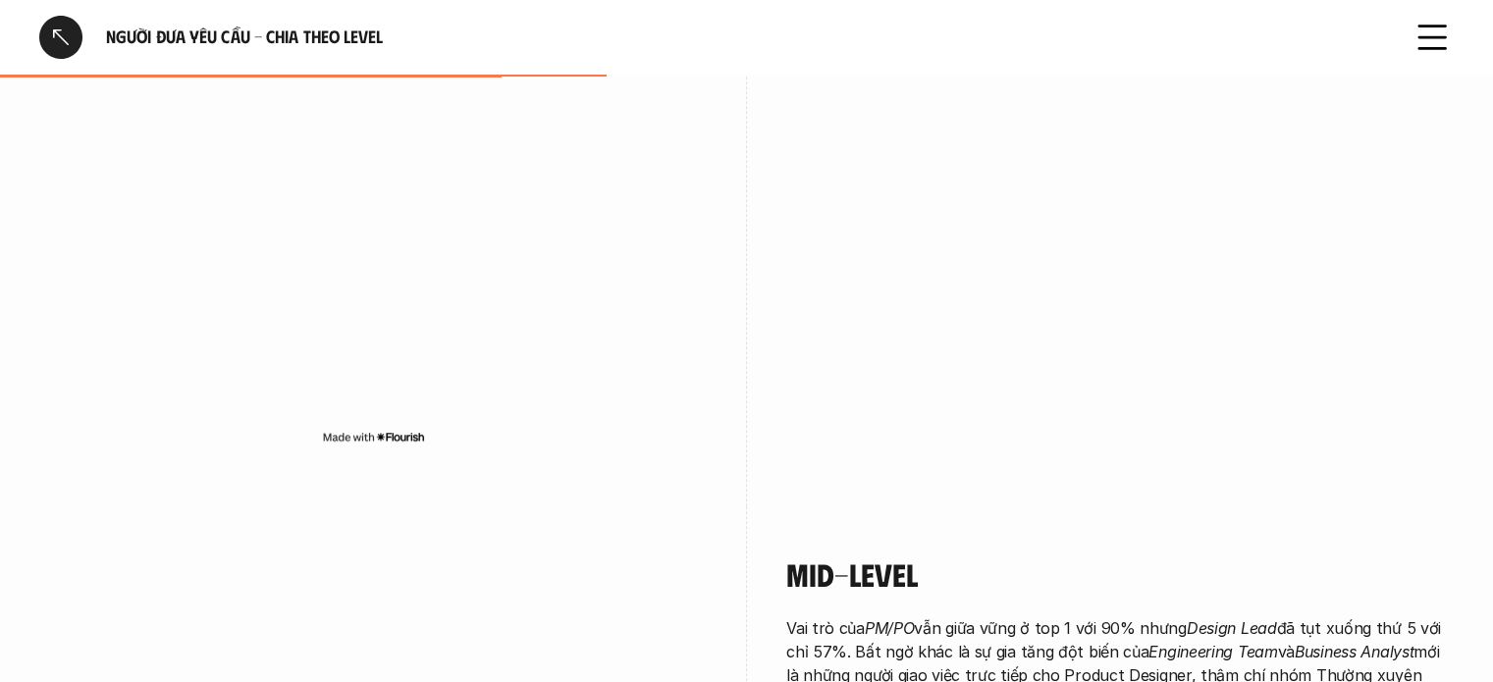
scroll to position [2454, 0]
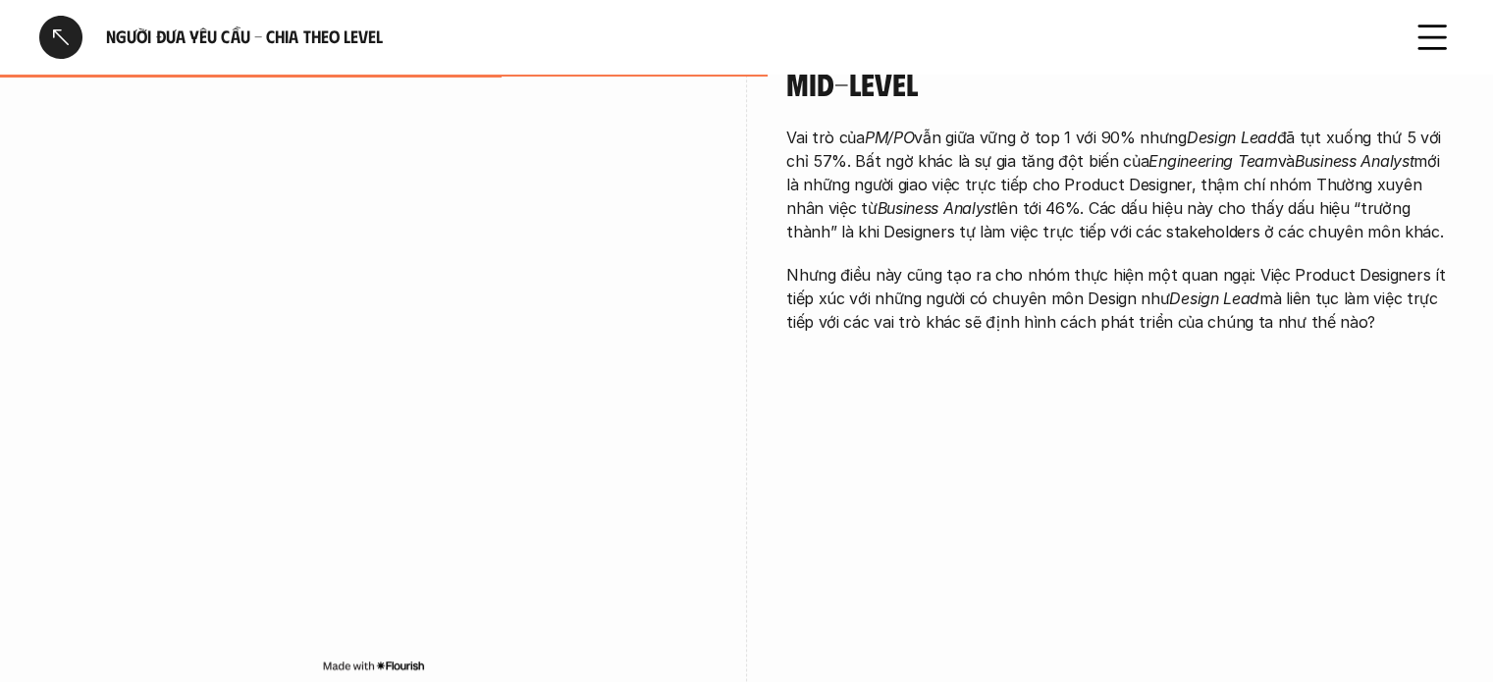
click at [47, 49] on div at bounding box center [60, 37] width 43 height 43
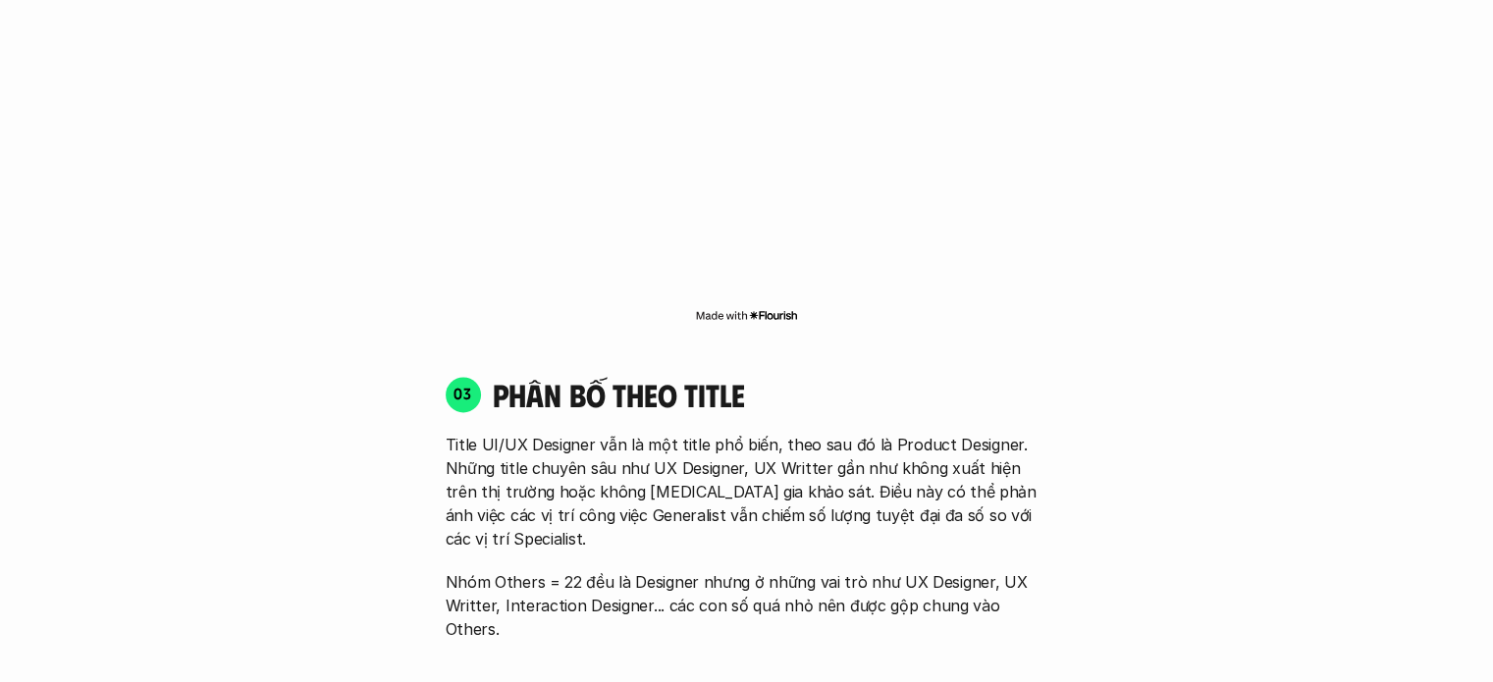
scroll to position [5528, 0]
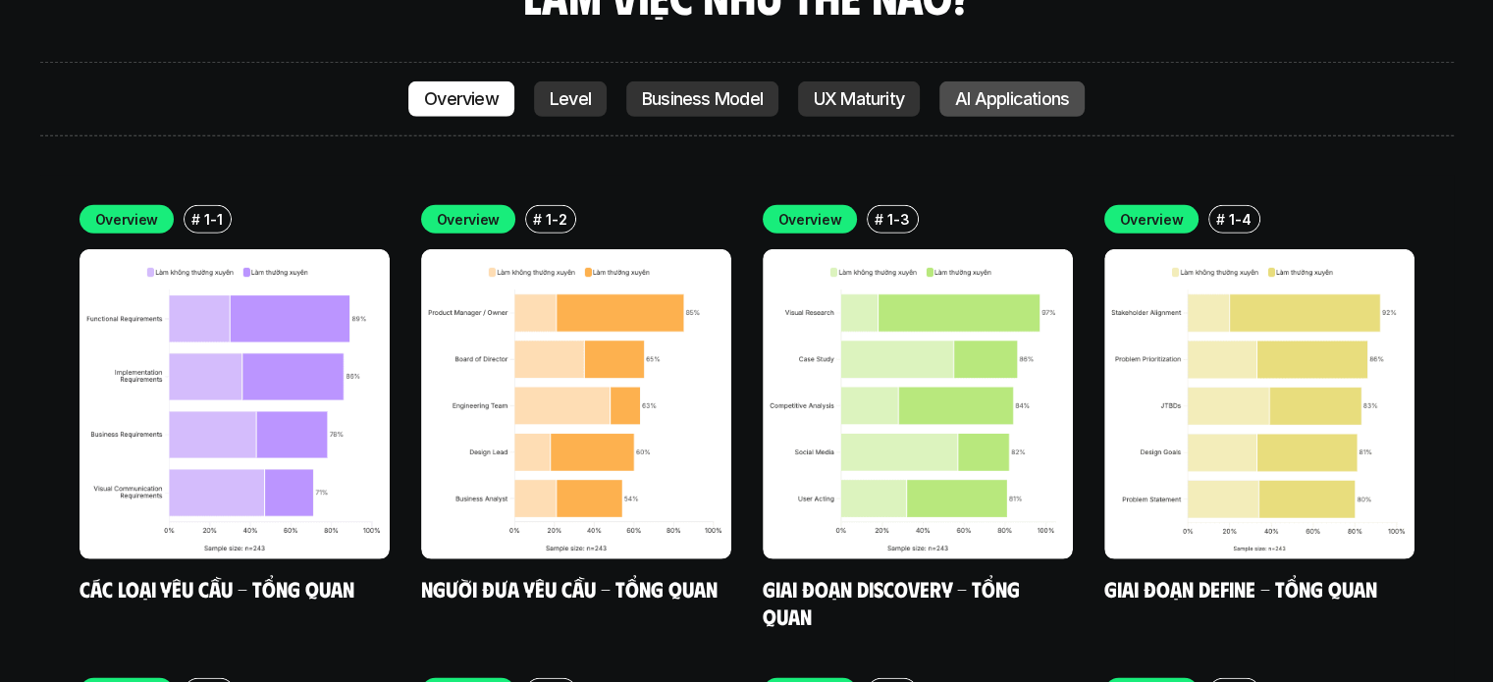
click at [1052, 89] on p "AI Applications" at bounding box center [1012, 99] width 114 height 20
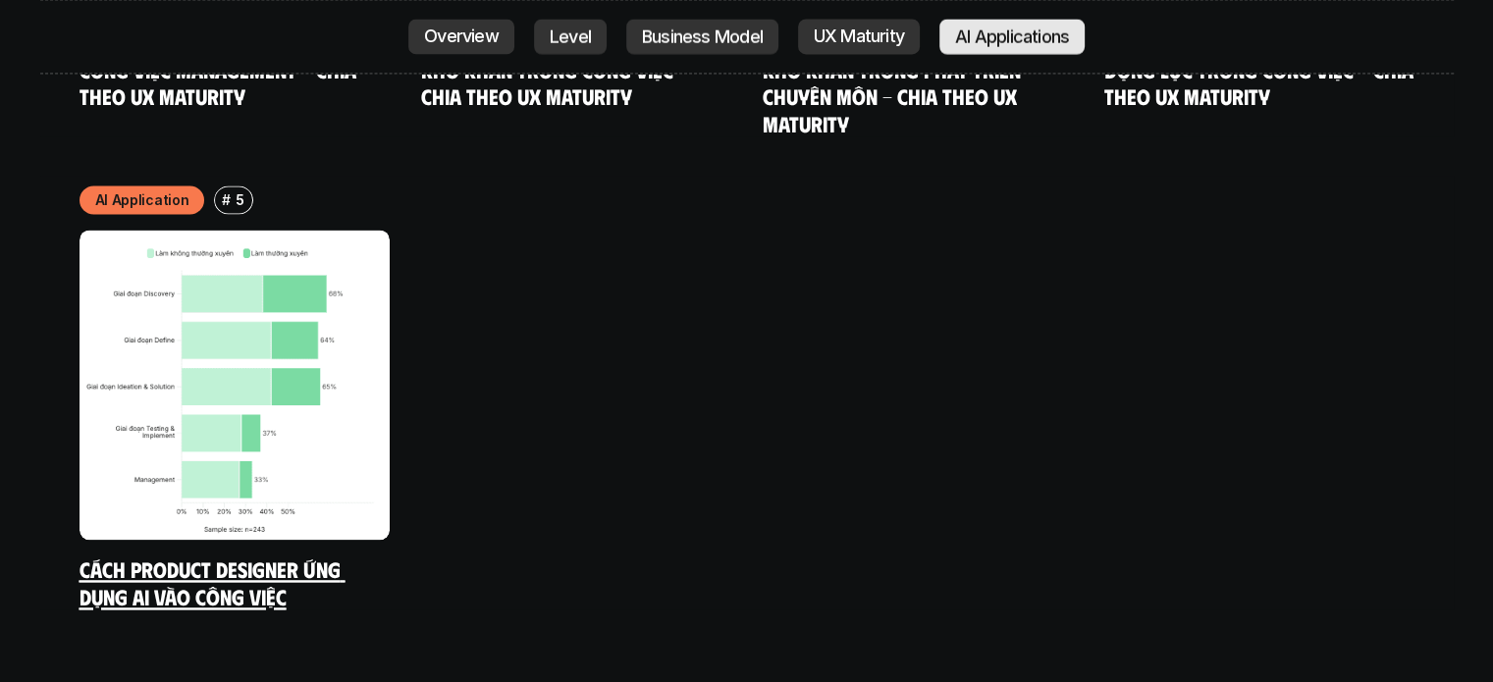
click at [380, 283] on img at bounding box center [235, 385] width 310 height 310
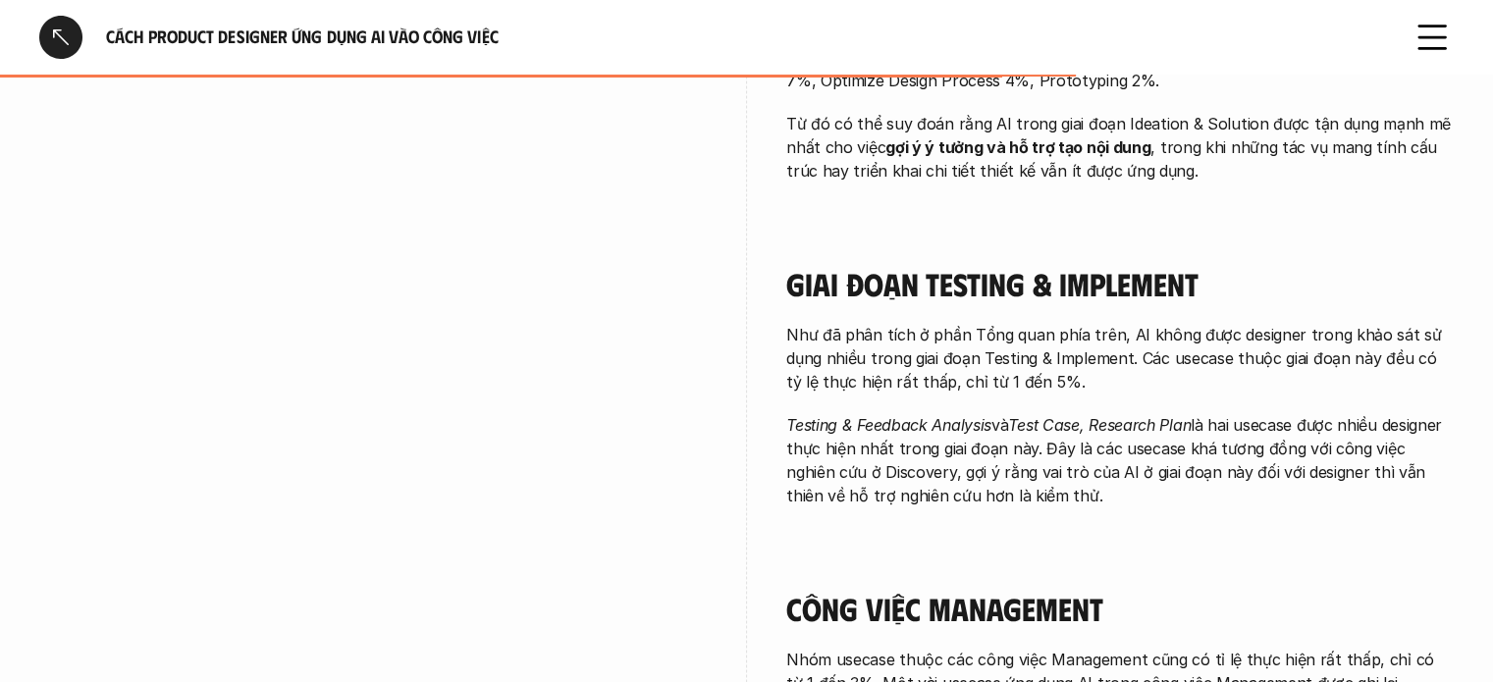
scroll to position [3599, 0]
